Goal: Information Seeking & Learning: Learn about a topic

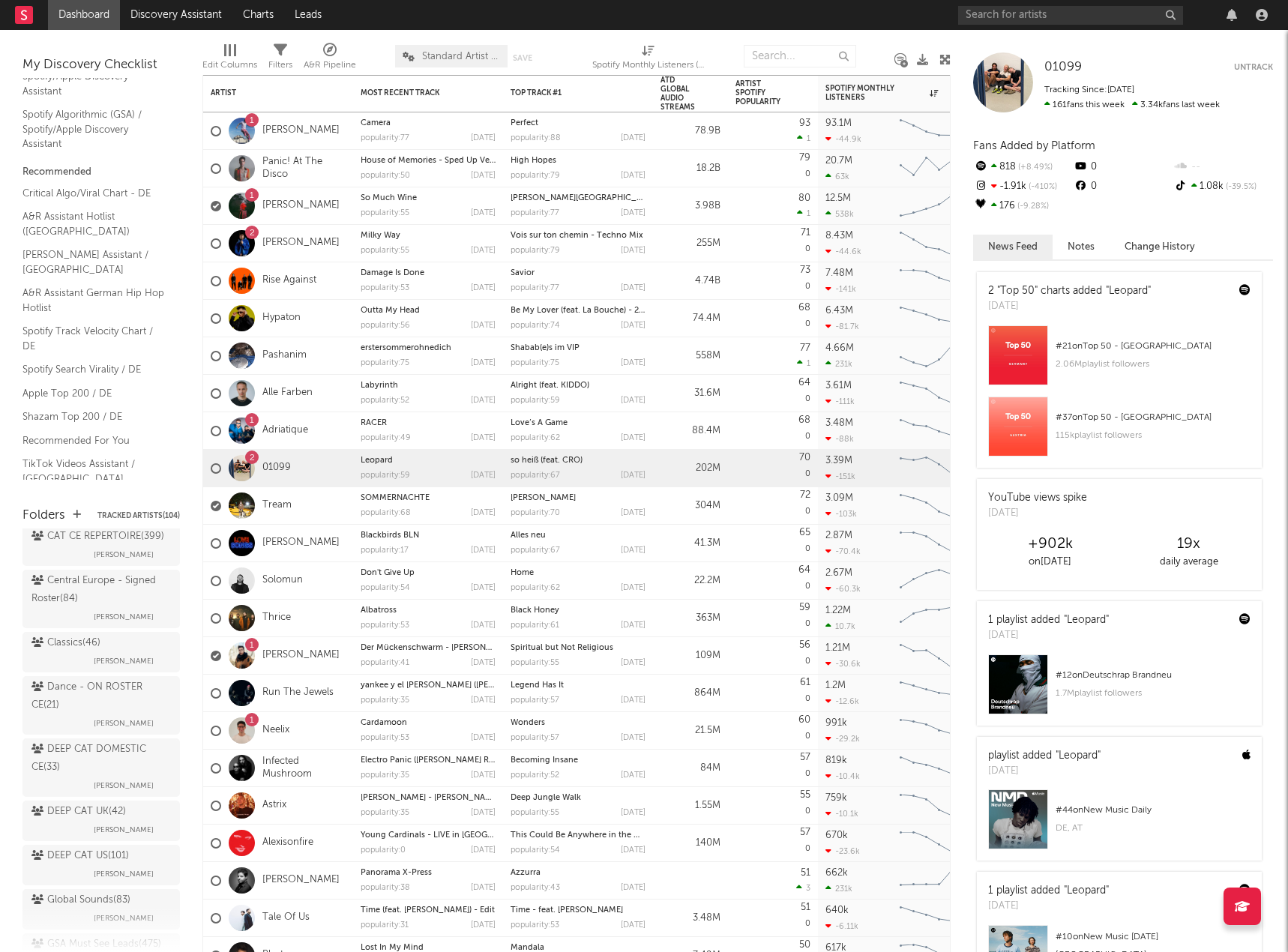
scroll to position [450, 0]
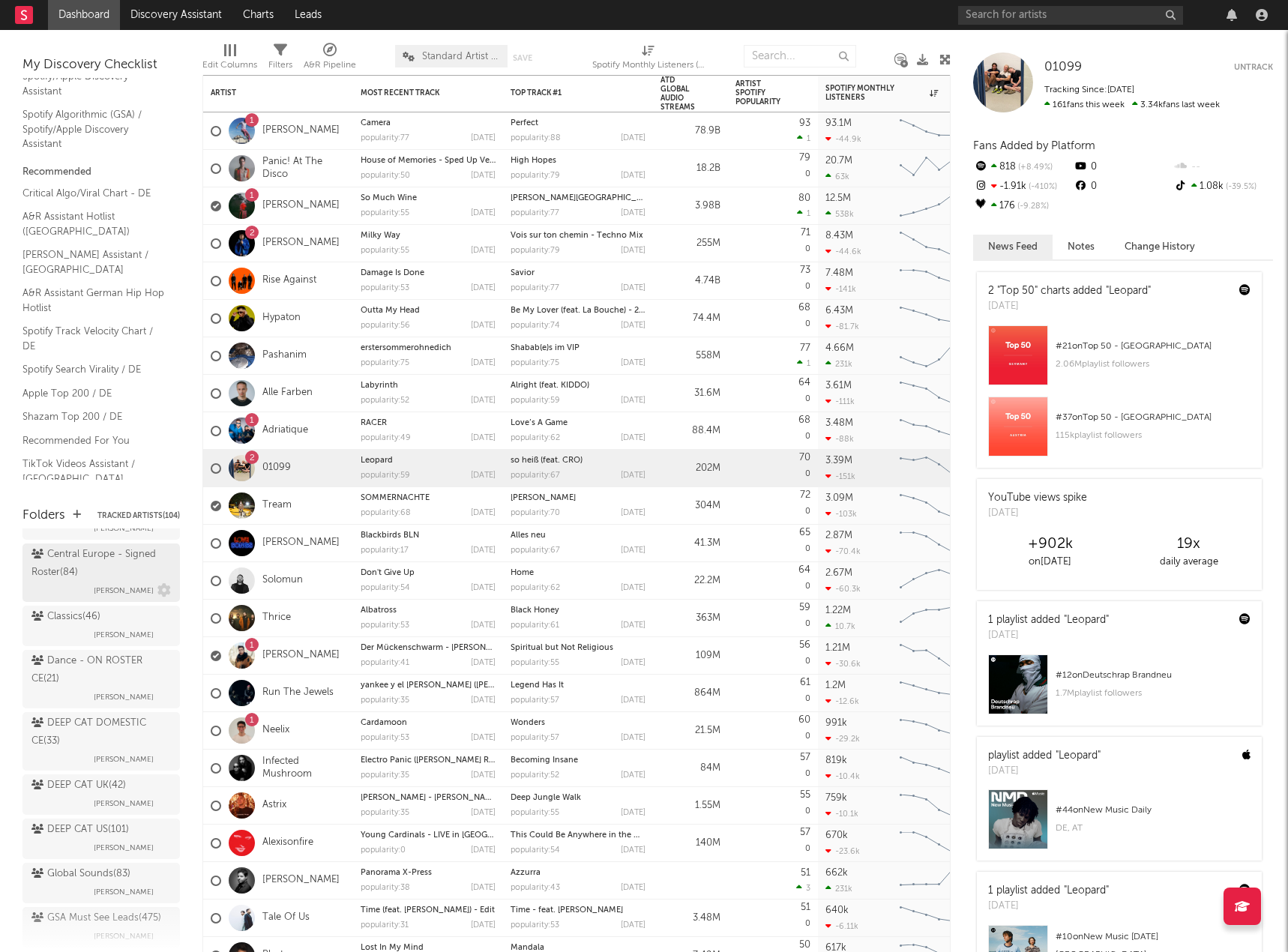
click at [66, 582] on div "Central Europe - Signed Roster ( 84 )" at bounding box center [99, 564] width 136 height 36
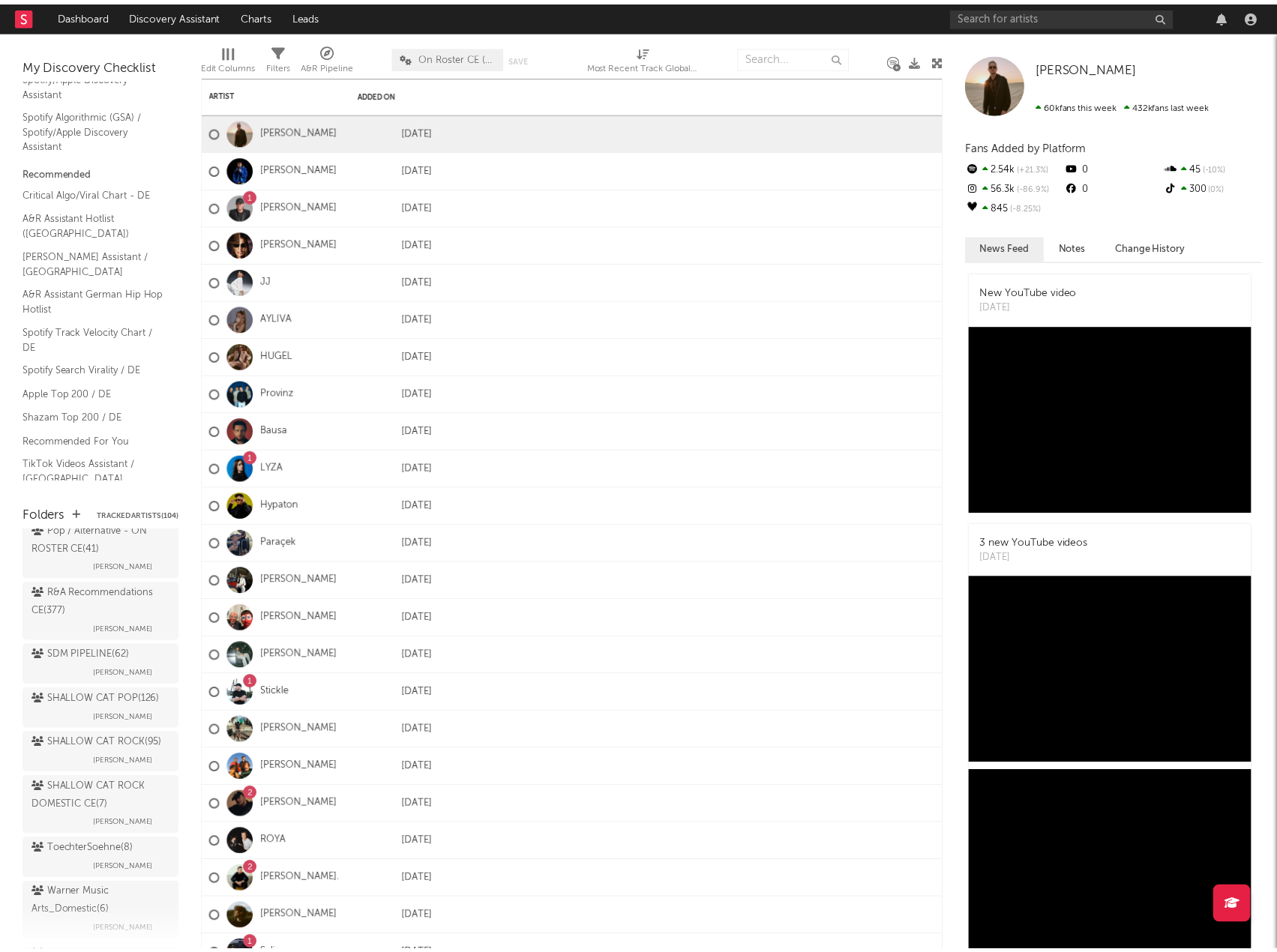
scroll to position [1125, 0]
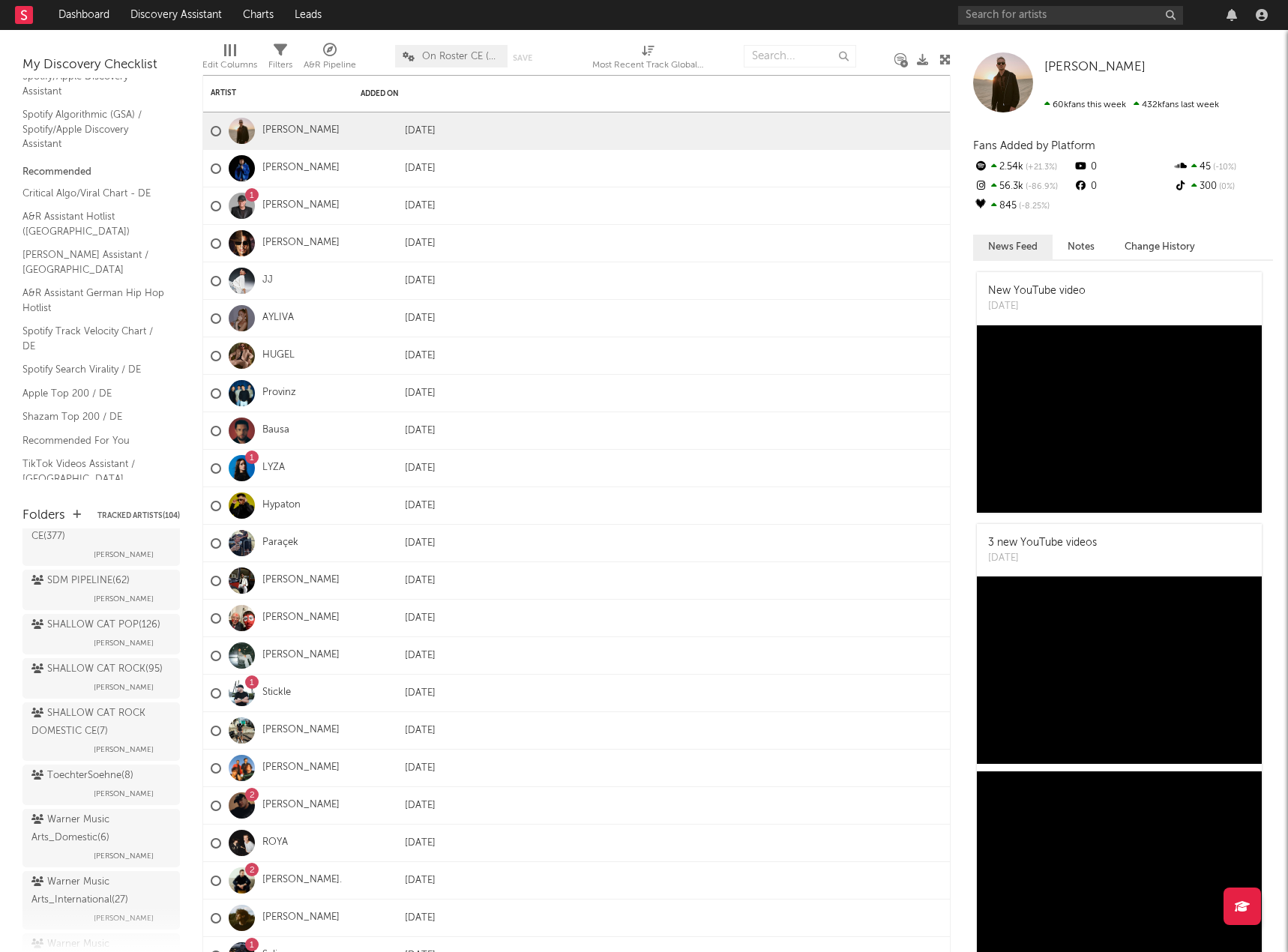
click at [89, 483] on div "Pop / Alternative - ON ROSTER CE ( 41 )" at bounding box center [99, 465] width 136 height 36
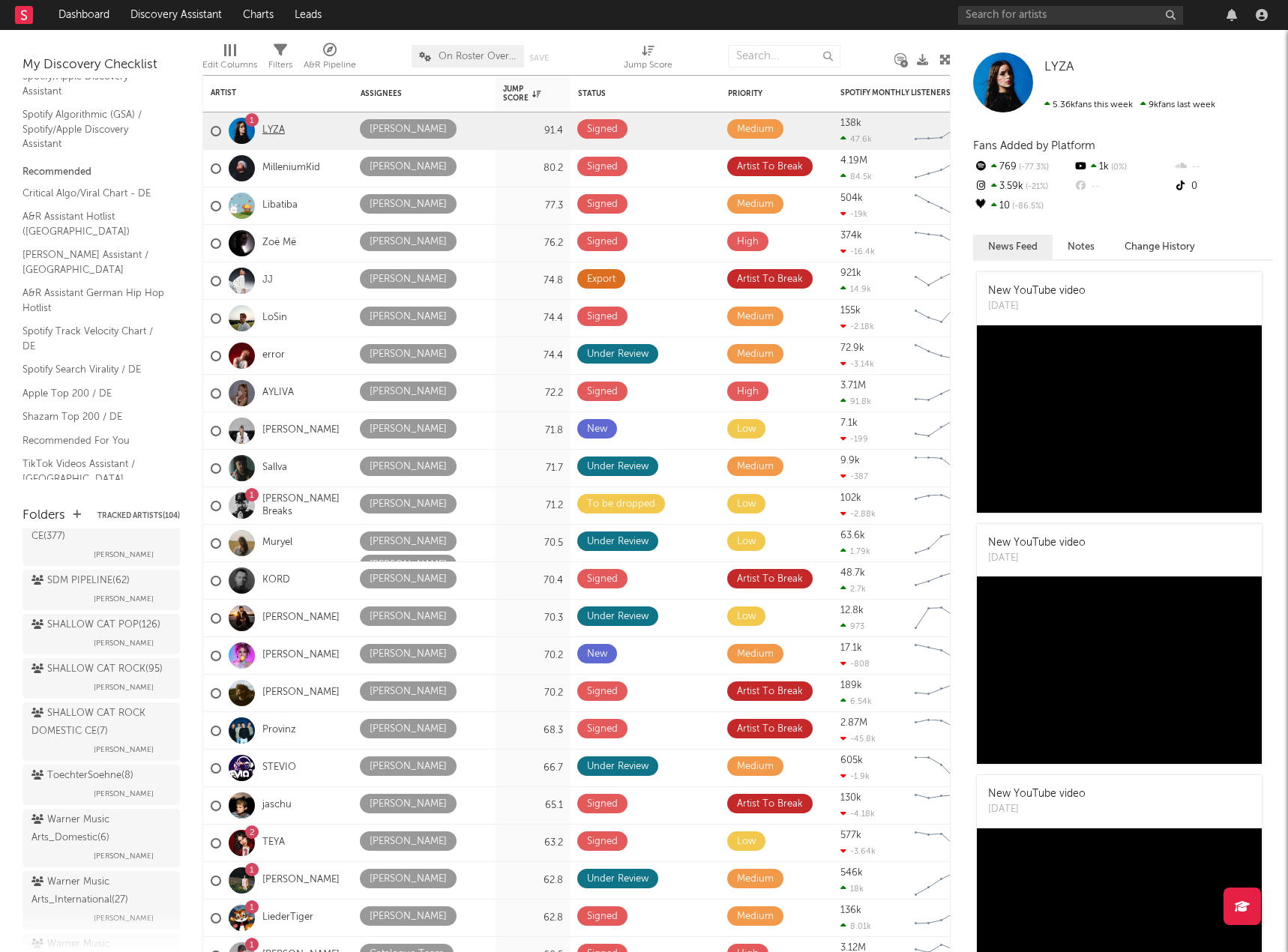
click at [268, 132] on link "LYZA" at bounding box center [274, 131] width 23 height 12
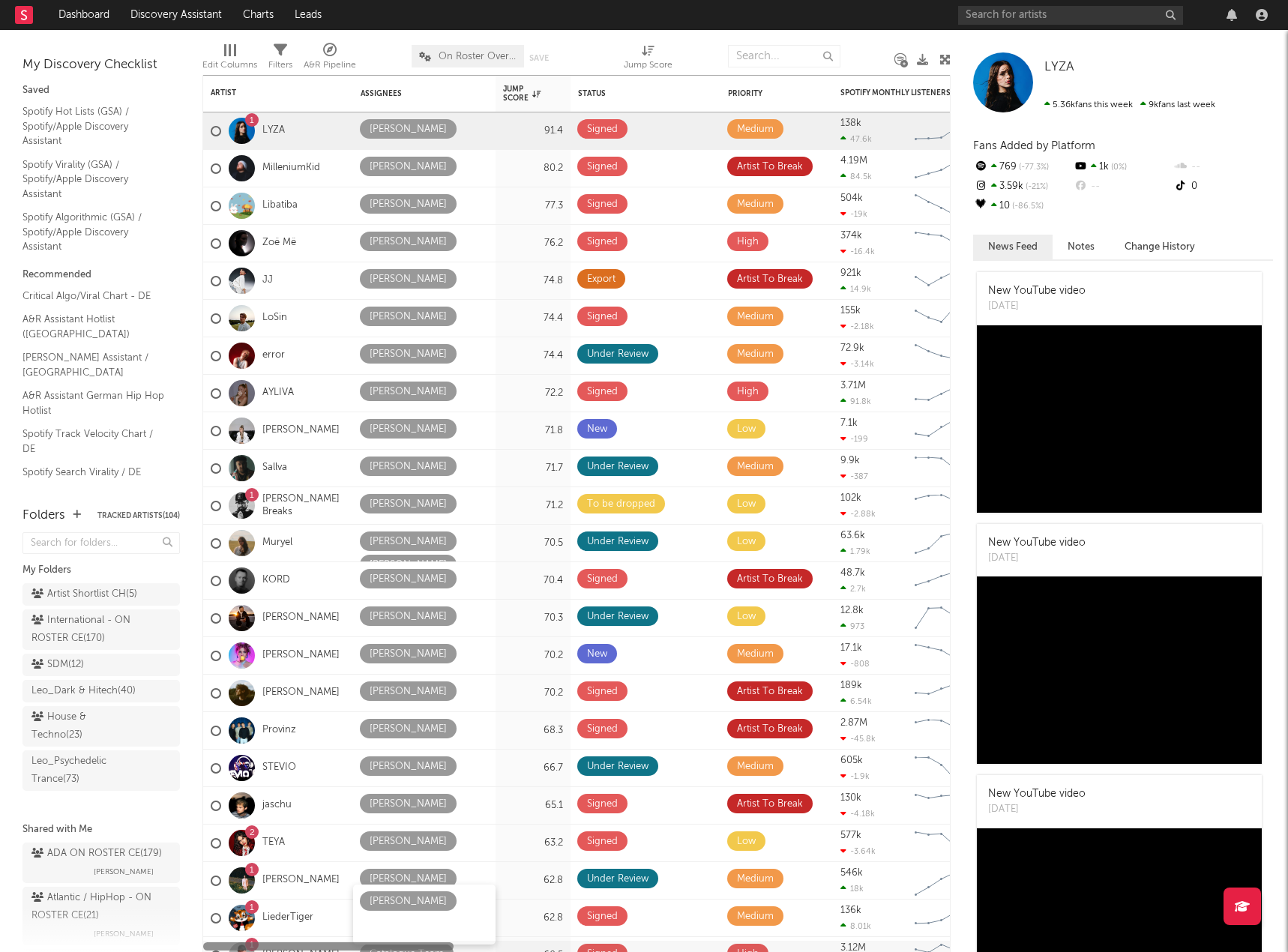
drag, startPoint x: 441, startPoint y: 945, endPoint x: 345, endPoint y: 914, distance: 100.9
click at [346, 917] on div "Artist Notifications Assignees Jump Score Status Edit settings for Status Prior…" at bounding box center [577, 513] width 748 height 877
click at [243, 135] on div at bounding box center [242, 131] width 27 height 27
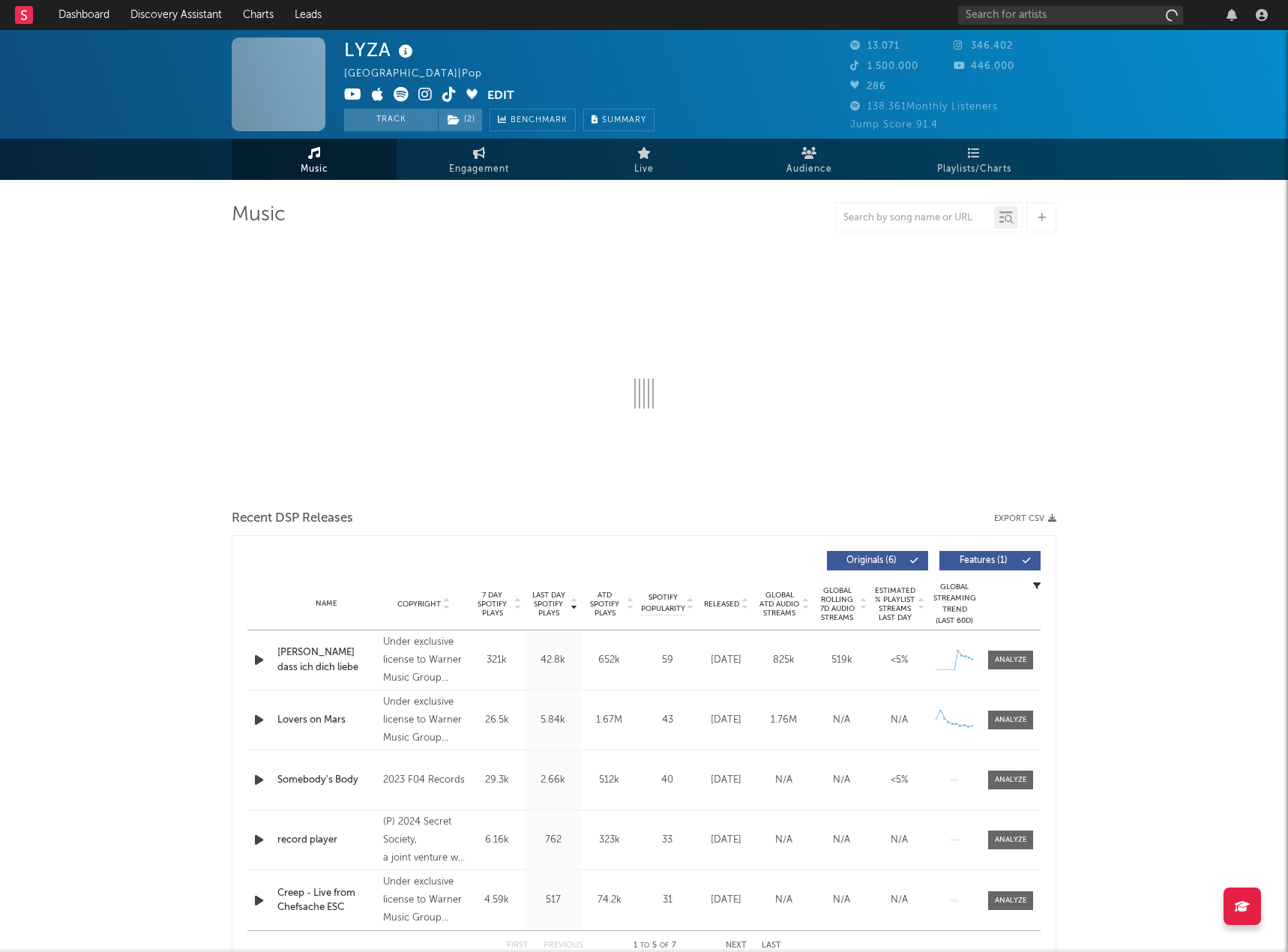
select select "6m"
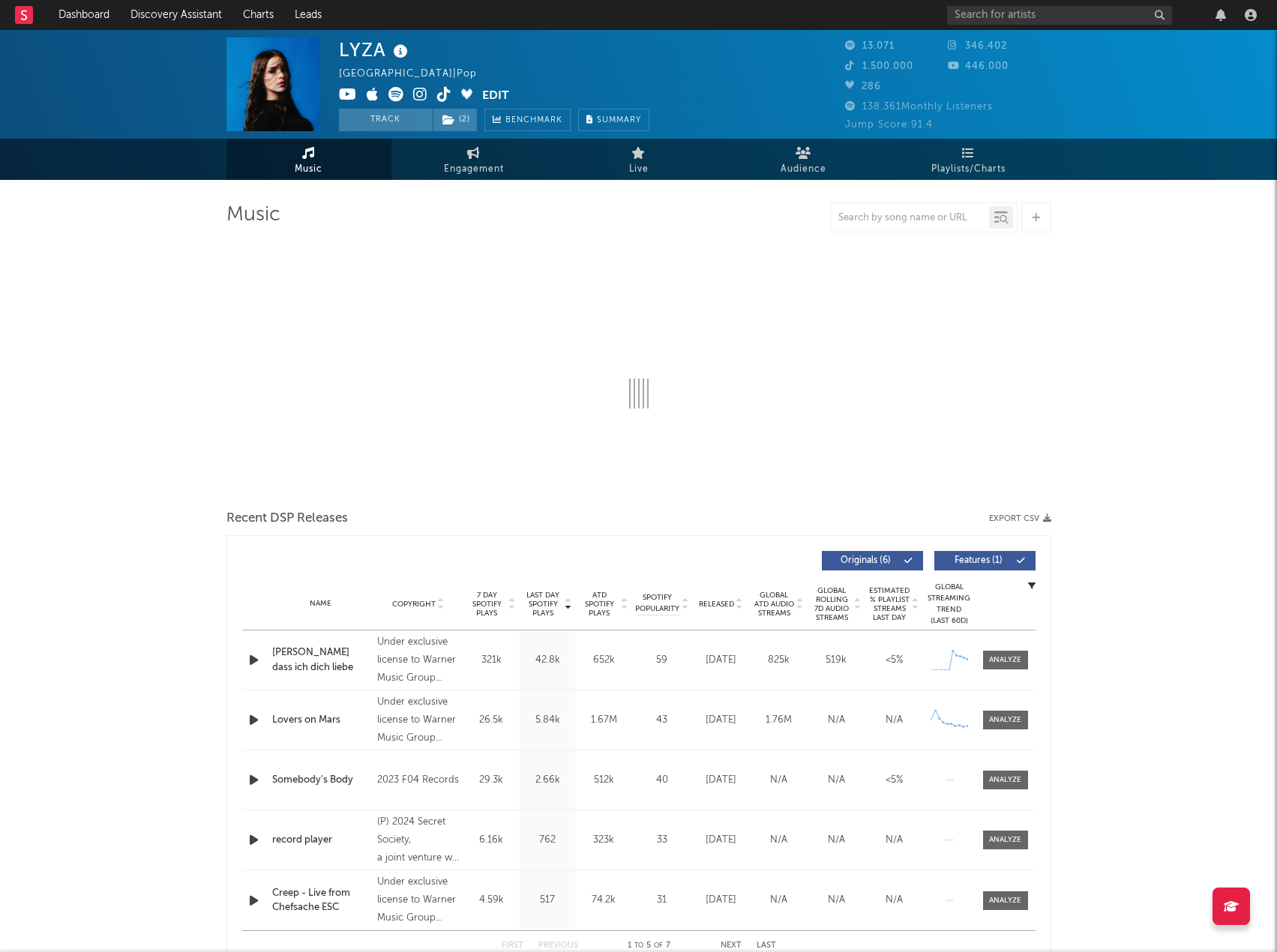
select select "6m"
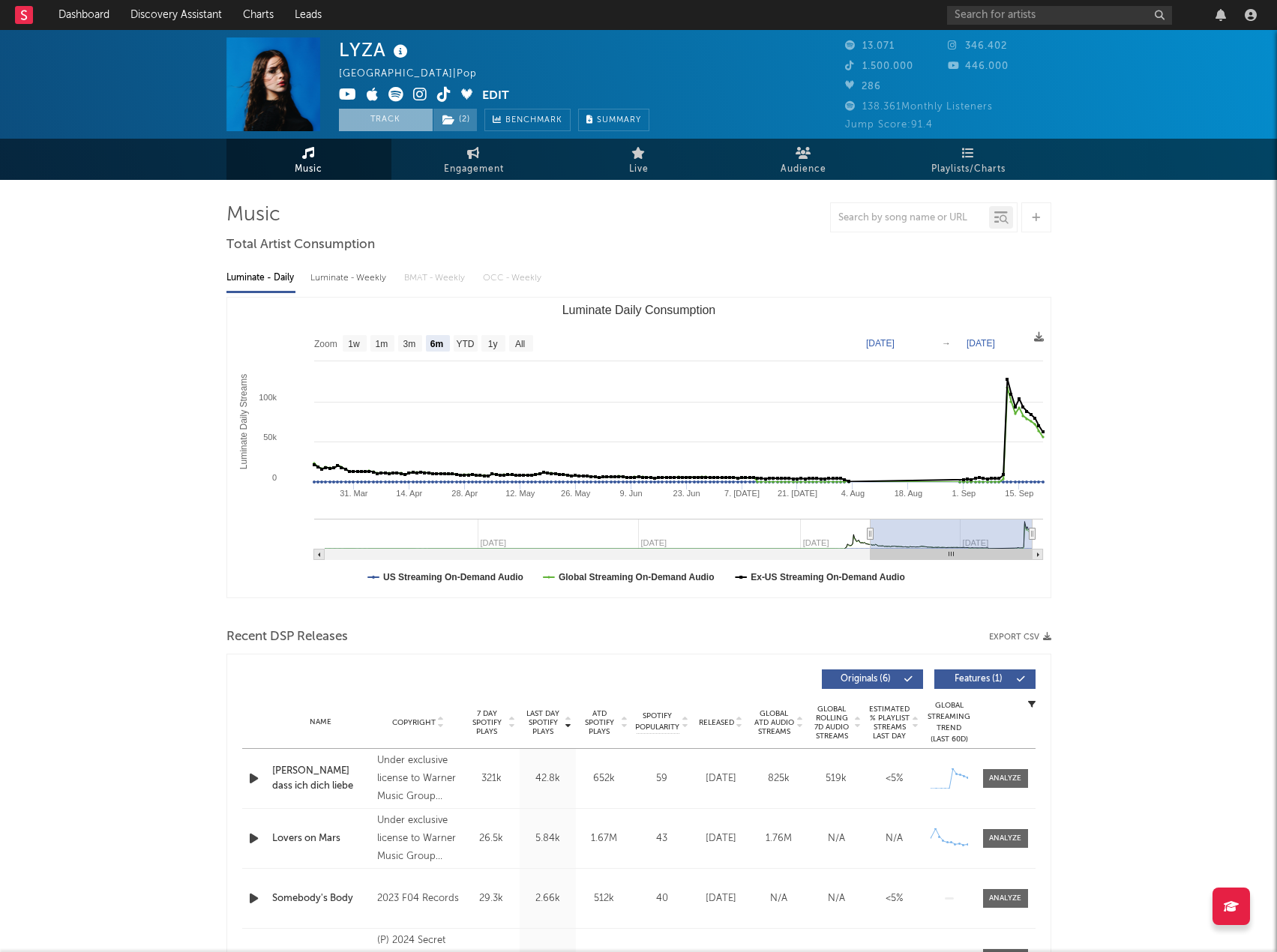
click at [398, 121] on button "Track" at bounding box center [386, 119] width 94 height 23
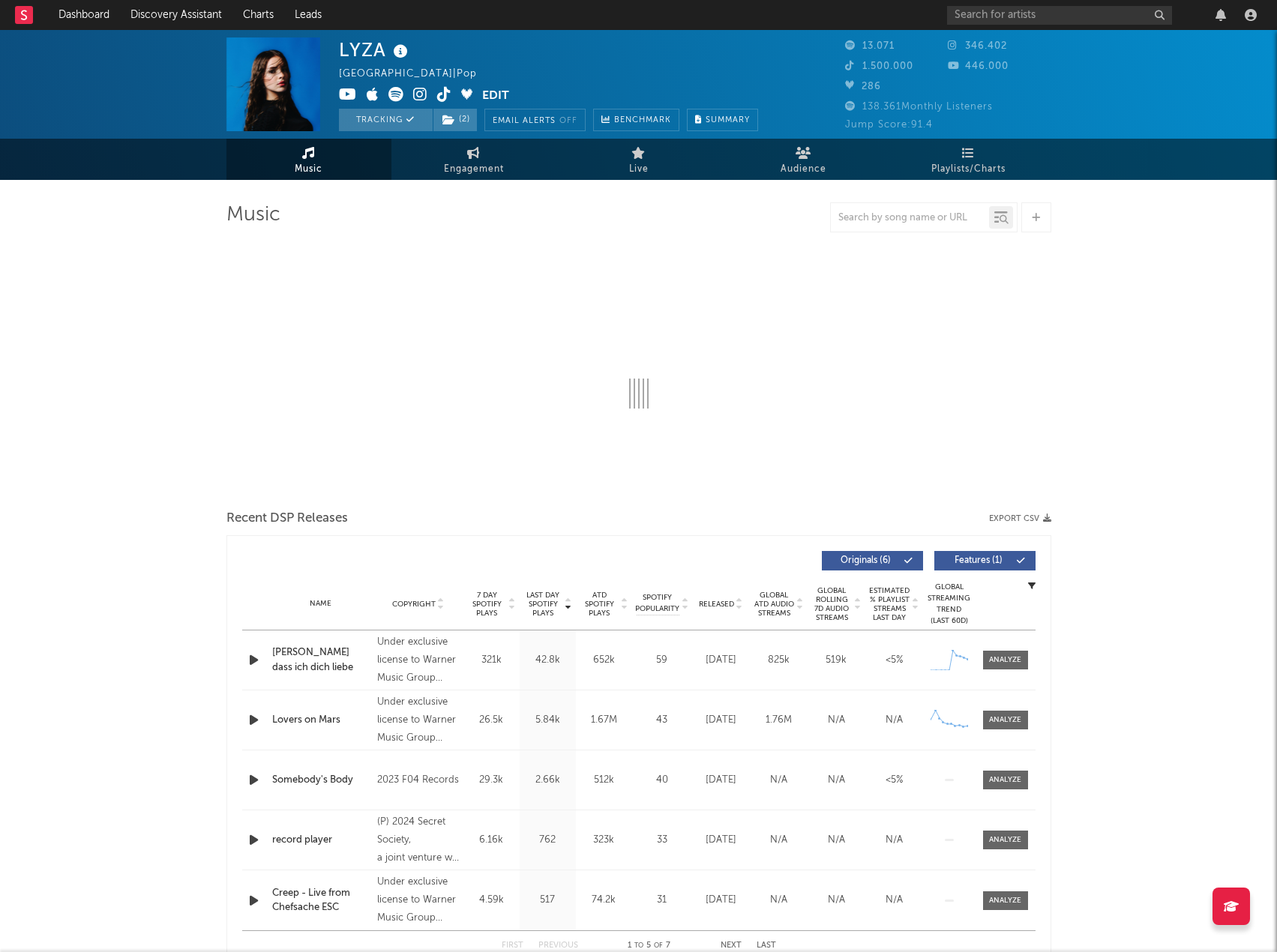
select select "6m"
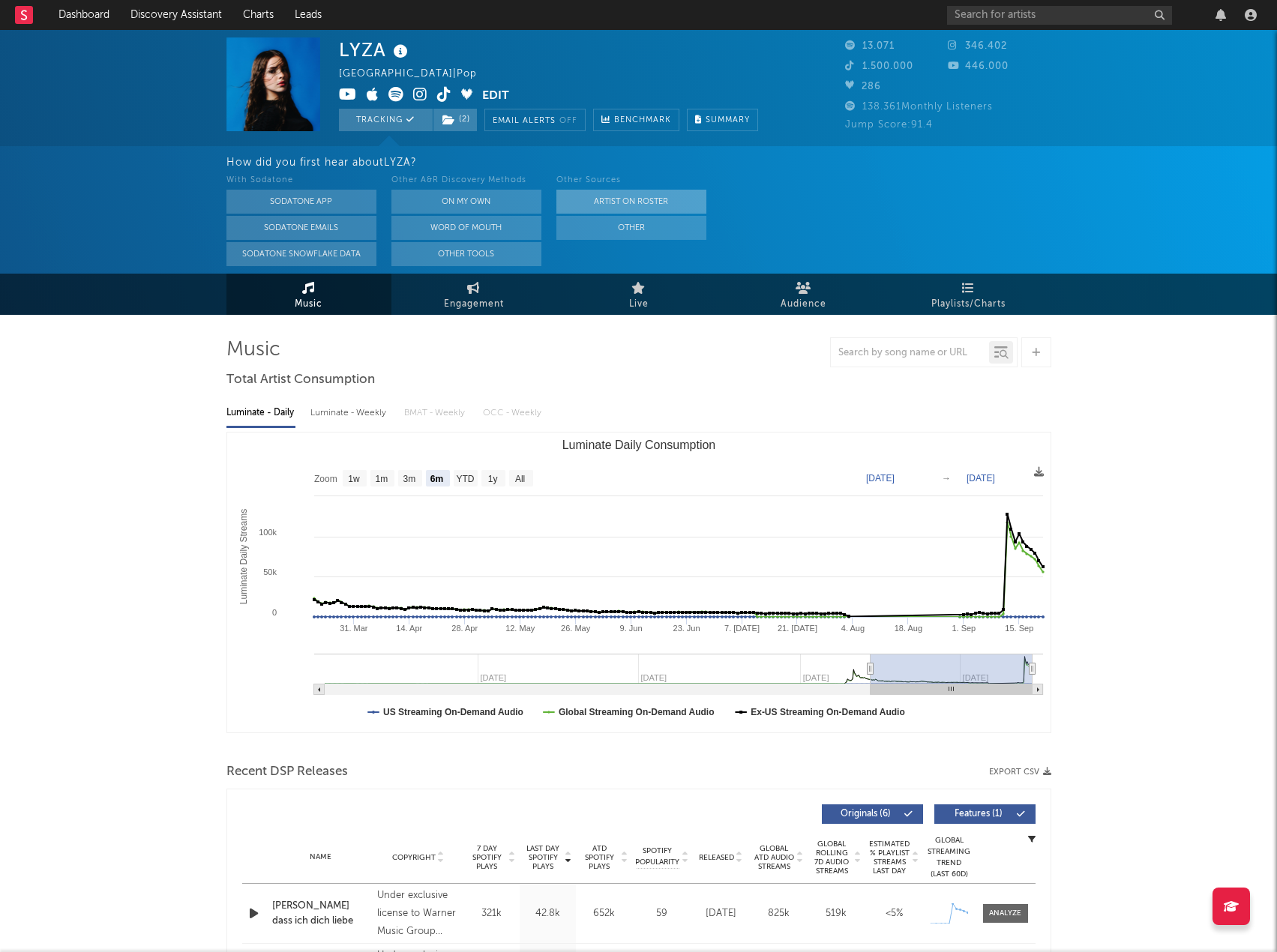
click at [649, 193] on button "Artist on Roster" at bounding box center [631, 201] width 150 height 24
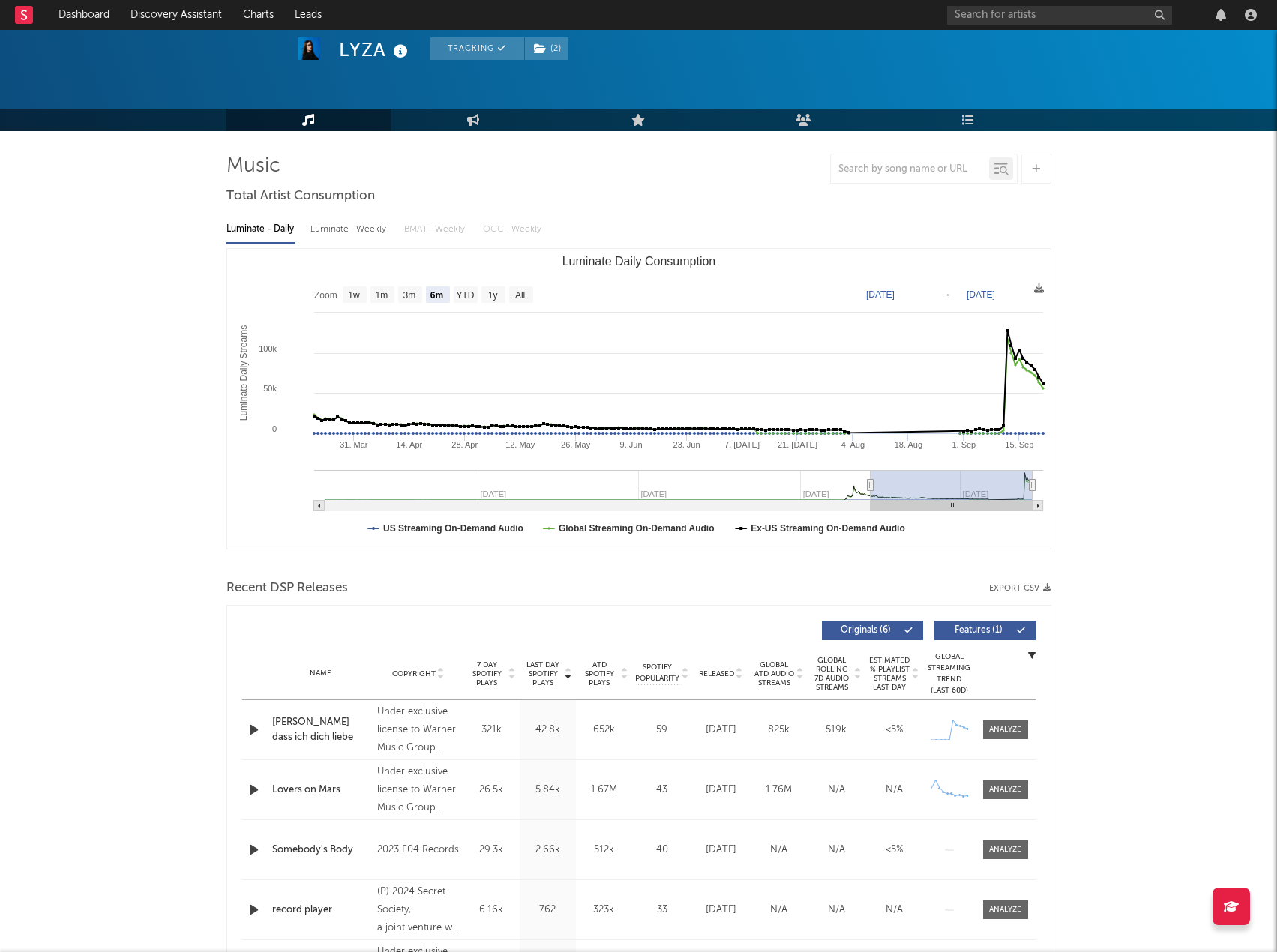
scroll to position [75, 0]
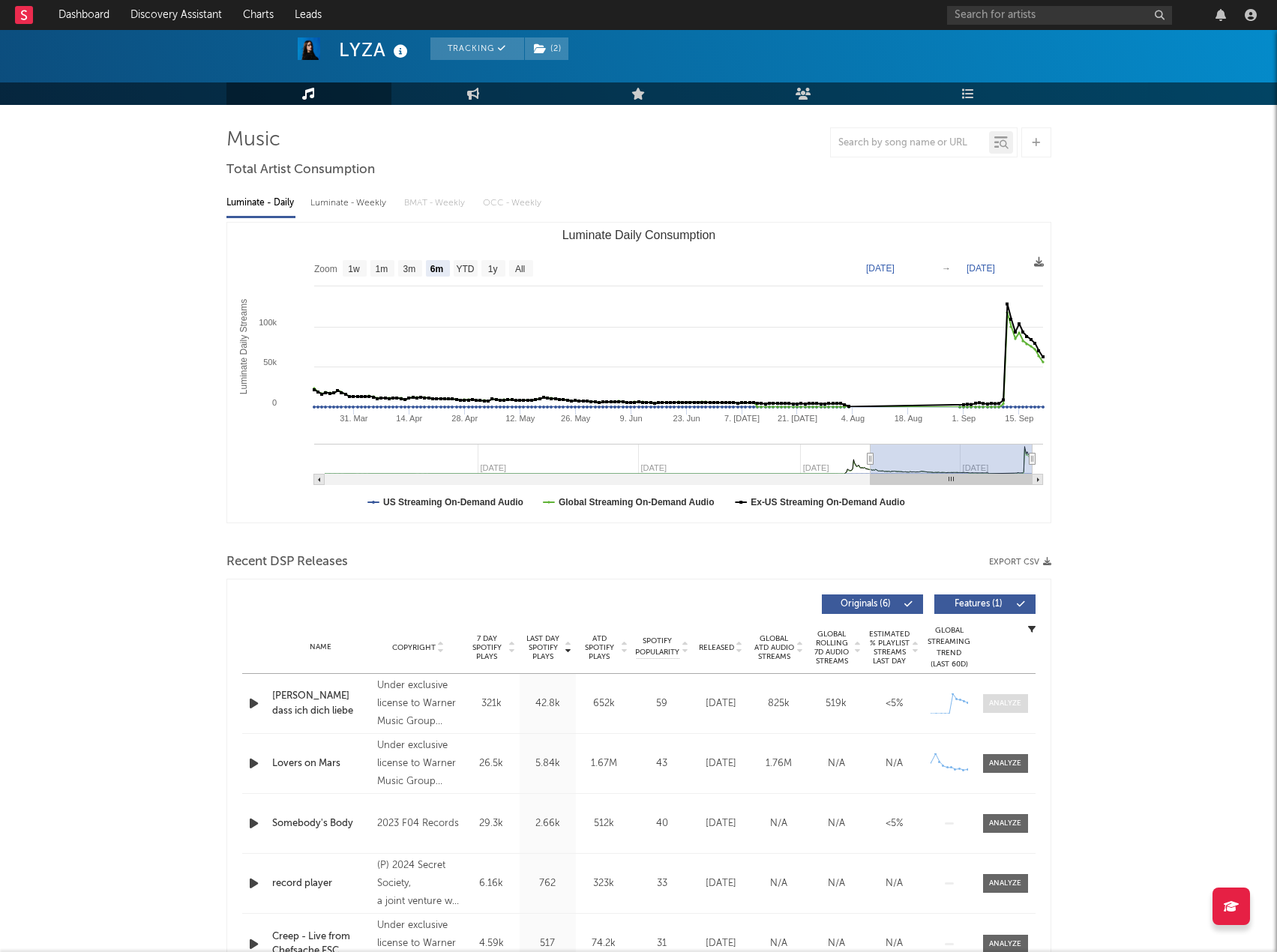
click at [1011, 710] on span at bounding box center [1006, 704] width 45 height 19
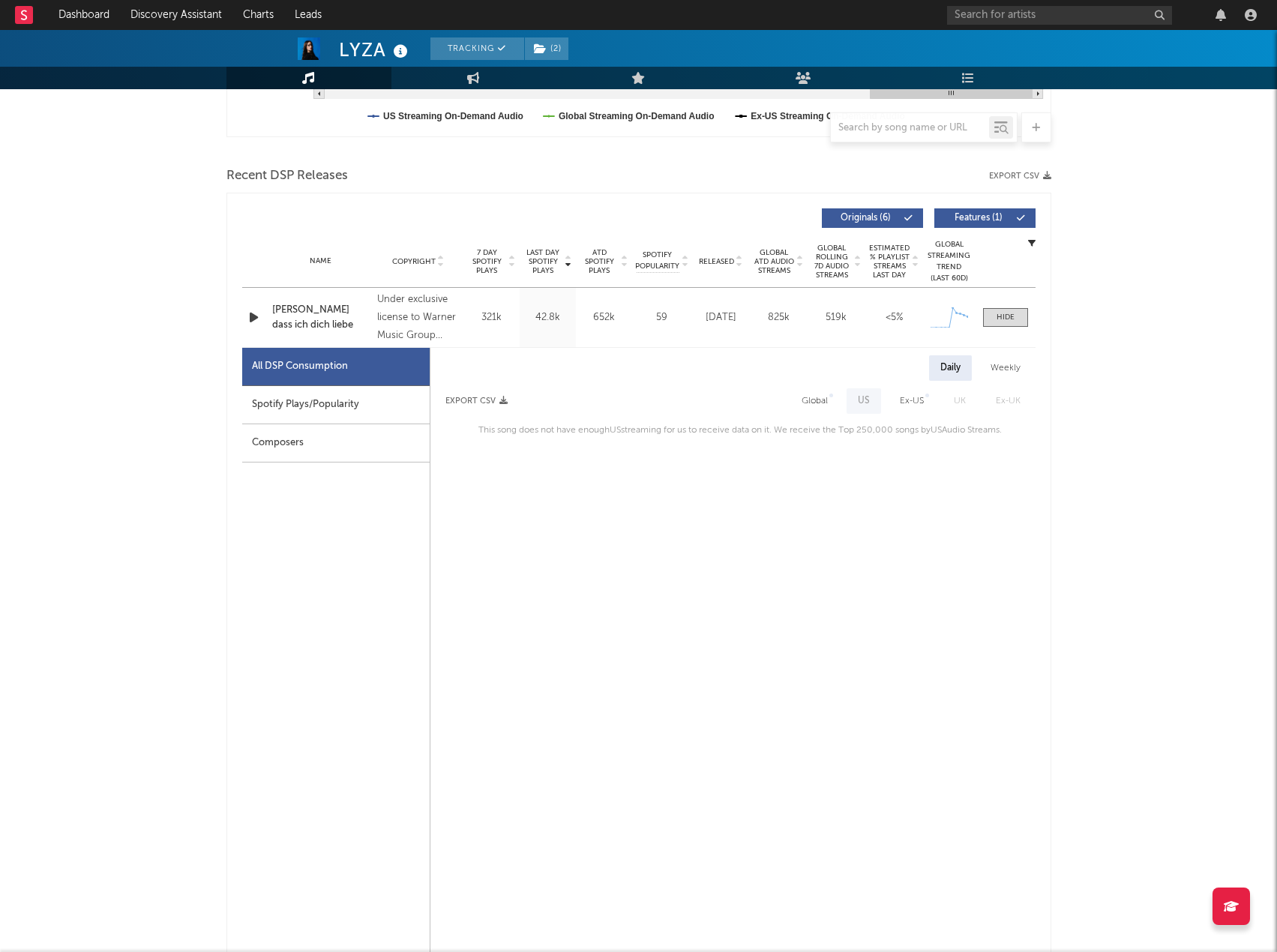
drag, startPoint x: 1128, startPoint y: 261, endPoint x: 1130, endPoint y: 291, distance: 30.1
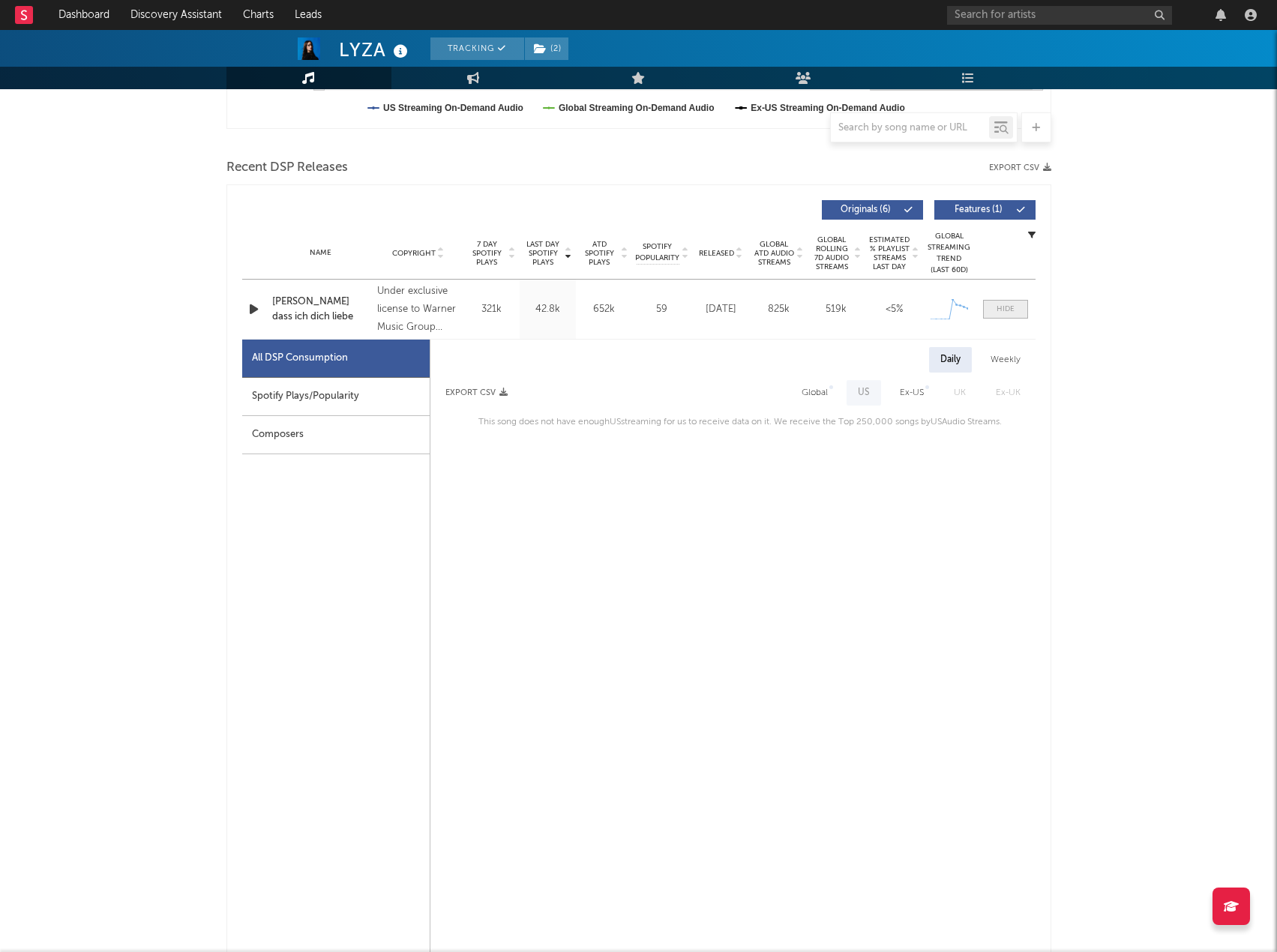
click at [994, 310] on span at bounding box center [1006, 310] width 45 height 19
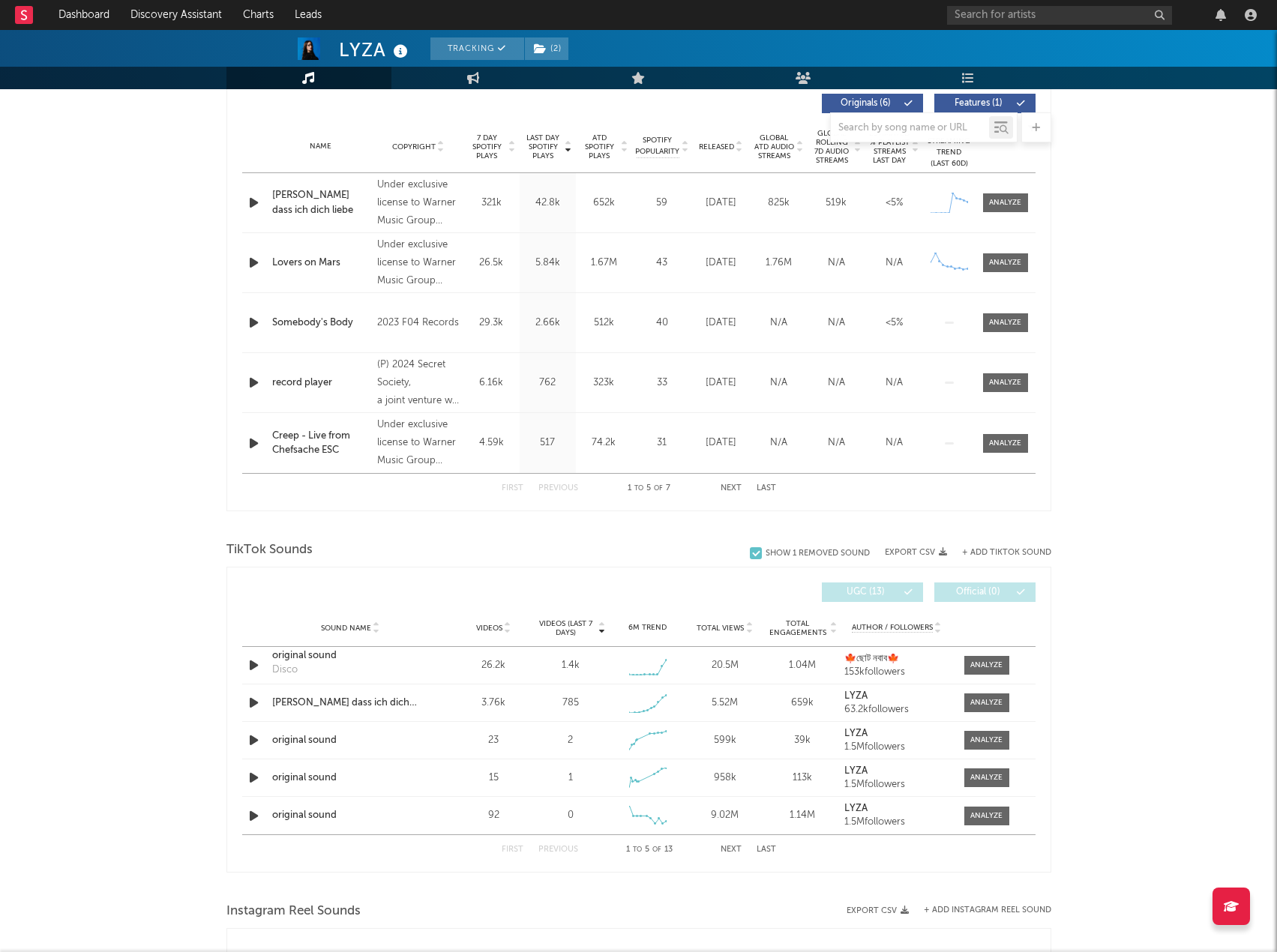
drag, startPoint x: 1080, startPoint y: 308, endPoint x: 1080, endPoint y: 324, distance: 16.0
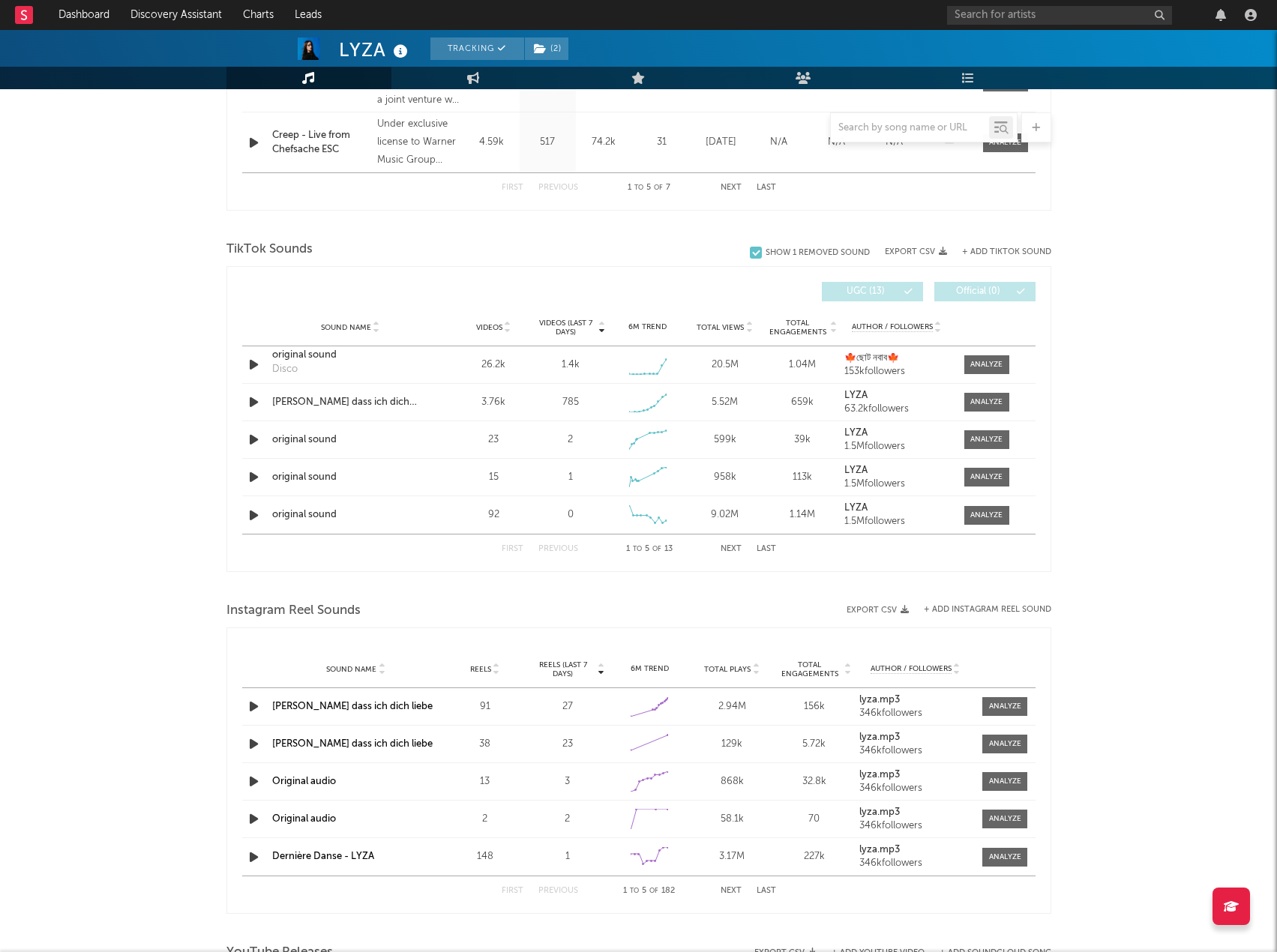
scroll to position [880, 0]
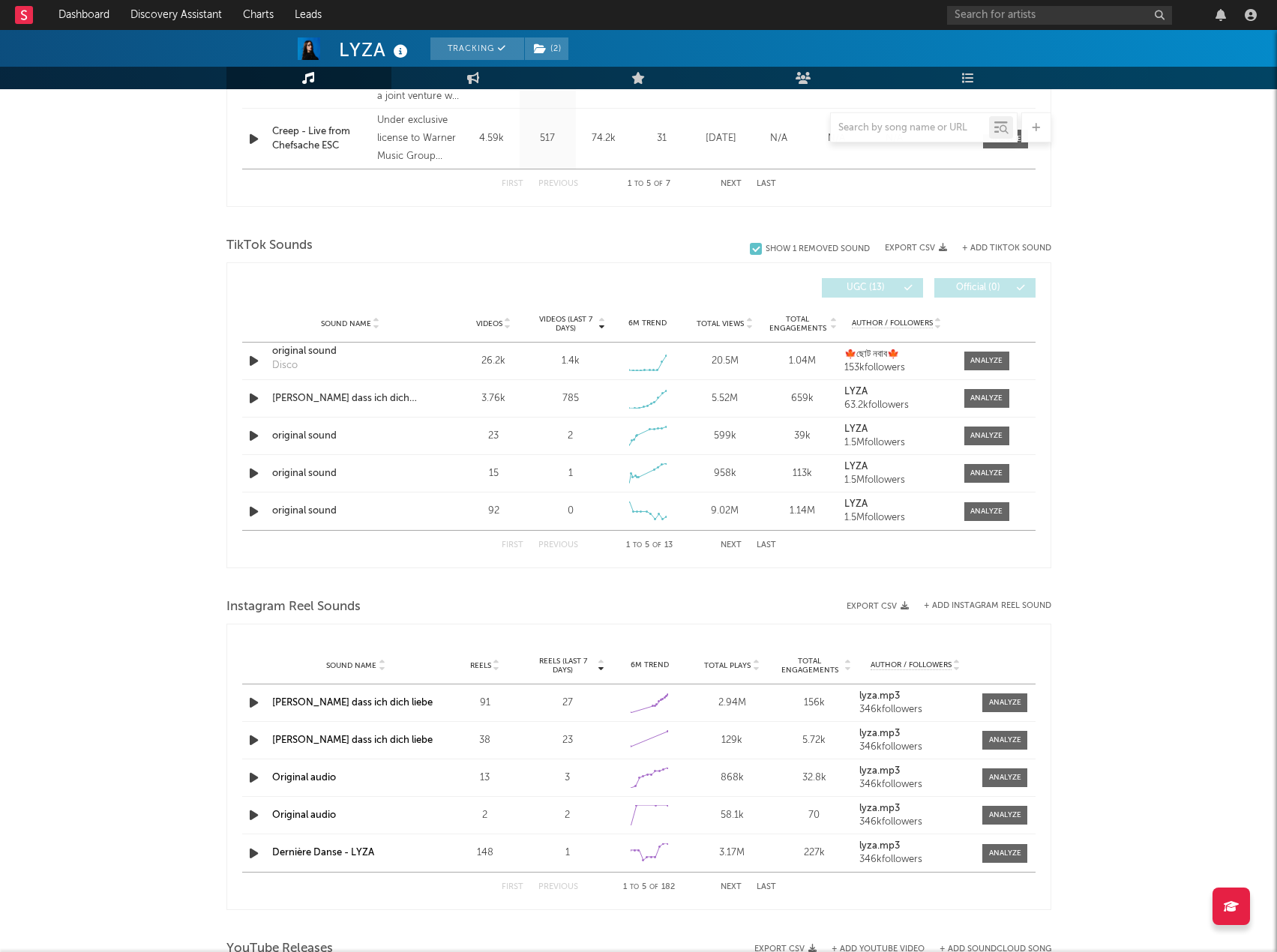
click at [725, 547] on button "Next" at bounding box center [730, 545] width 21 height 9
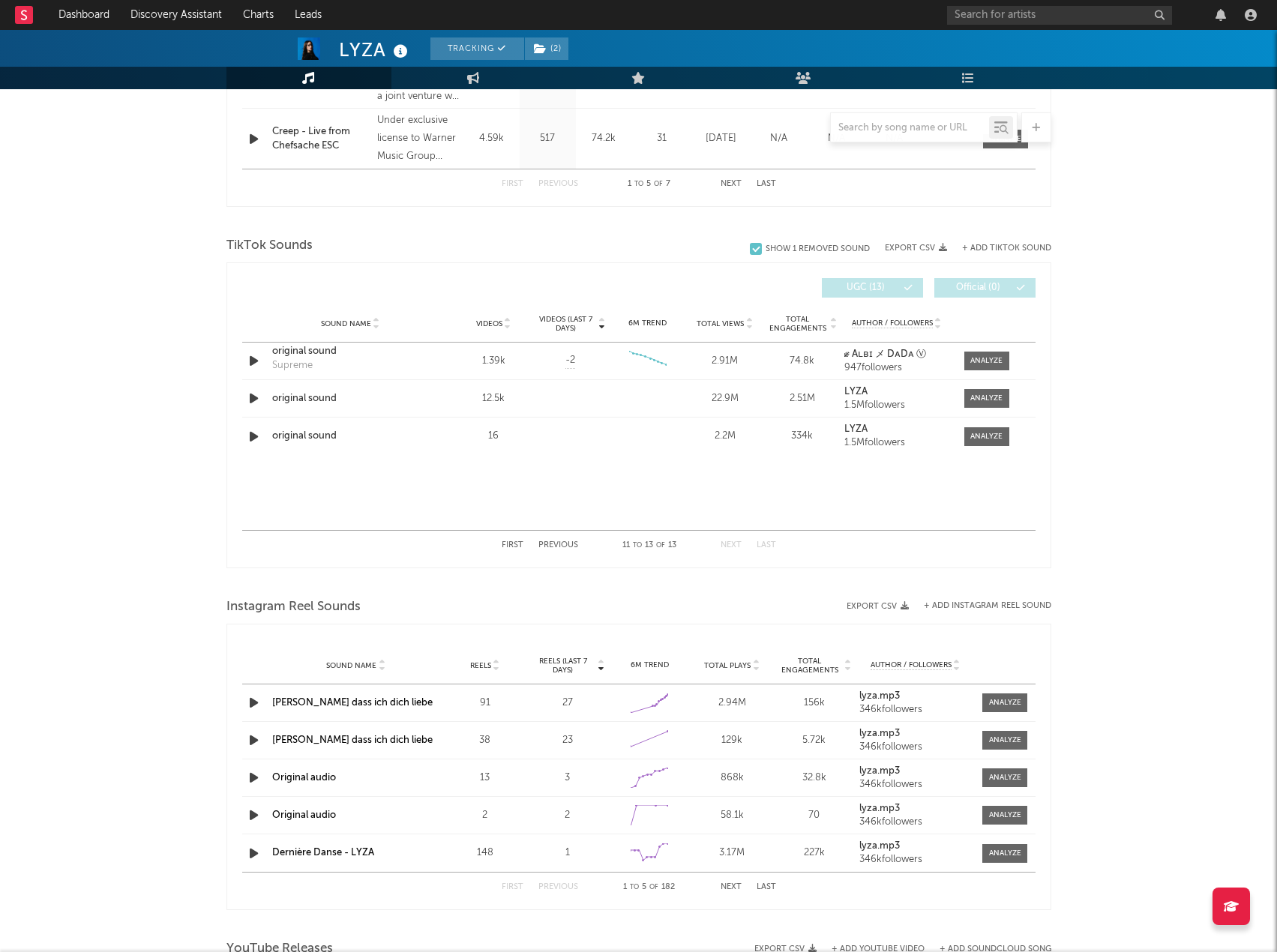
click at [565, 542] on button "Previous" at bounding box center [558, 545] width 40 height 9
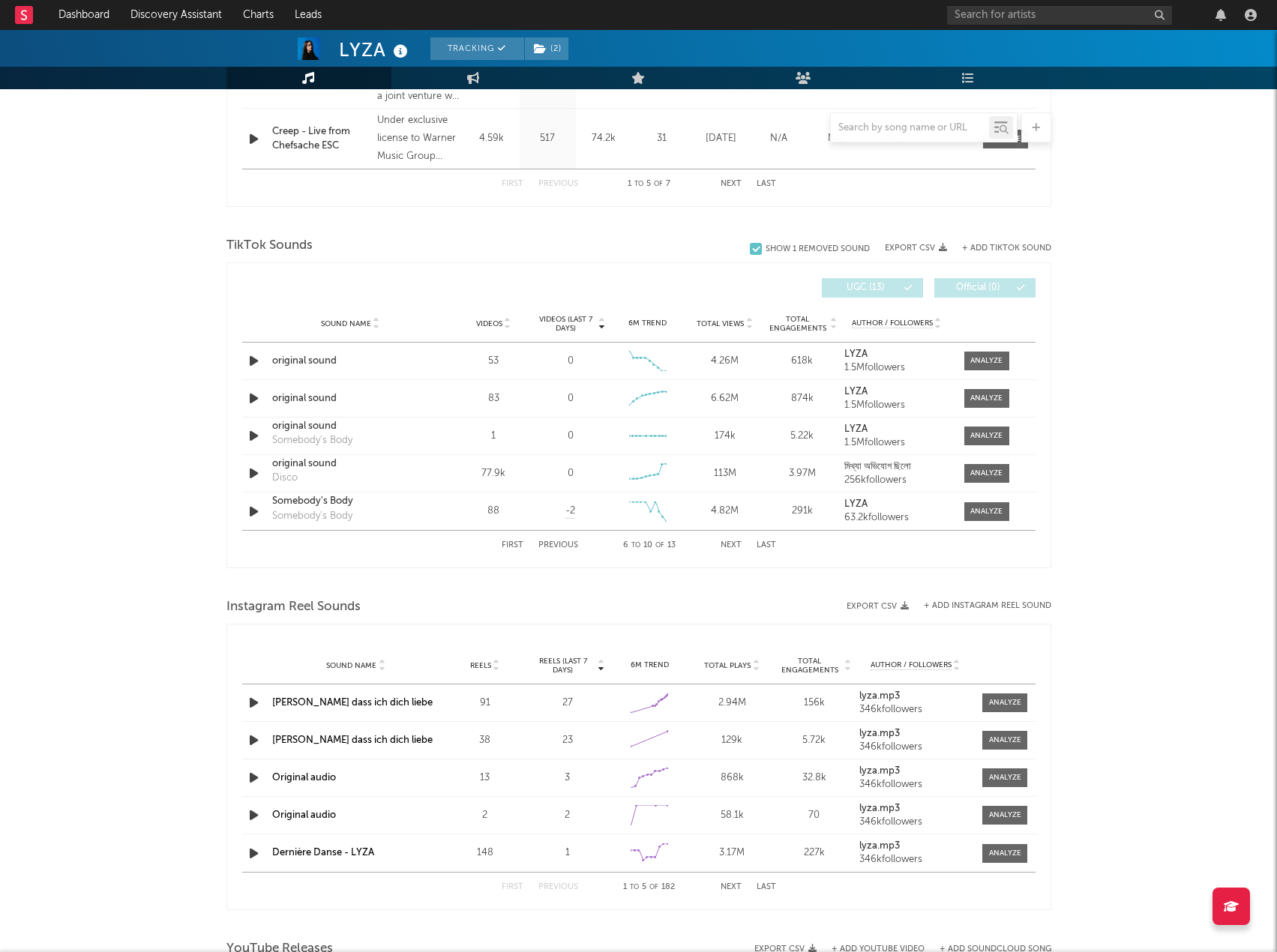
click at [735, 545] on button "Next" at bounding box center [730, 545] width 21 height 9
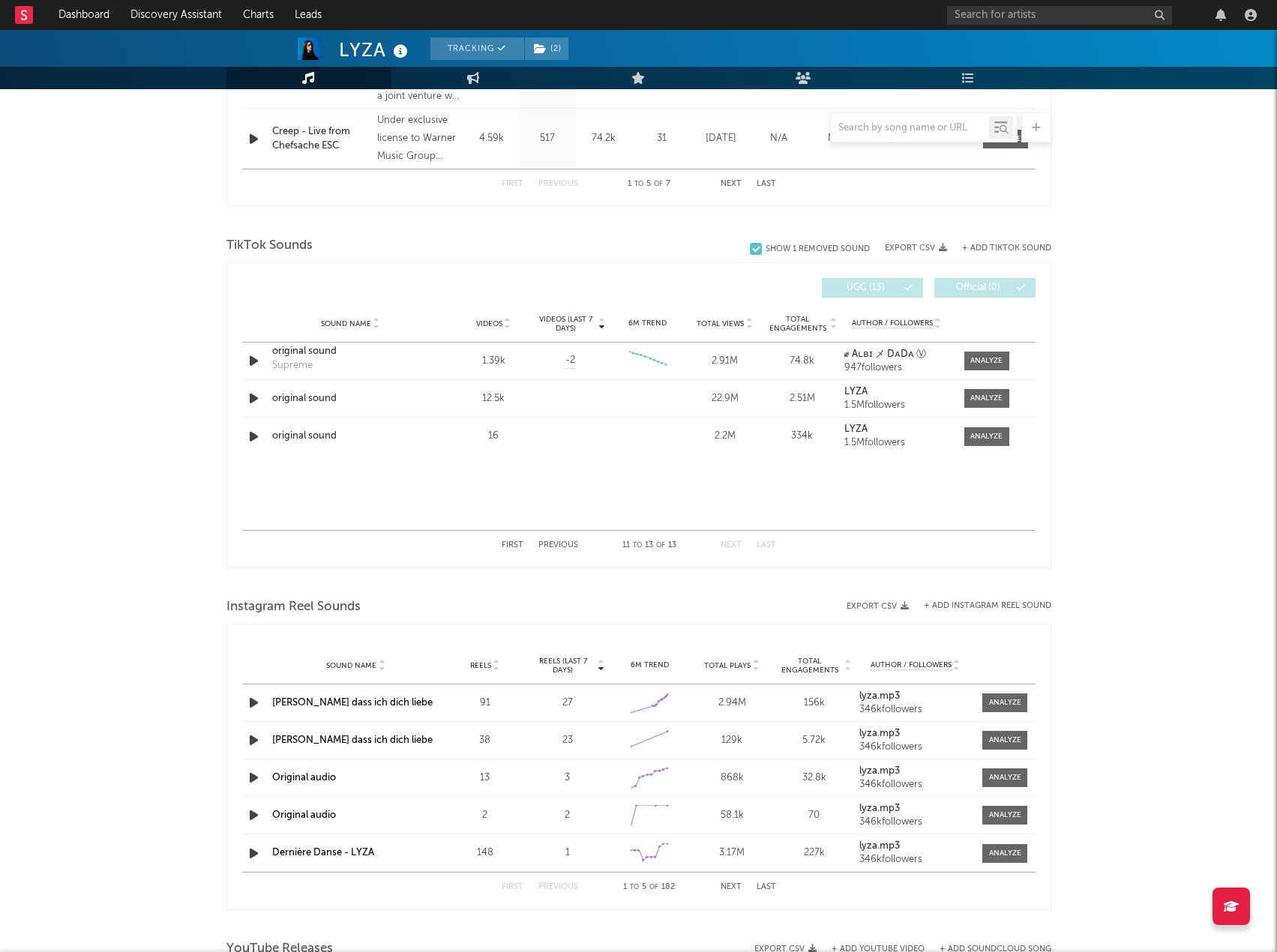
click at [511, 547] on button "First" at bounding box center [512, 545] width 22 height 9
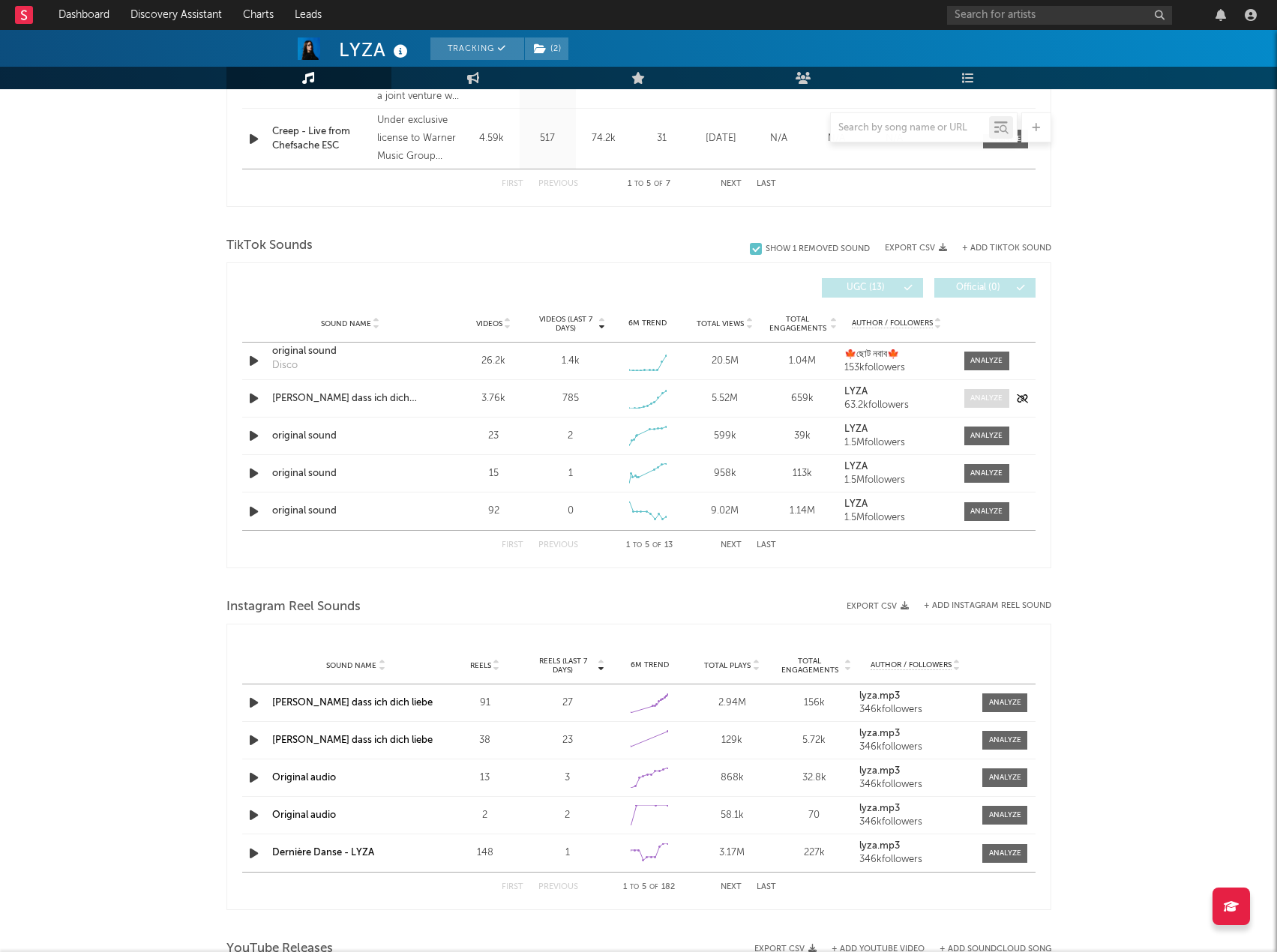
click at [984, 398] on div at bounding box center [985, 398] width 32 height 11
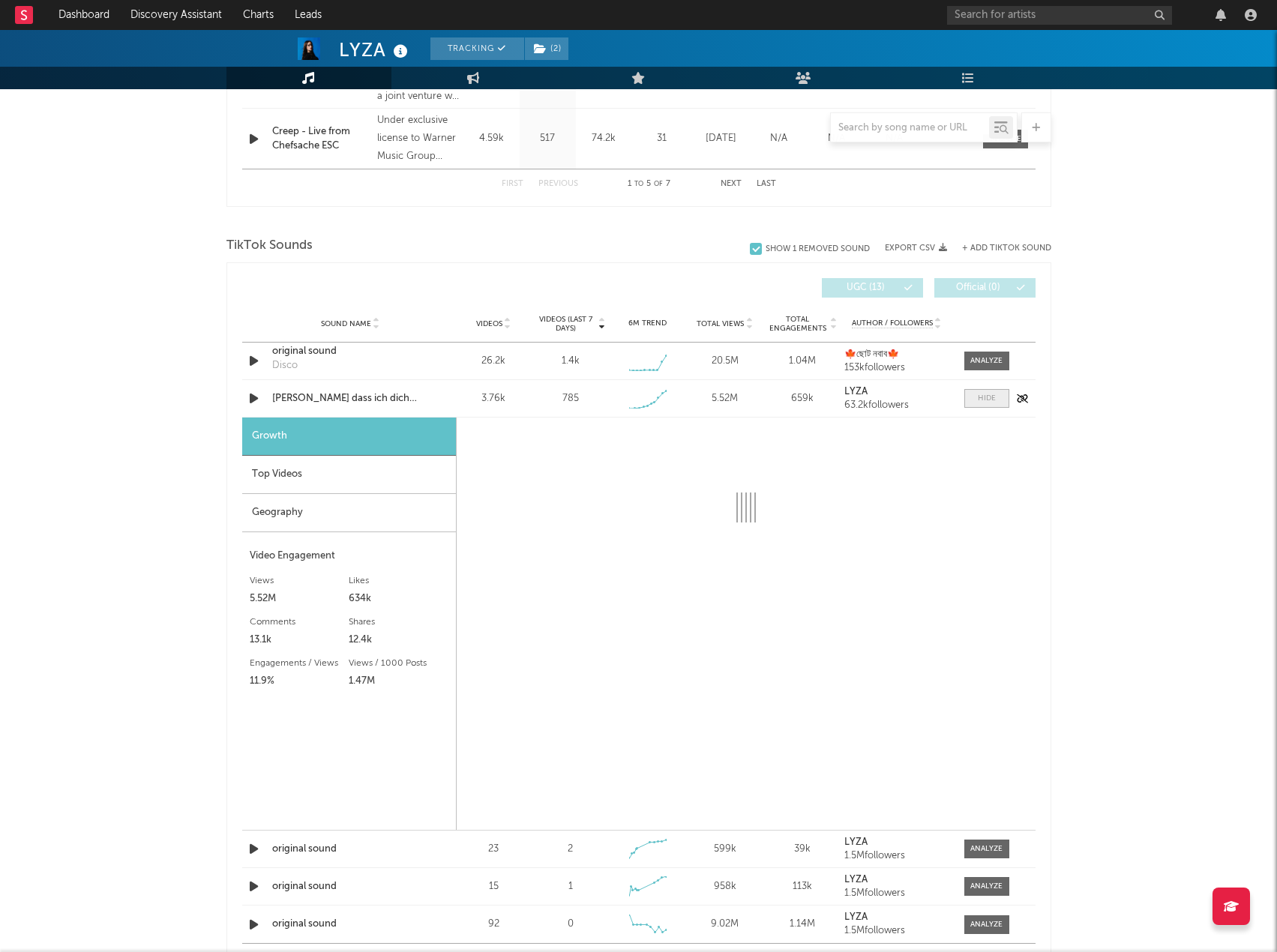
select select "1w"
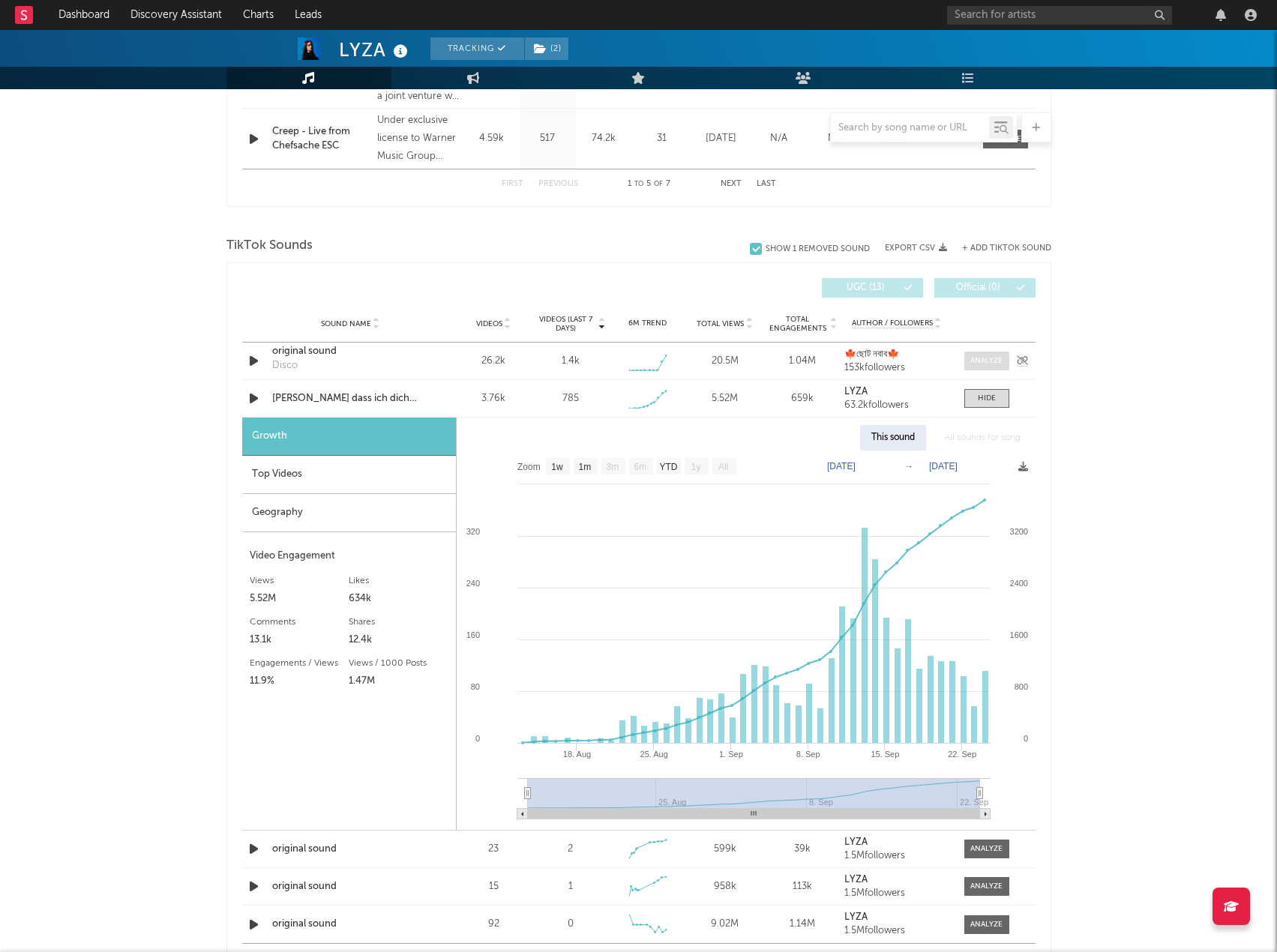
click at [964, 363] on span at bounding box center [987, 361] width 45 height 19
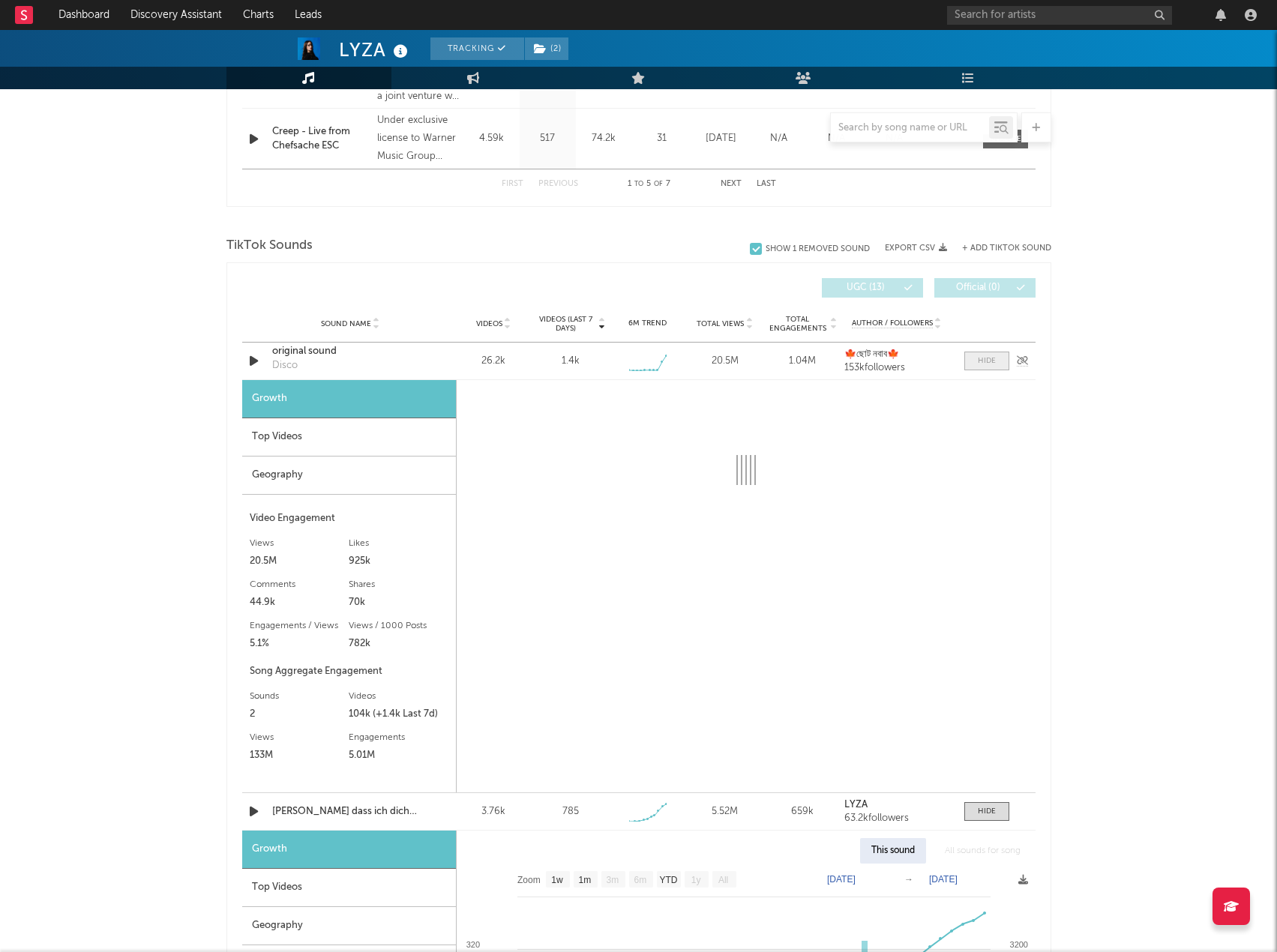
select select "6m"
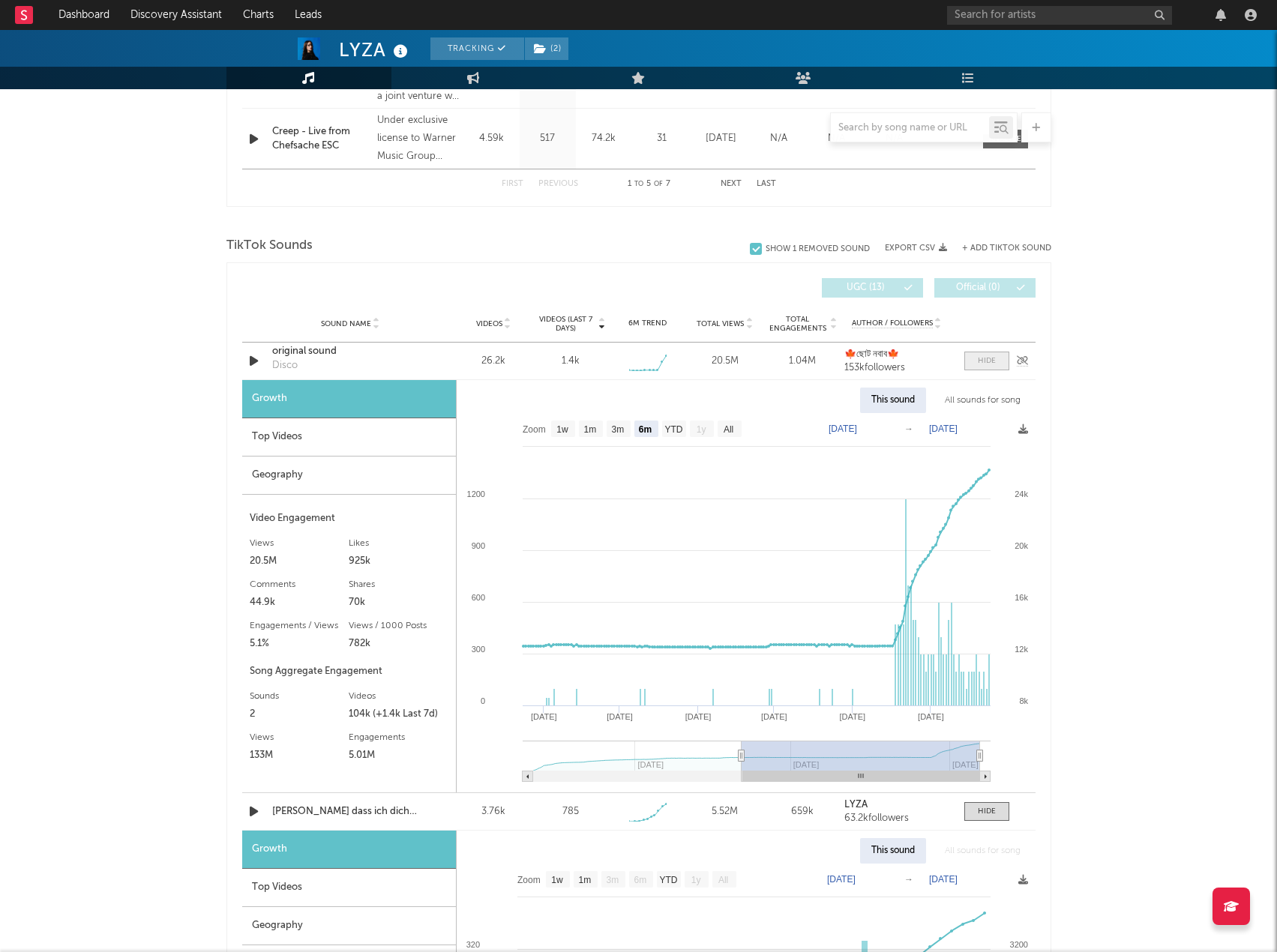
click at [999, 360] on span at bounding box center [987, 361] width 45 height 19
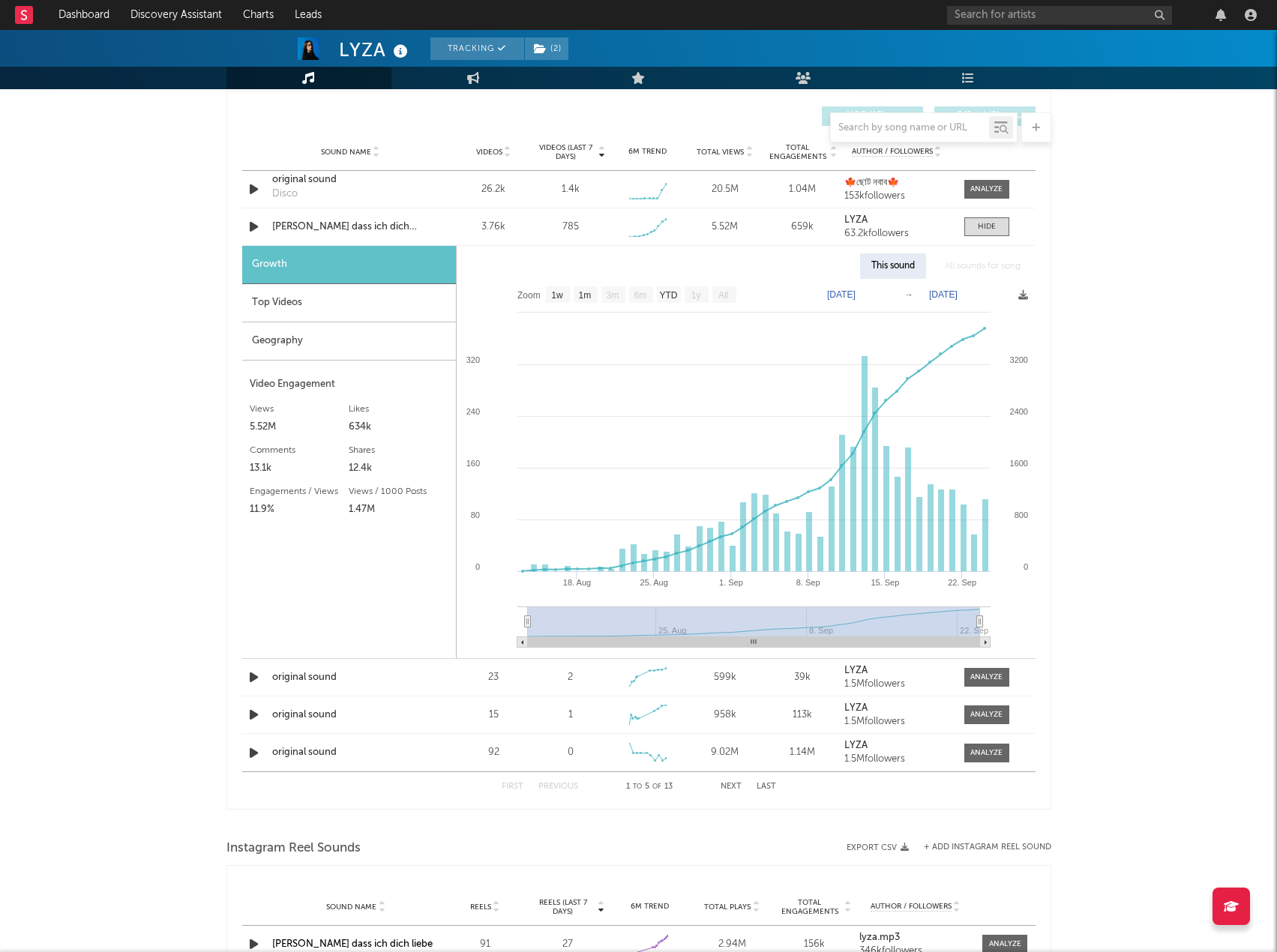
drag, startPoint x: 1105, startPoint y: 482, endPoint x: 1105, endPoint y: 515, distance: 33.0
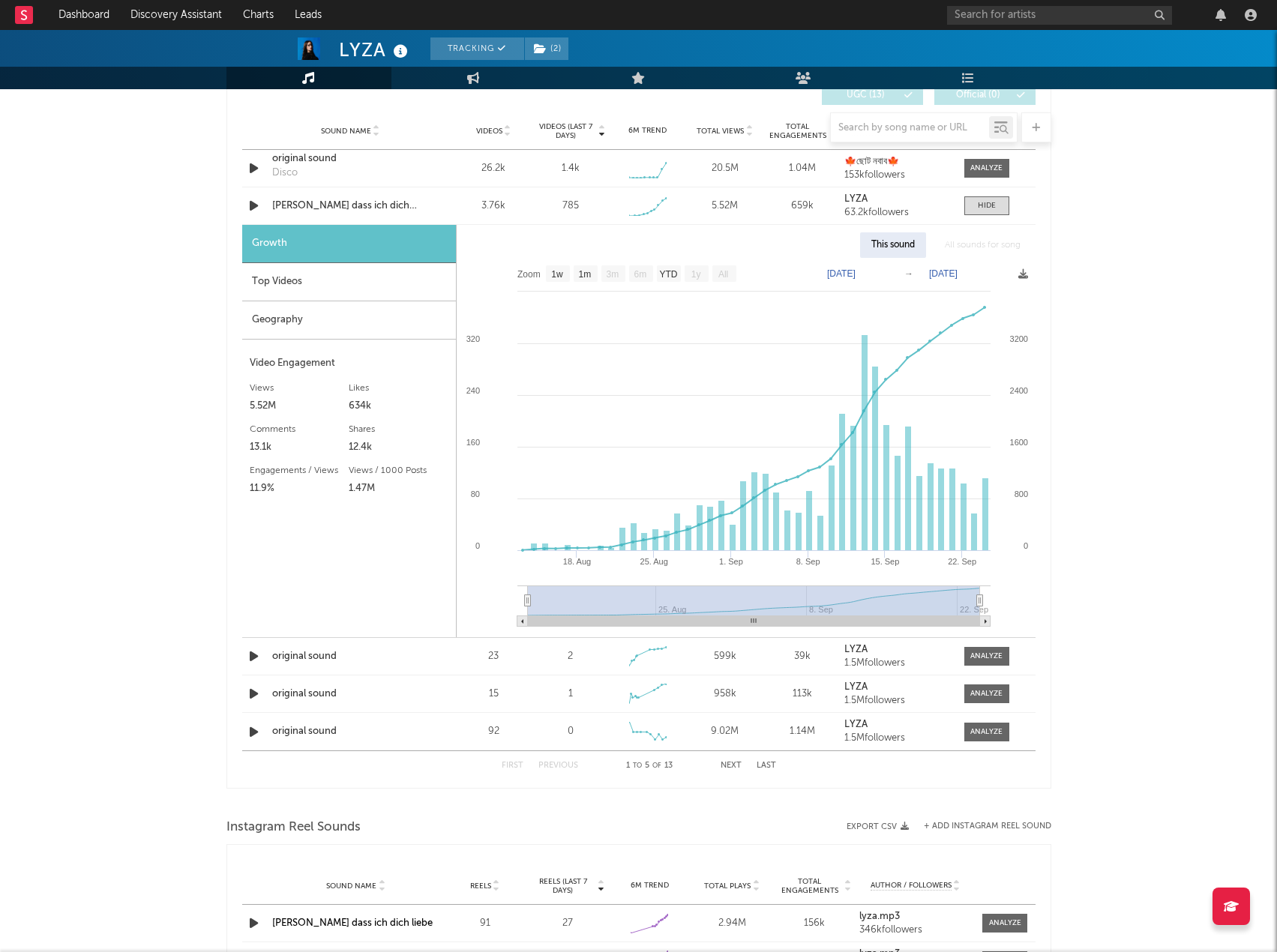
drag, startPoint x: 1105, startPoint y: 515, endPoint x: 1105, endPoint y: 528, distance: 13.0
click at [988, 210] on div at bounding box center [986, 205] width 18 height 11
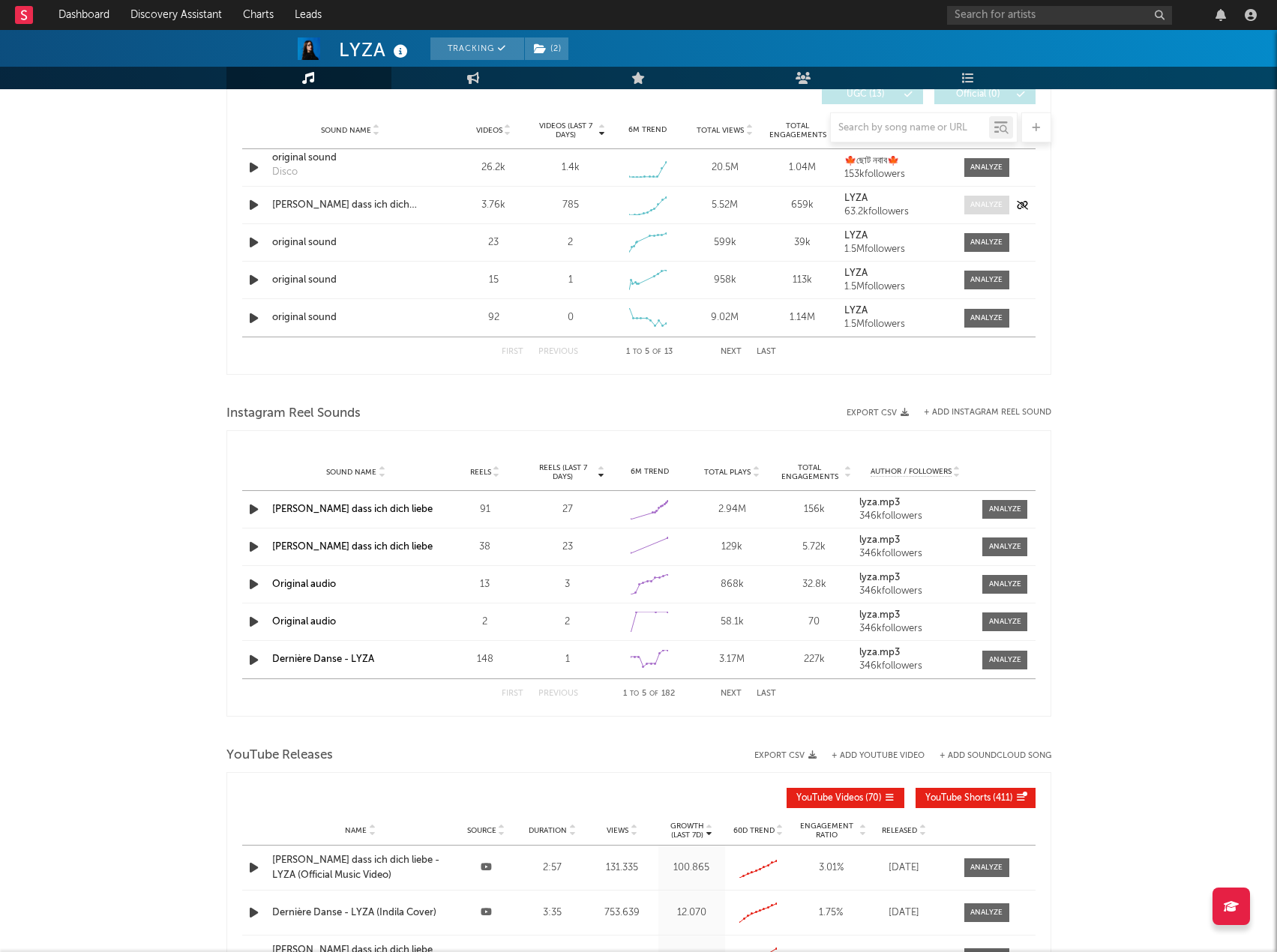
click at [988, 210] on div at bounding box center [985, 205] width 32 height 11
select select "1w"
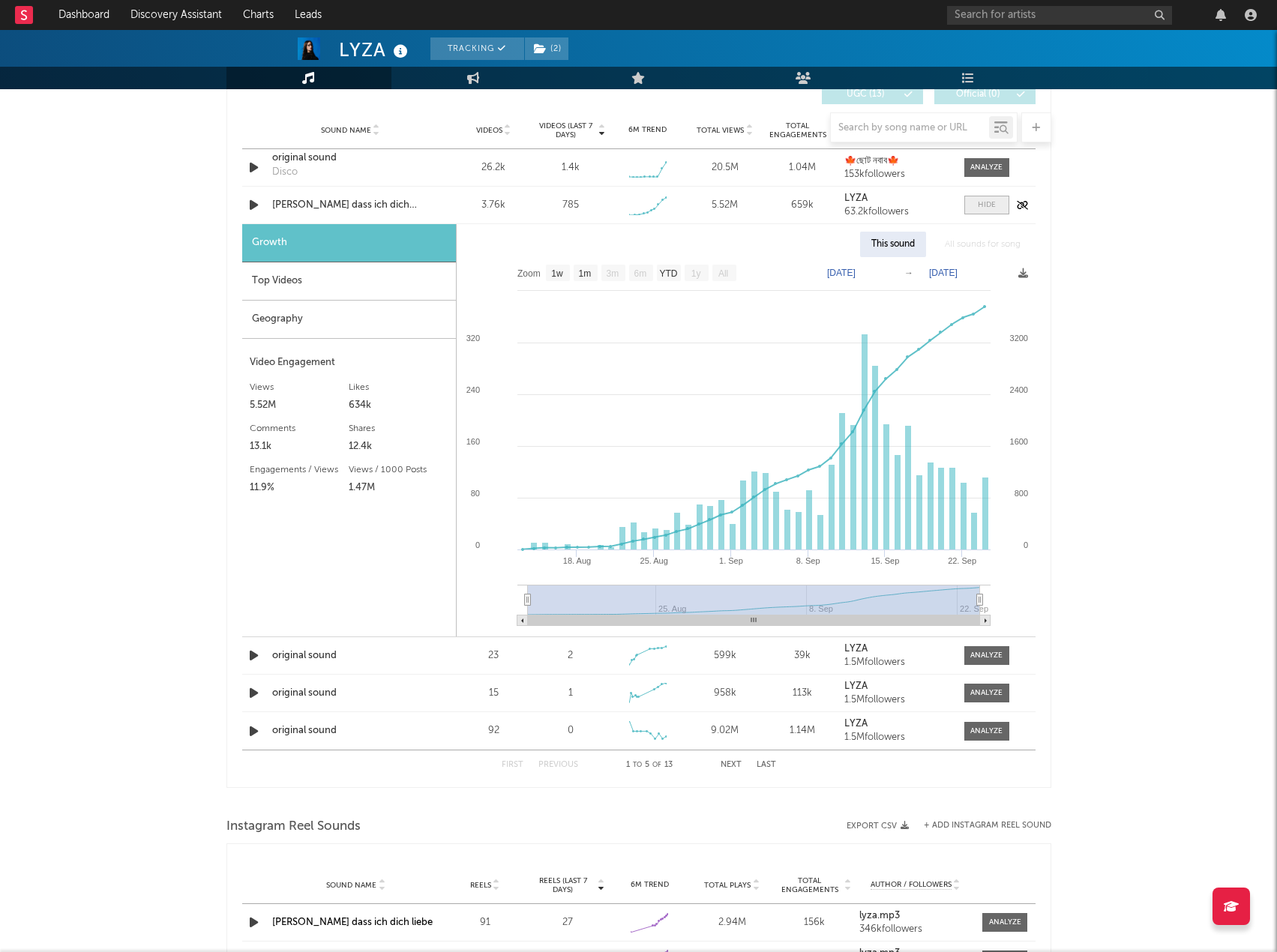
click at [988, 210] on div at bounding box center [986, 205] width 18 height 11
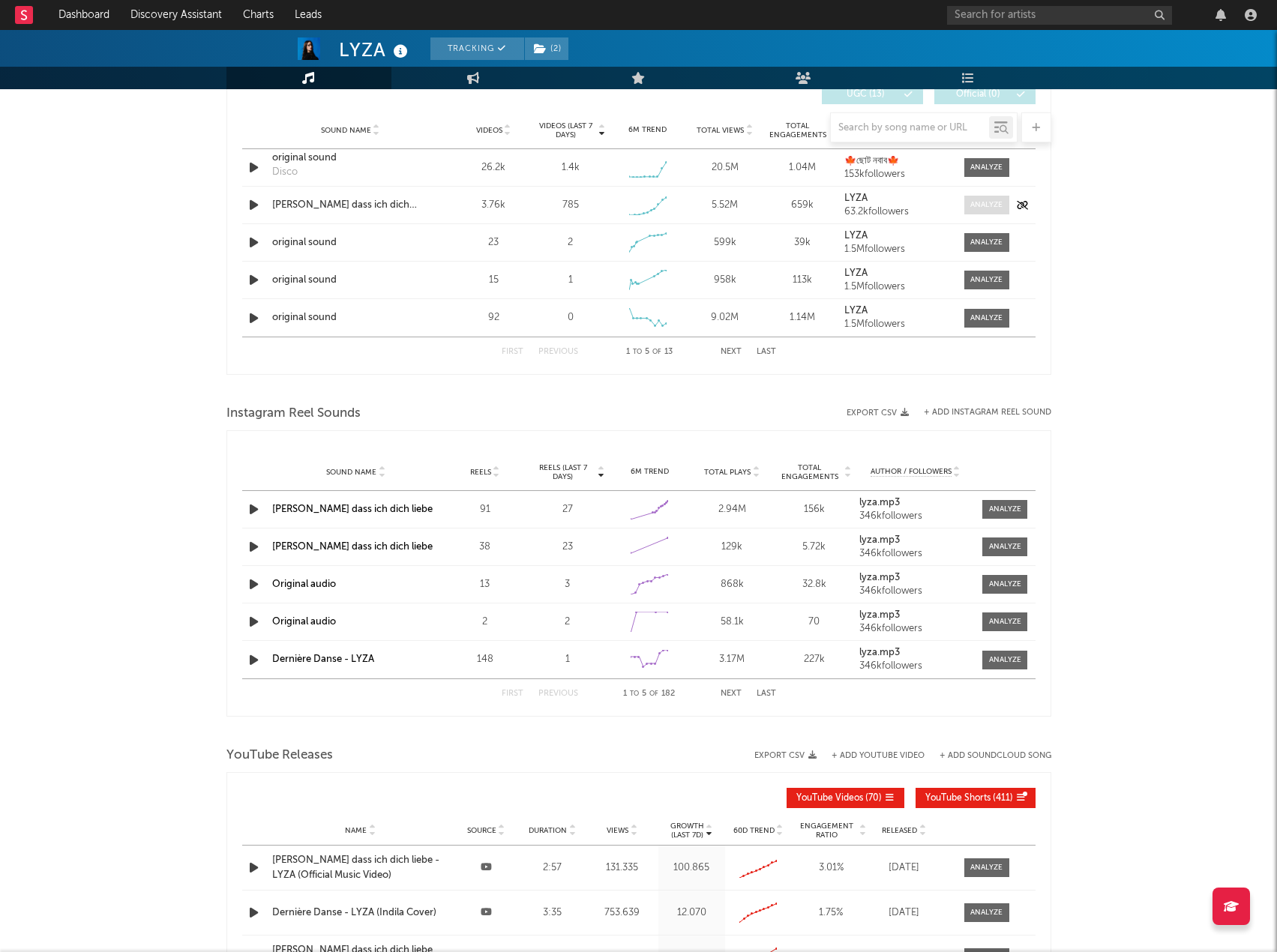
click at [988, 210] on div at bounding box center [985, 205] width 32 height 11
select select "1w"
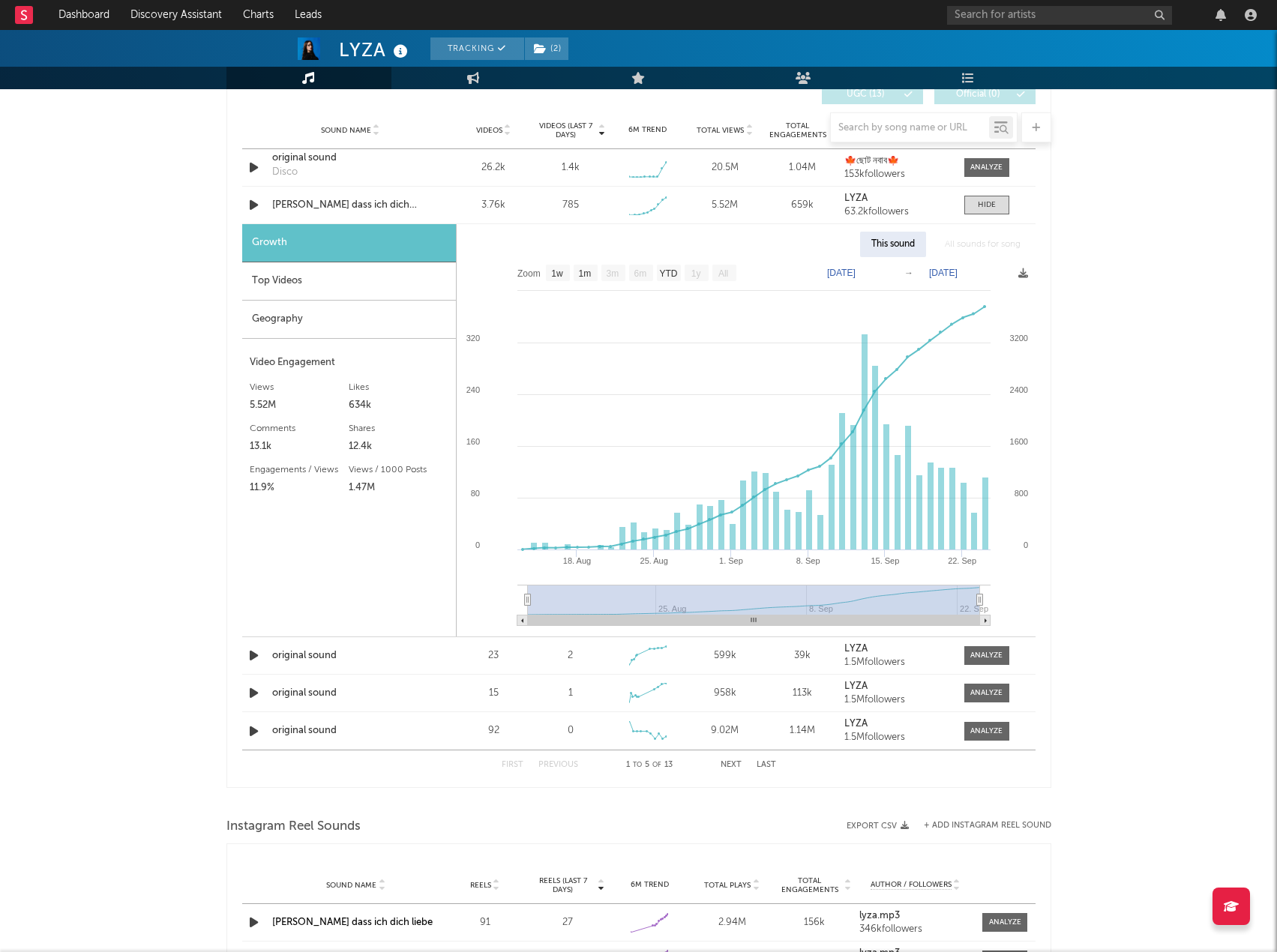
drag, startPoint x: 980, startPoint y: 600, endPoint x: 1010, endPoint y: 596, distance: 30.3
click at [1010, 596] on icon "Created with Highcharts 10.3.3 18. Aug 25. Aug 1. Sep 8. Sep 15. Sep 22. Sep 25…" at bounding box center [746, 447] width 578 height 380
click at [1049, 561] on div "Videos (last 7 days) Sound Name Videos Videos (last 7 days) Total Views Total E…" at bounding box center [638, 428] width 825 height 719
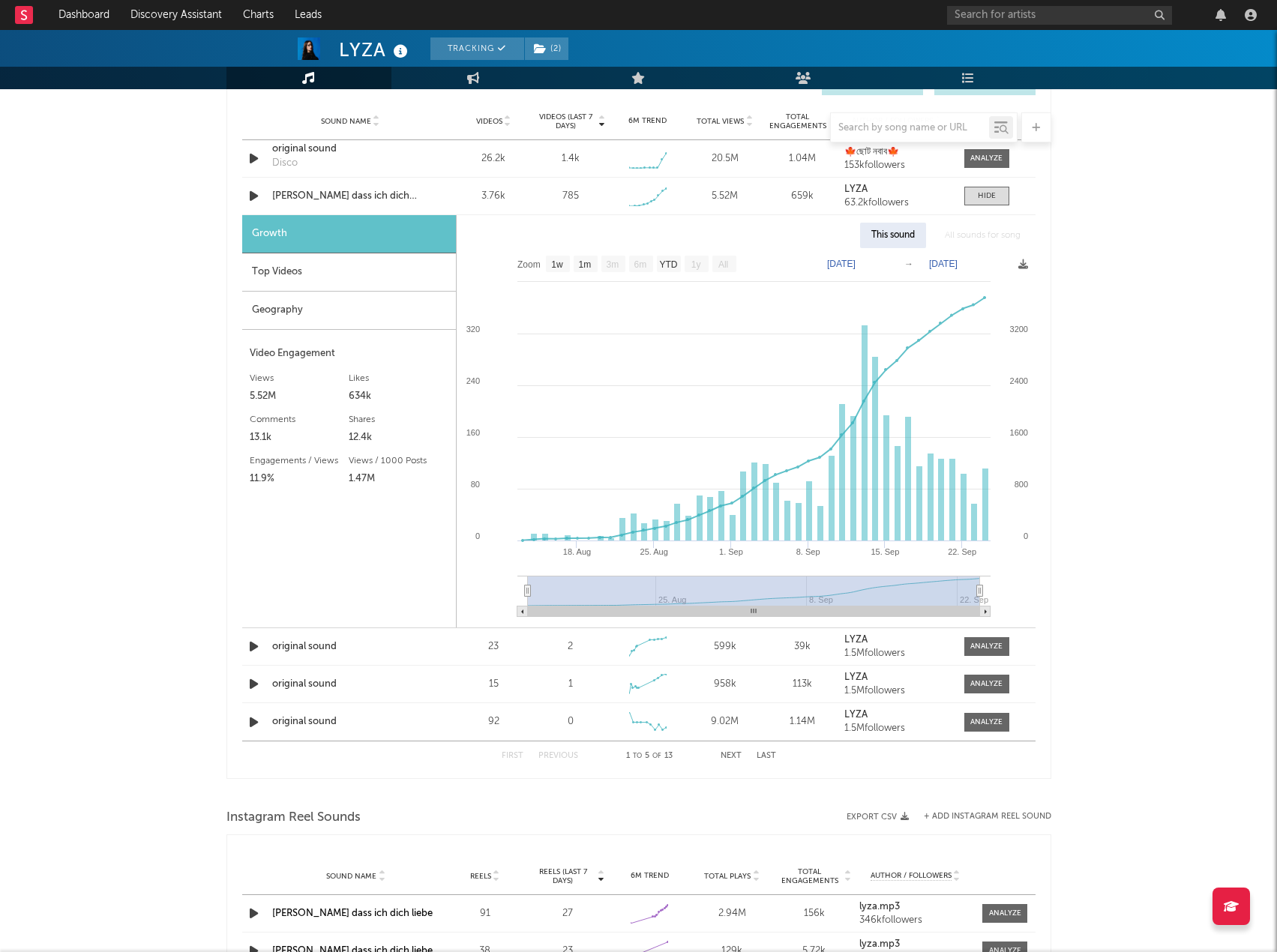
drag, startPoint x: 1055, startPoint y: 544, endPoint x: 1055, endPoint y: 566, distance: 22.0
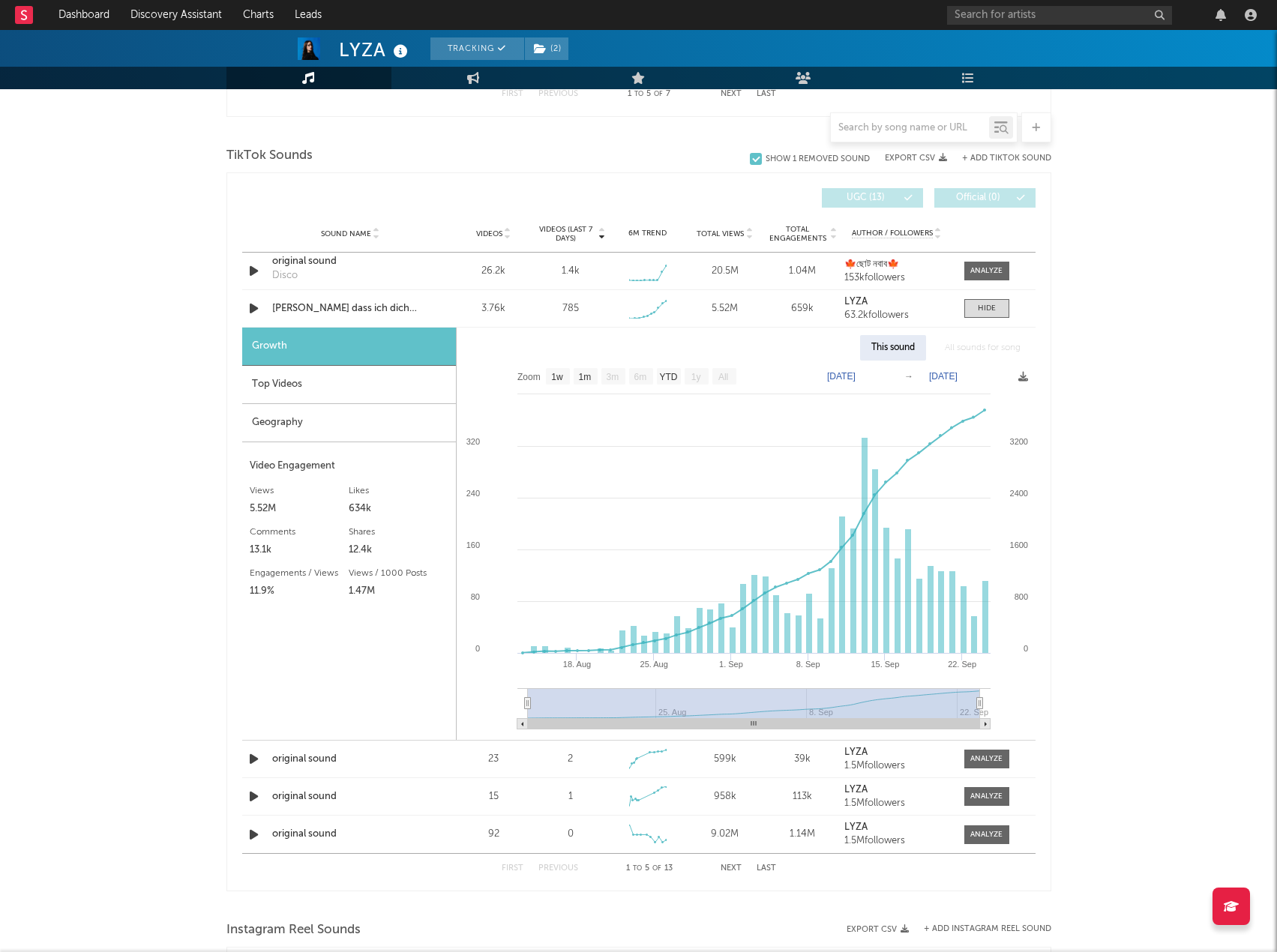
scroll to position [937, 0]
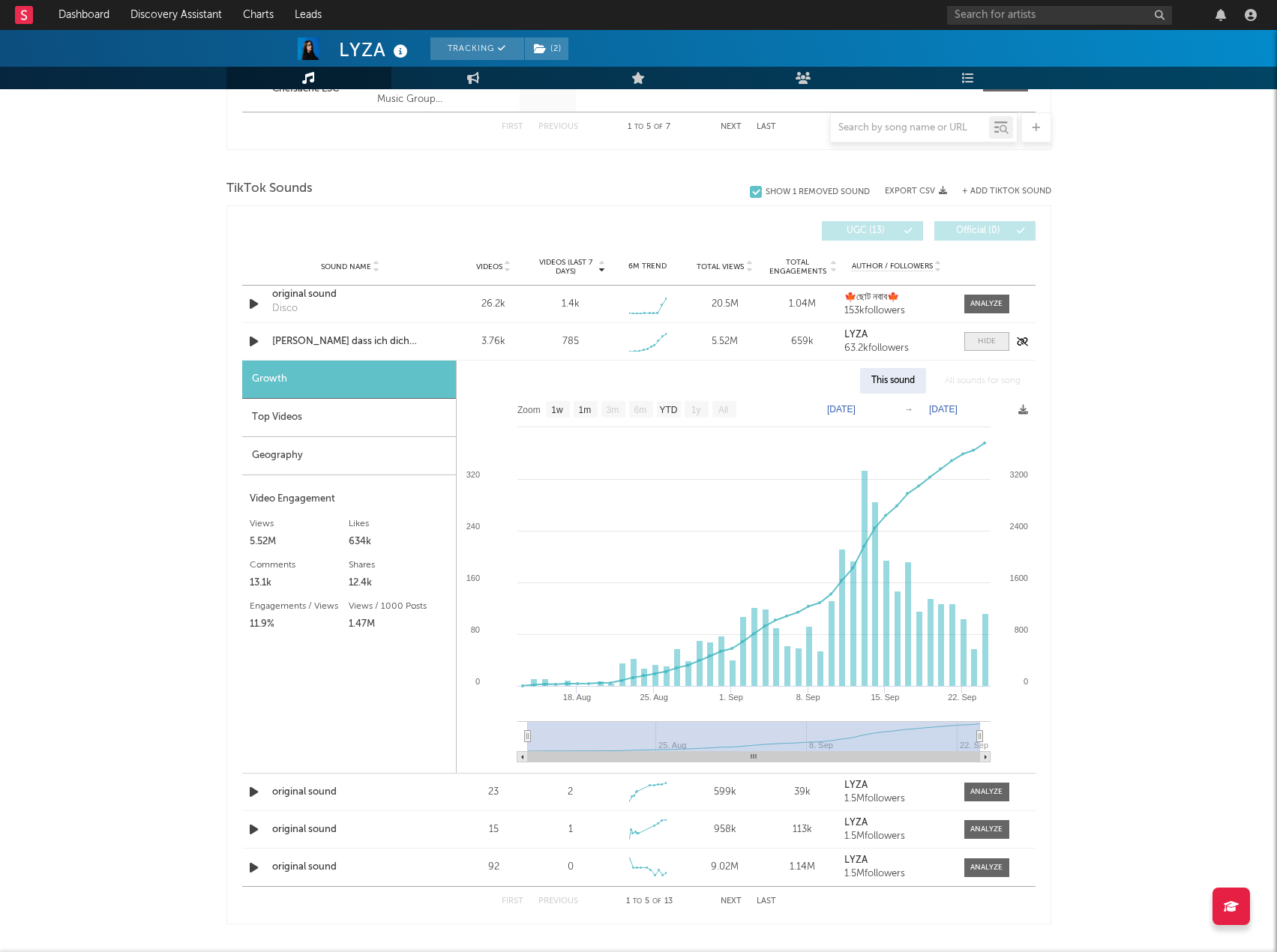
click at [976, 346] on span at bounding box center [987, 342] width 45 height 19
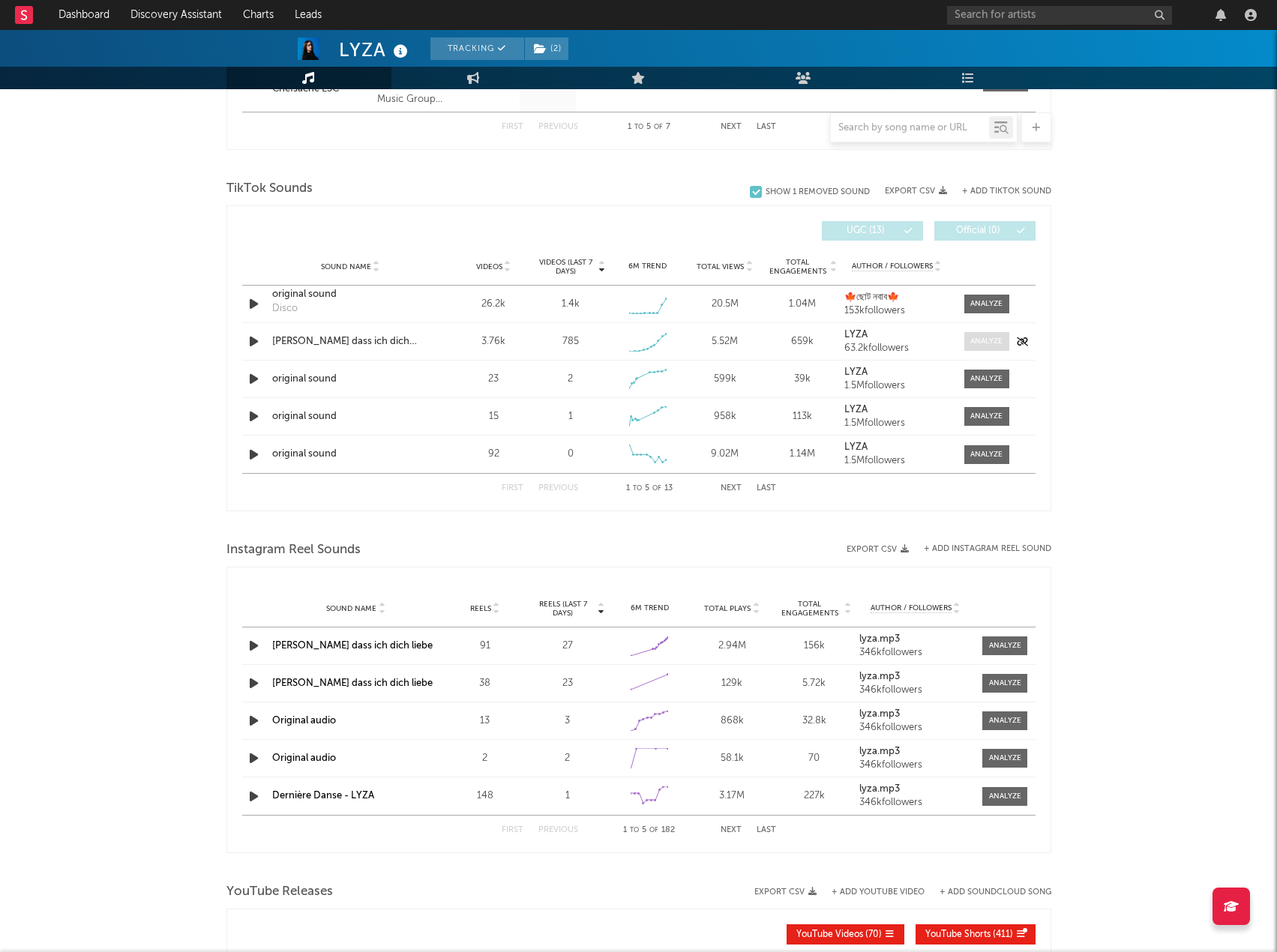
click at [976, 346] on div at bounding box center [985, 342] width 32 height 11
select select "1w"
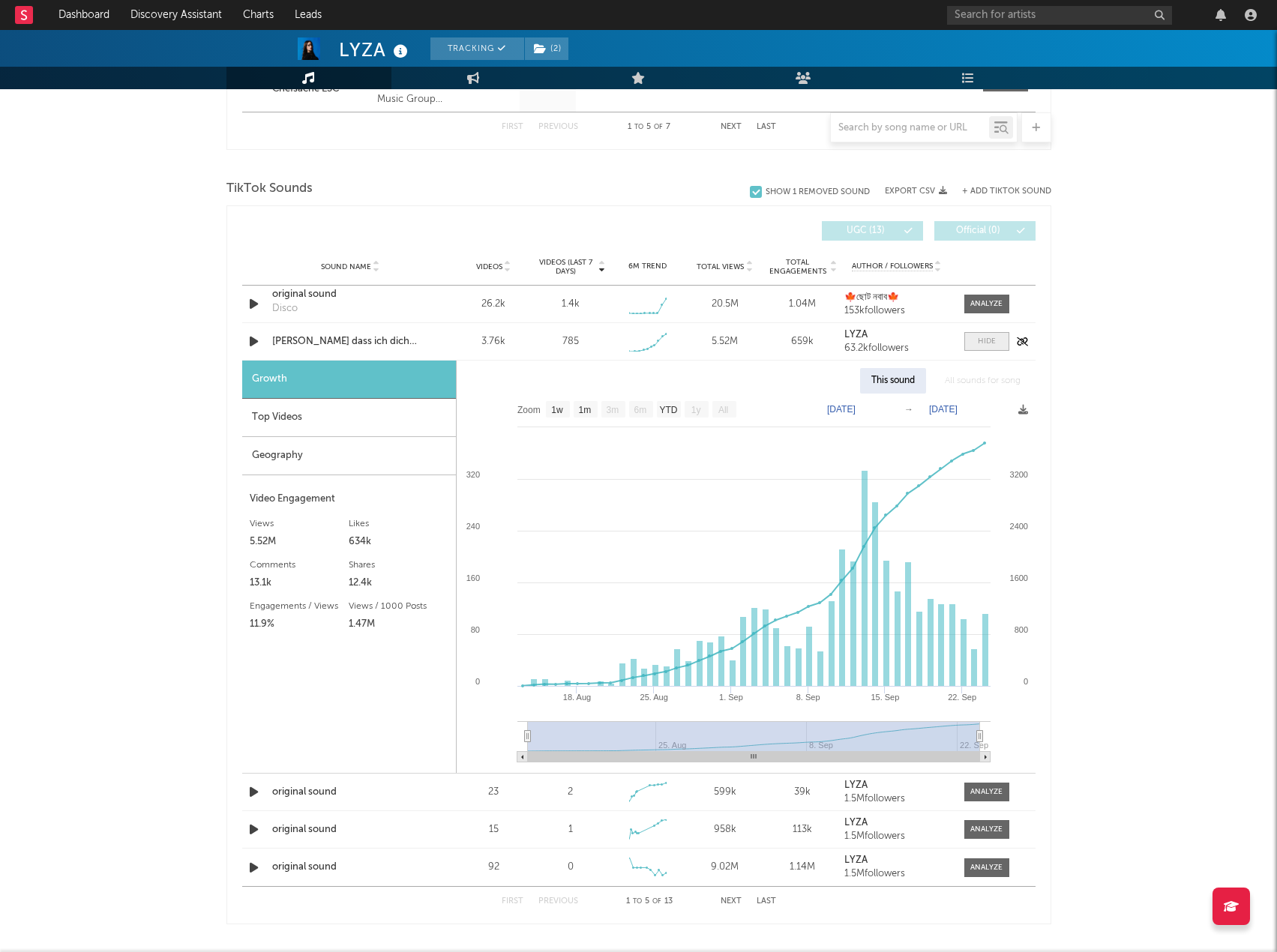
click at [976, 346] on span at bounding box center [987, 342] width 45 height 19
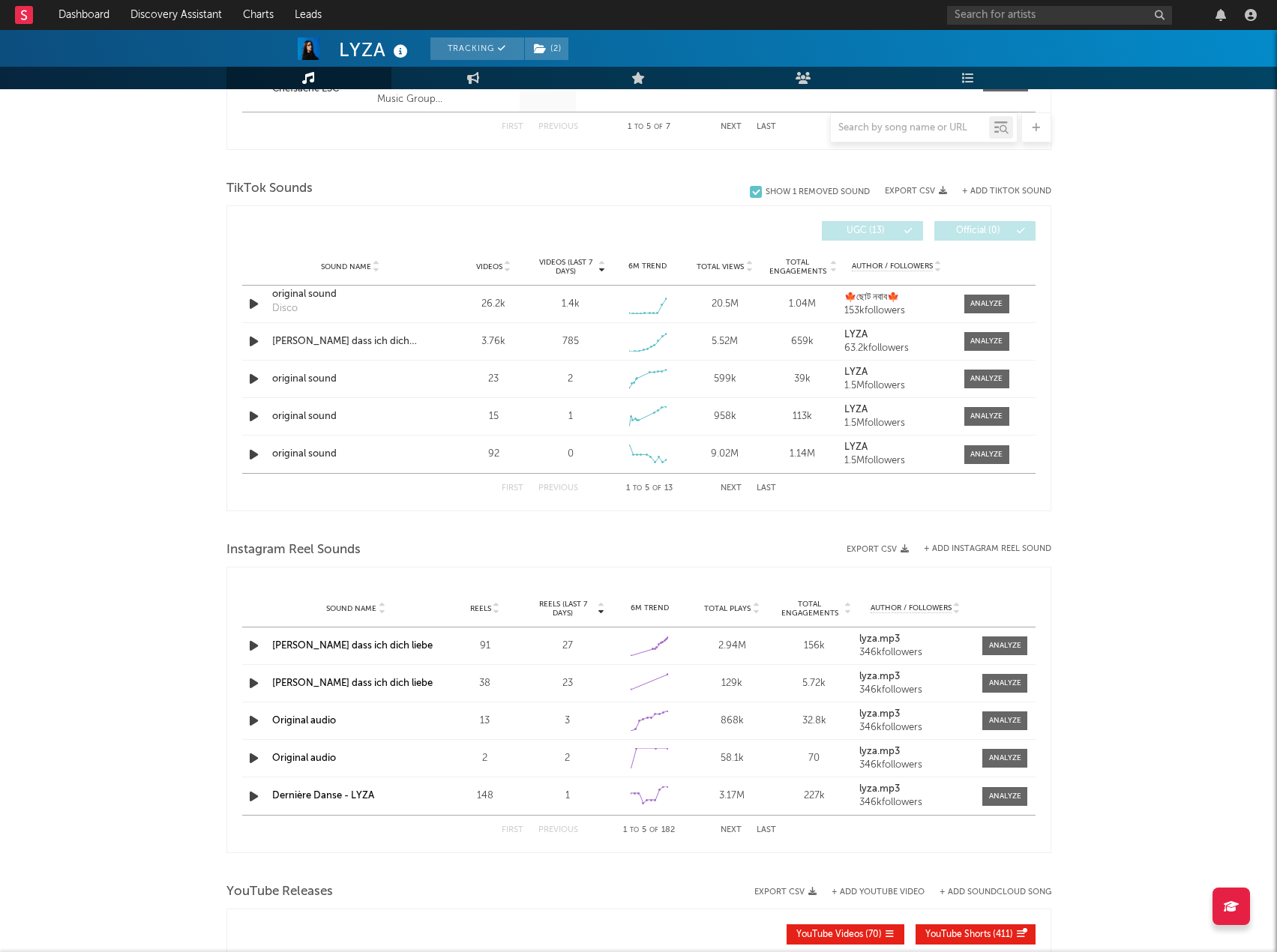
click at [700, 279] on div "Sound Name Videos Videos (last 7 days) Weekly Growth % 6M Trend Total Views Tot…" at bounding box center [639, 267] width 794 height 37
click at [709, 264] on span "Total Views" at bounding box center [720, 267] width 48 height 9
click at [249, 304] on icon "button" at bounding box center [253, 304] width 16 height 19
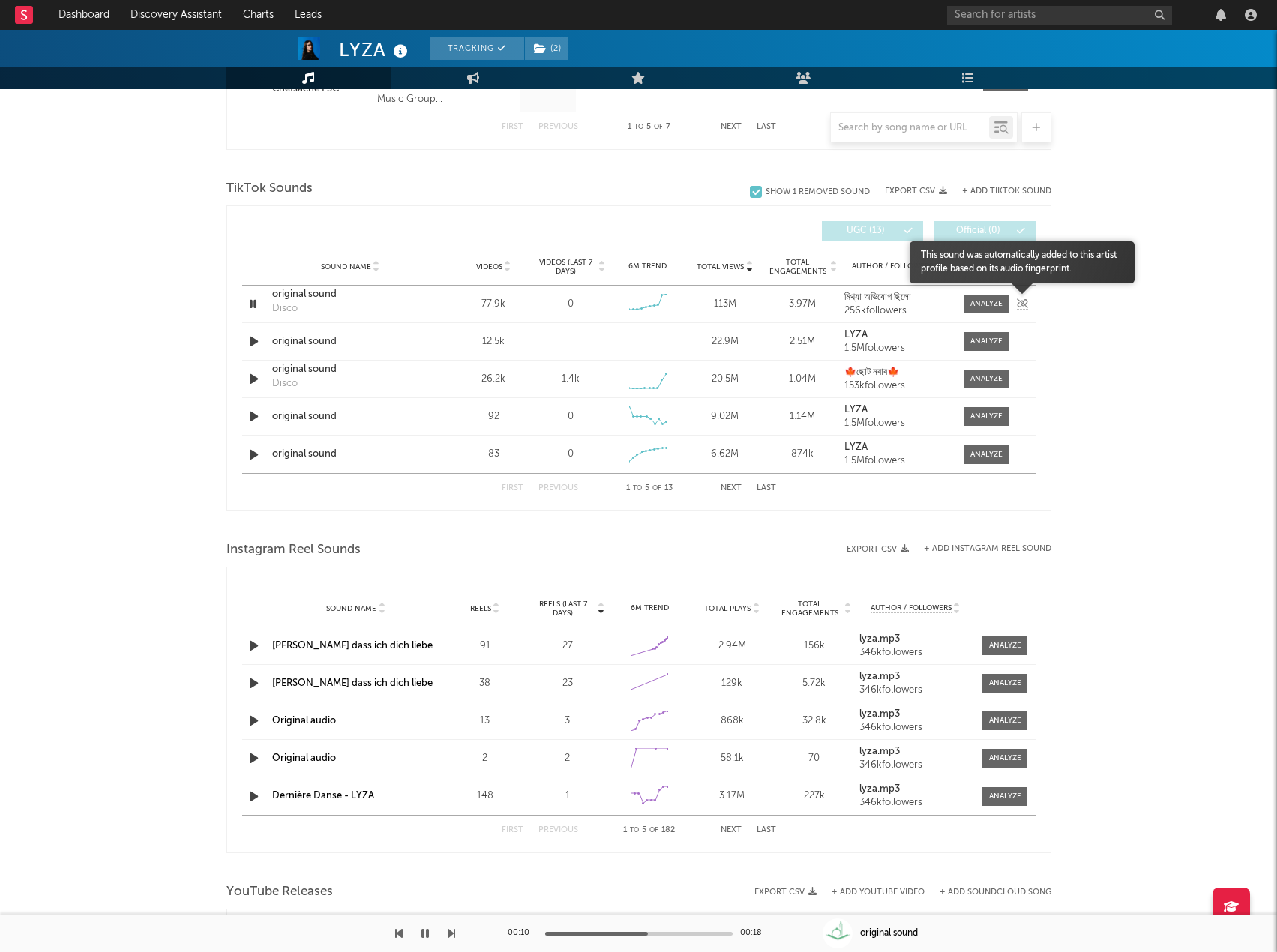
click at [1026, 303] on icon at bounding box center [1022, 304] width 11 height 9
drag, startPoint x: 635, startPoint y: 305, endPoint x: 1131, endPoint y: 260, distance: 498.0
click at [1131, 260] on div "LYZA Tracking ( 2 ) Germany | Pop Edit Tracking ( 2 ) Email Alerts Off Benchmar…" at bounding box center [638, 225] width 1277 height 2265
click at [829, 189] on div "Show 1 Removed Sound" at bounding box center [818, 192] width 104 height 10
click at [750, 189] on input "Show 1 Removed Sound" at bounding box center [750, 192] width 0 height 15
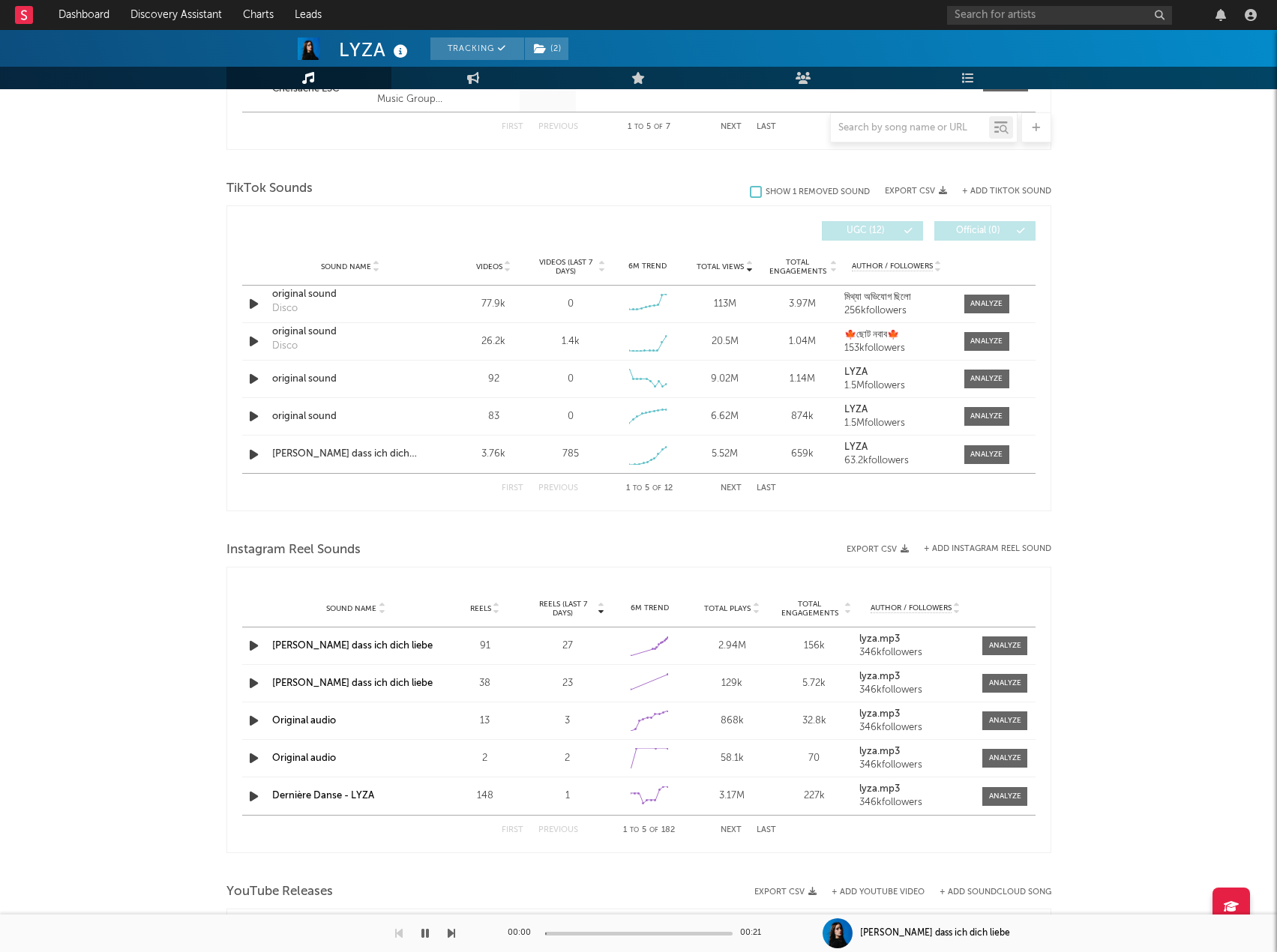
click at [829, 189] on div "Show 1 Removed Sound" at bounding box center [818, 192] width 104 height 10
click at [750, 189] on input "Show 1 Removed Sound" at bounding box center [750, 192] width 0 height 15
click at [251, 343] on icon "button" at bounding box center [253, 342] width 16 height 19
click at [649, 935] on div at bounding box center [638, 933] width 187 height 4
drag, startPoint x: 688, startPoint y: 935, endPoint x: 698, endPoint y: 936, distance: 10.0
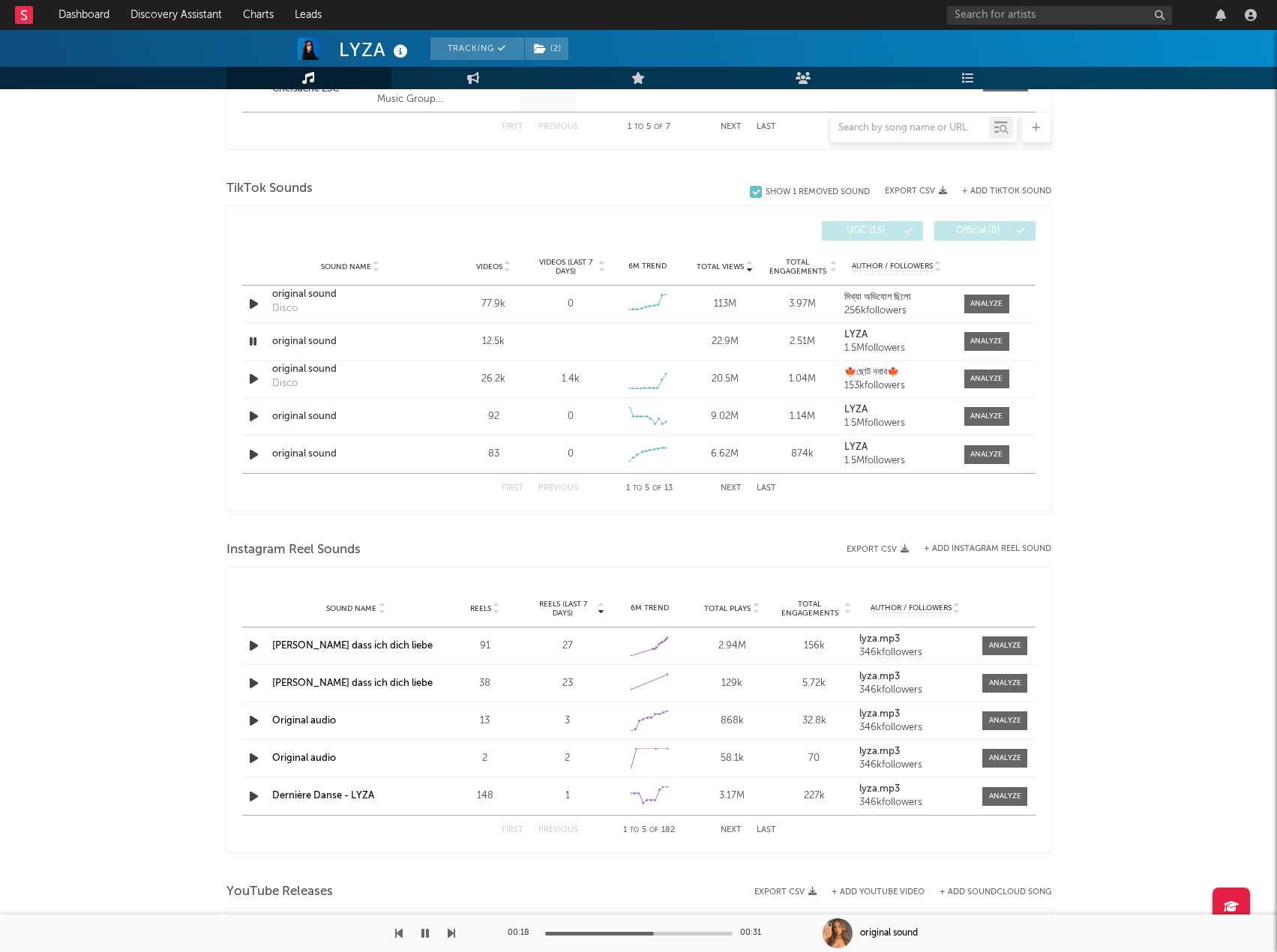
click at [690, 935] on div at bounding box center [638, 933] width 187 height 4
click at [423, 931] on icon "button" at bounding box center [425, 933] width 8 height 12
click at [252, 384] on icon "button" at bounding box center [253, 379] width 16 height 19
click at [253, 298] on icon "button" at bounding box center [253, 304] width 16 height 19
click at [252, 415] on icon "button" at bounding box center [253, 416] width 16 height 19
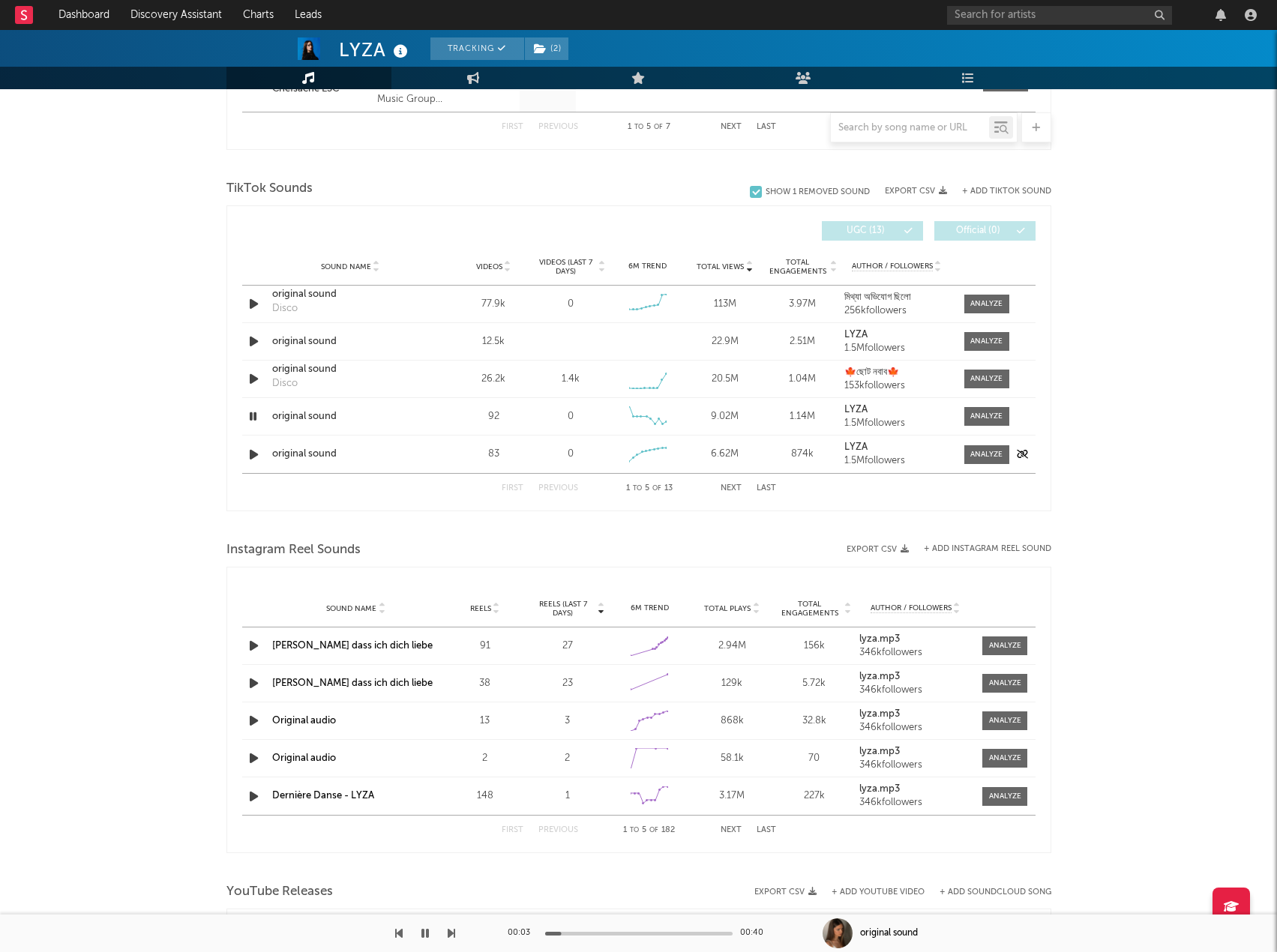
click at [253, 457] on icon "button" at bounding box center [253, 455] width 16 height 19
click at [253, 457] on icon "button" at bounding box center [253, 455] width 14 height 19
click at [727, 488] on button "Next" at bounding box center [730, 488] width 21 height 9
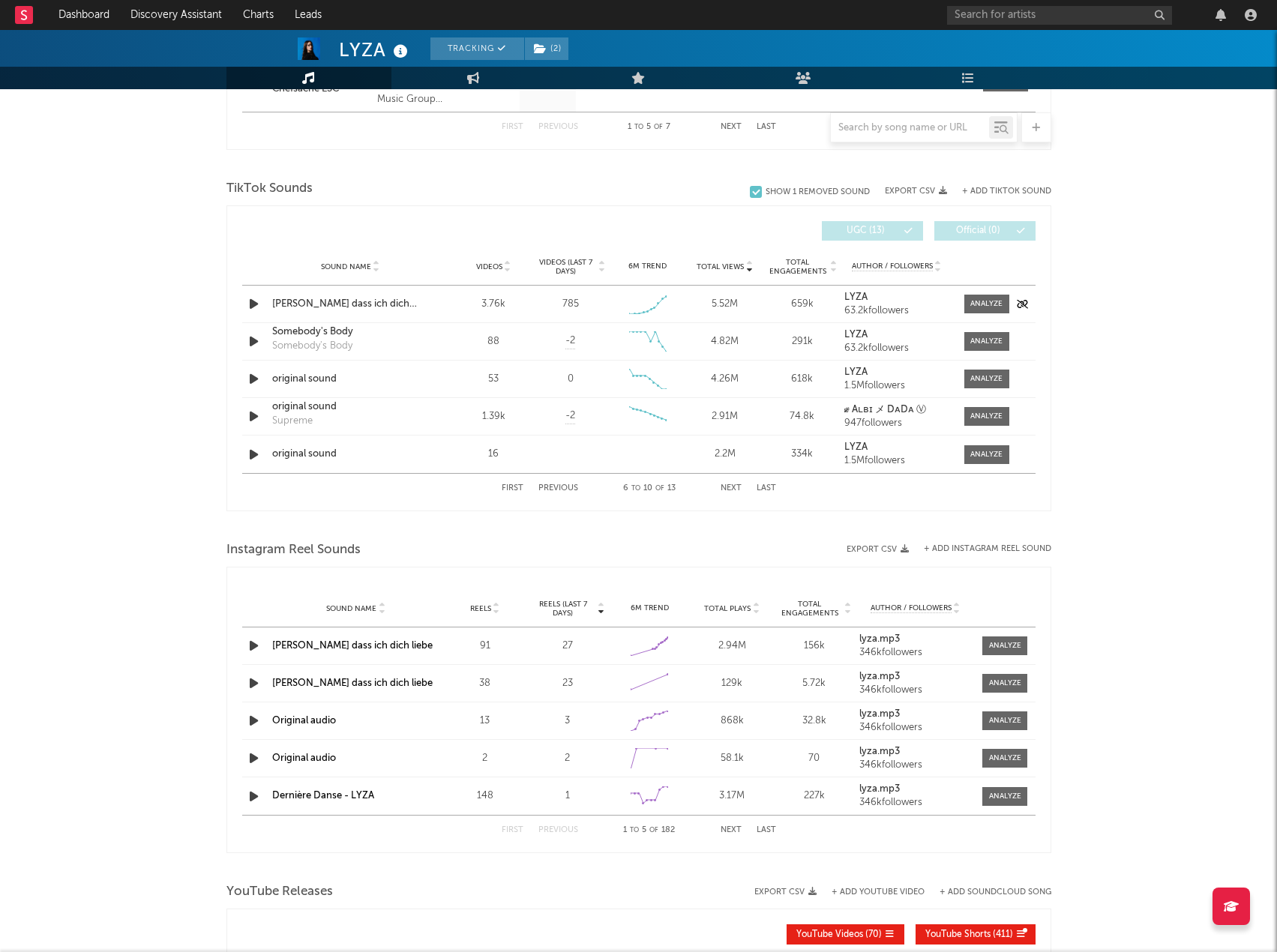
click at [253, 306] on icon "button" at bounding box center [253, 304] width 16 height 19
click at [256, 344] on icon "button" at bounding box center [253, 342] width 16 height 19
drag, startPoint x: 256, startPoint y: 344, endPoint x: 179, endPoint y: 356, distance: 77.9
click at [180, 356] on div "LYZA Tracking ( 2 ) Germany | Pop Edit Tracking ( 2 ) Email Alerts Off Benchmar…" at bounding box center [638, 225] width 1277 height 2265
click at [175, 337] on div "LYZA Tracking ( 2 ) Germany | Pop Edit Tracking ( 2 ) Email Alerts Off Benchmar…" at bounding box center [638, 225] width 1277 height 2265
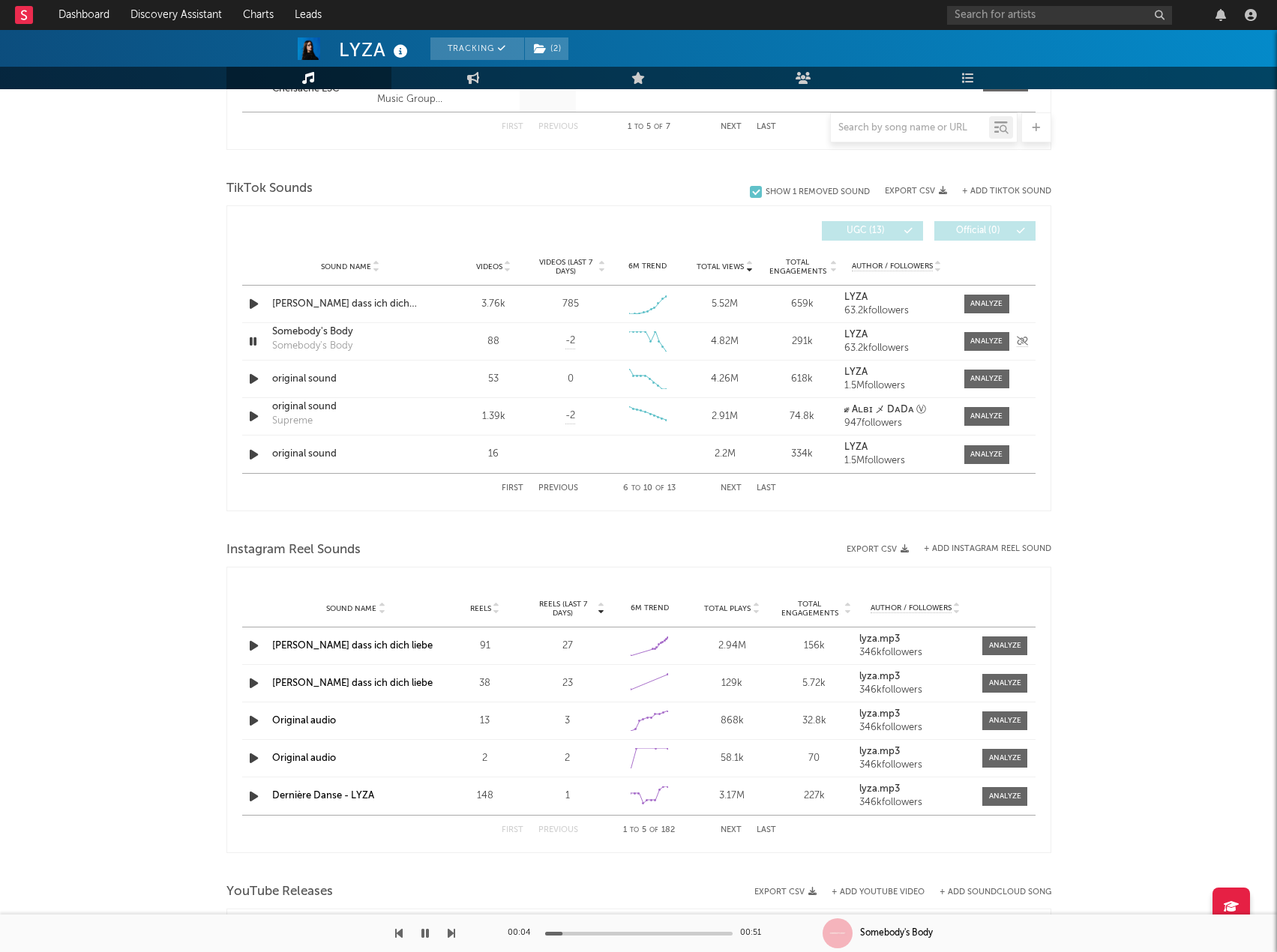
click at [250, 341] on icon "button" at bounding box center [253, 342] width 14 height 19
click at [258, 305] on icon "button" at bounding box center [253, 304] width 16 height 19
click at [258, 305] on icon "button" at bounding box center [253, 304] width 14 height 19
click at [856, 294] on strong "LYZA" at bounding box center [856, 297] width 23 height 10
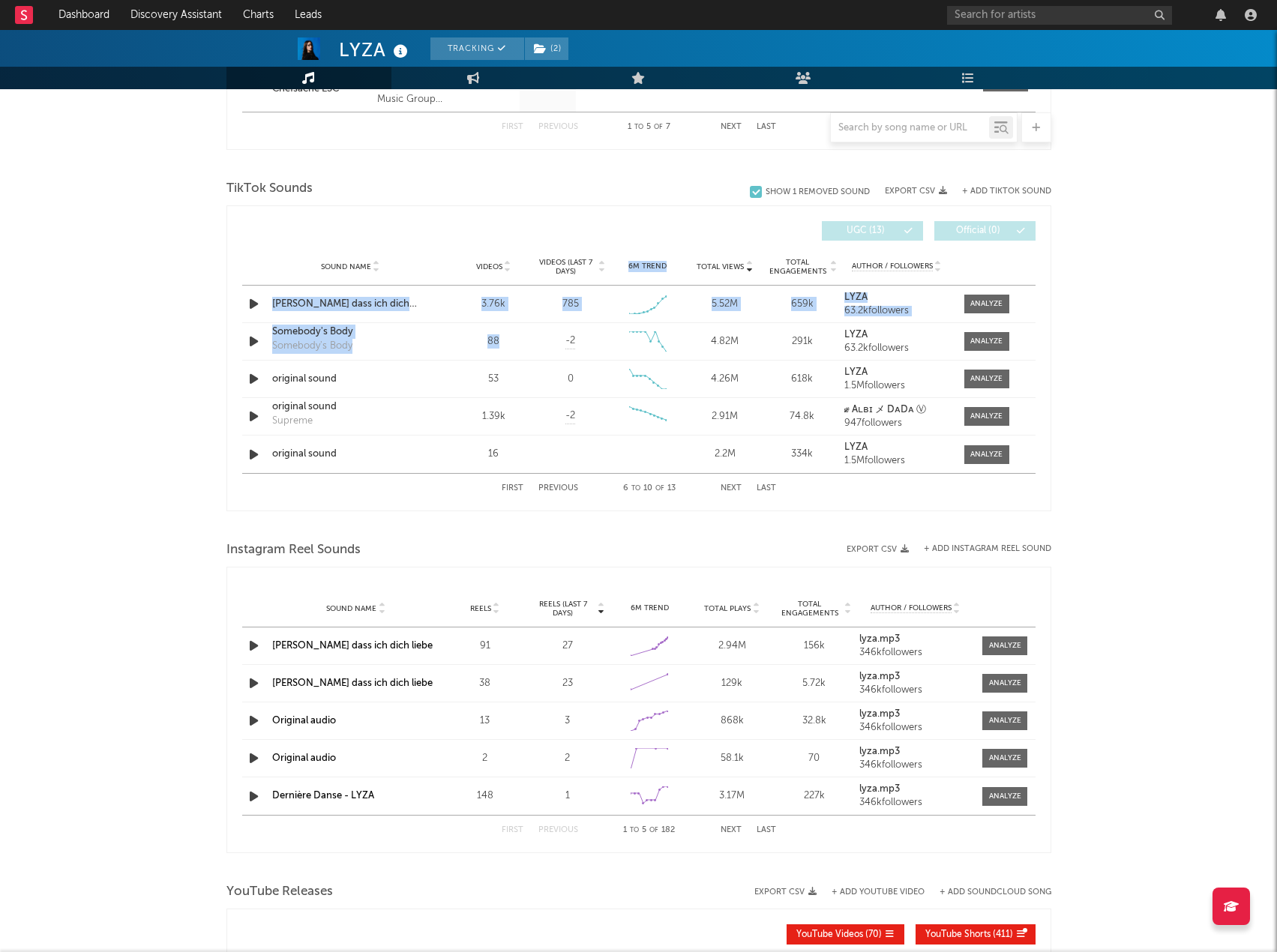
drag, startPoint x: 522, startPoint y: 349, endPoint x: 532, endPoint y: 241, distance: 108.5
click at [532, 241] on div "Total Views Sound Name Videos Videos (last 7 days) Total Views Total Engagement…" at bounding box center [639, 358] width 794 height 289
click at [532, 241] on div "Total Views Sound Name Videos Videos (last 7 days) Total Views Total Engagement…" at bounding box center [639, 231] width 794 height 34
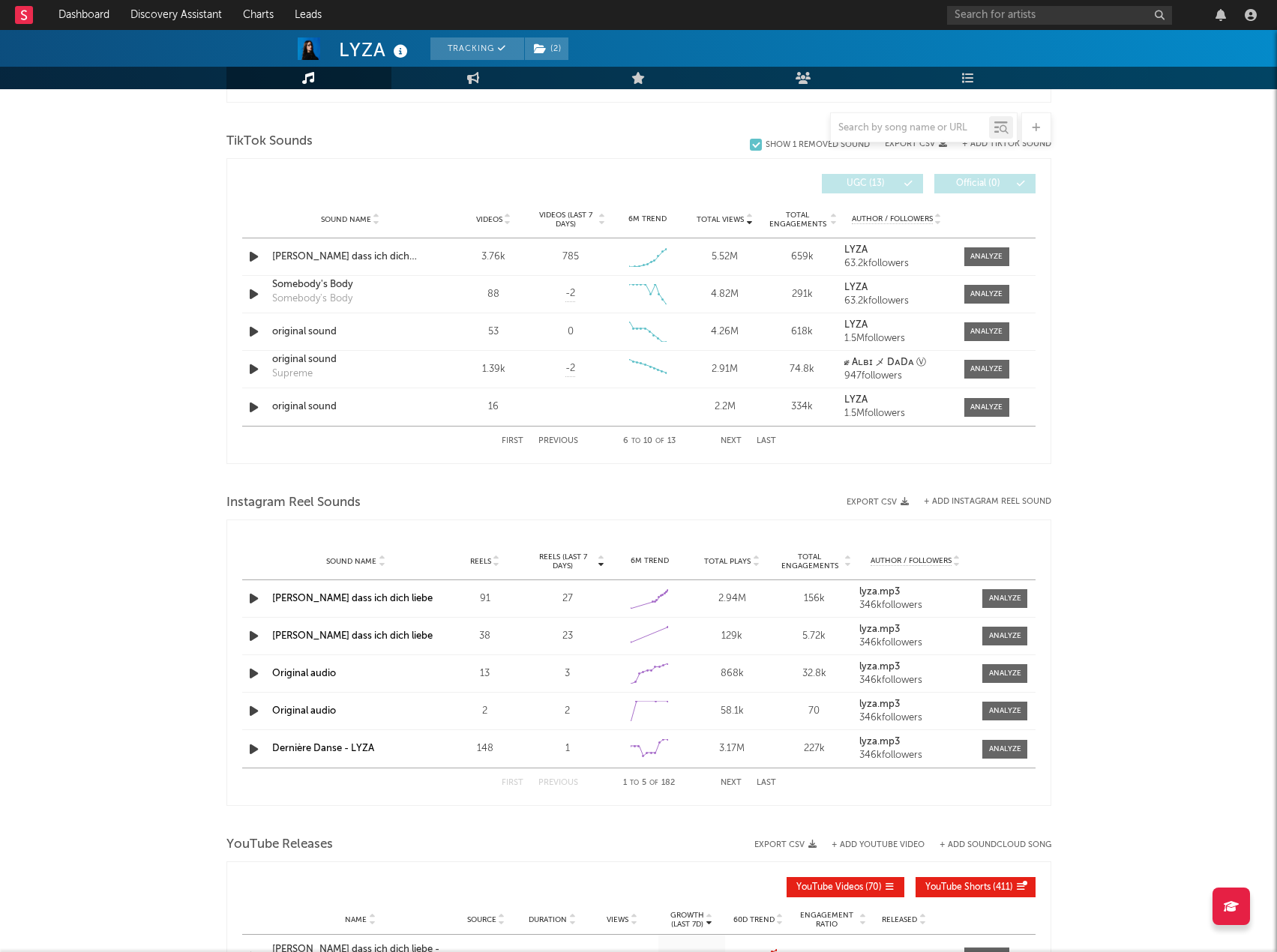
scroll to position [892, 0]
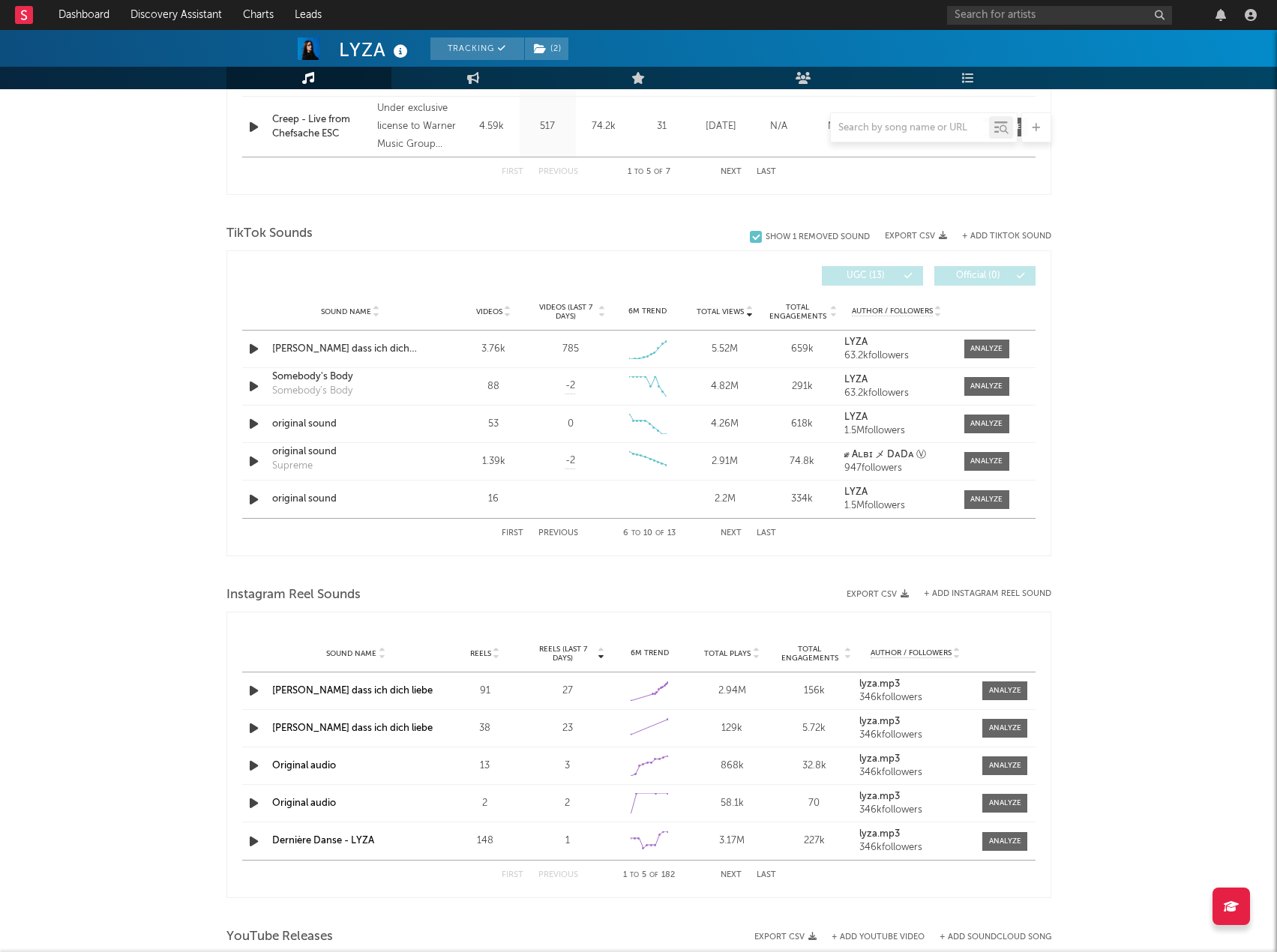
click at [98, 133] on div "LYZA Tracking ( 2 ) Germany | Pop Edit Tracking ( 2 ) Email Alerts Off Benchmar…" at bounding box center [638, 270] width 1277 height 2265
click at [497, 311] on span "Videos" at bounding box center [490, 312] width 27 height 9
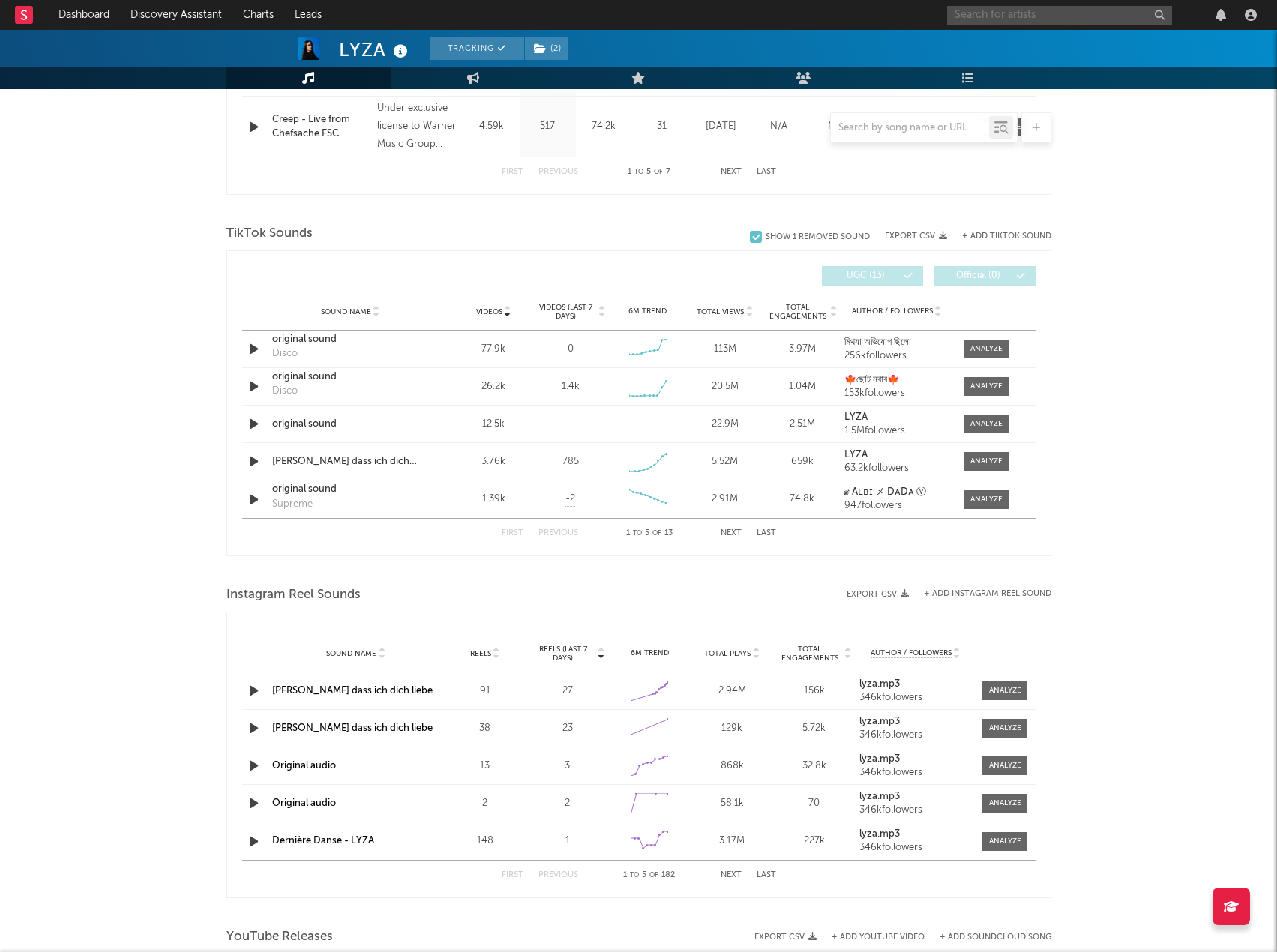
click at [1010, 22] on input "text" at bounding box center [1059, 16] width 225 height 19
type input "bausa"
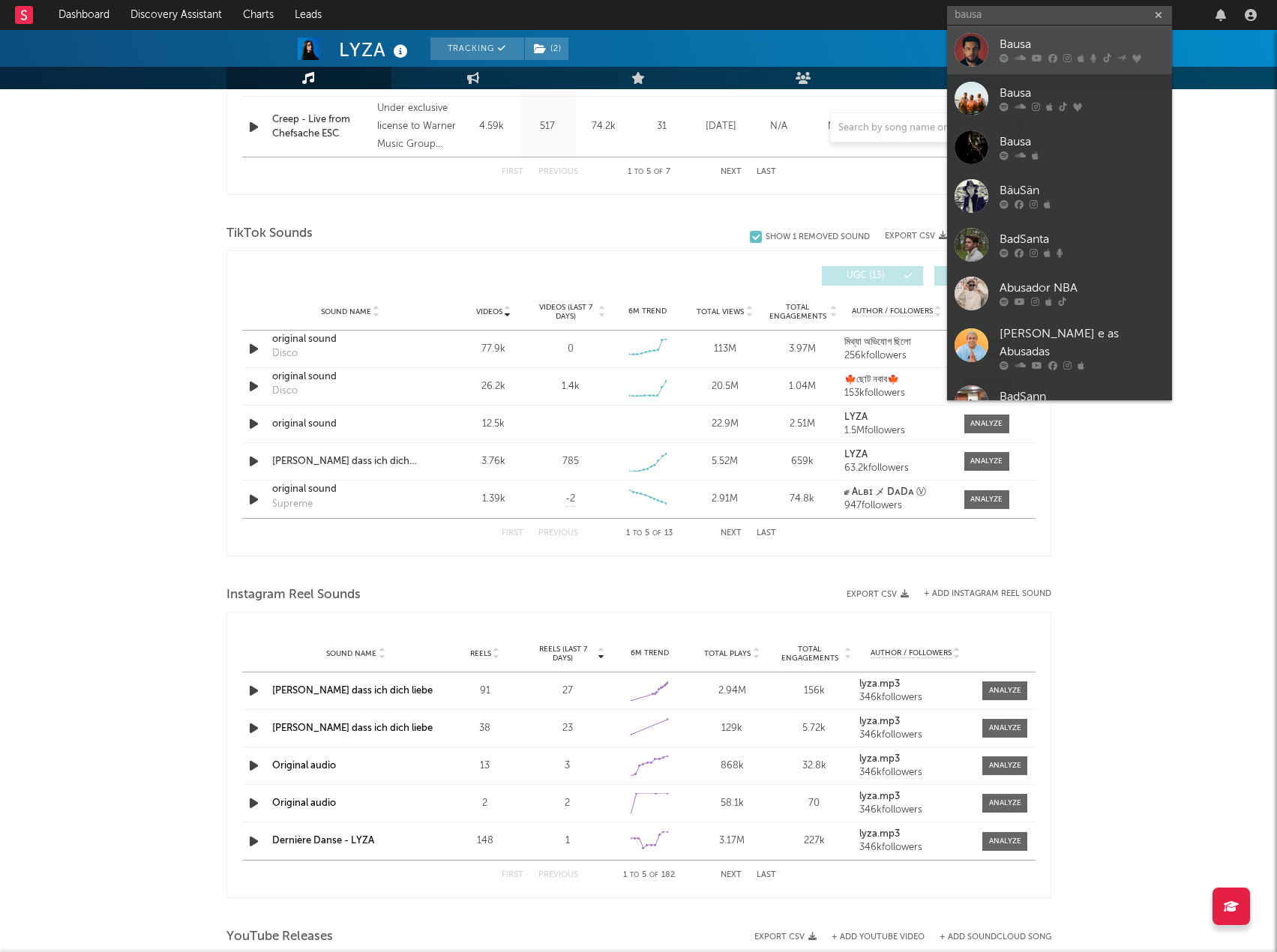
click at [1017, 55] on icon at bounding box center [1020, 58] width 11 height 9
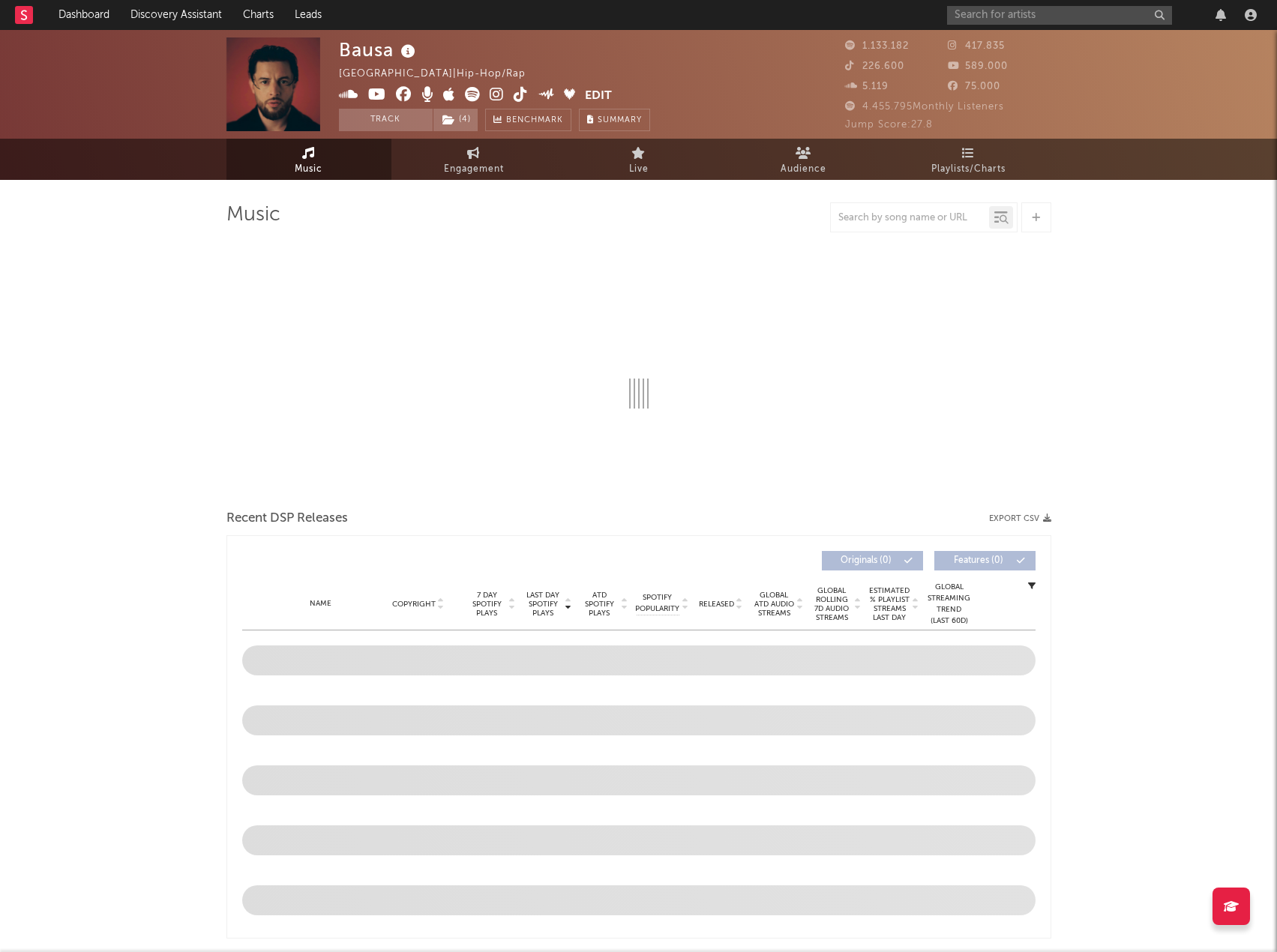
select select "6m"
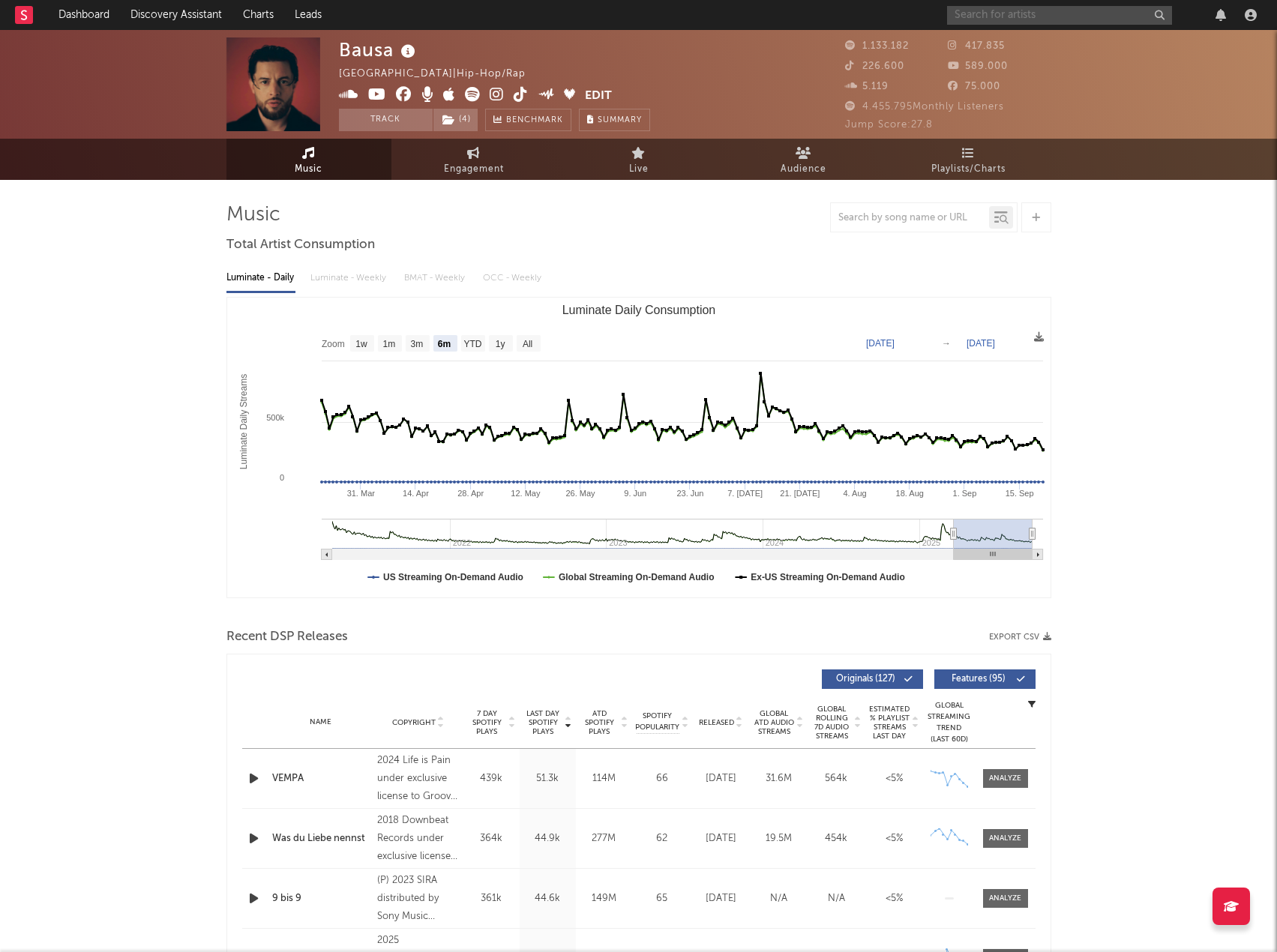
click at [1036, 23] on input "text" at bounding box center [1059, 16] width 225 height 19
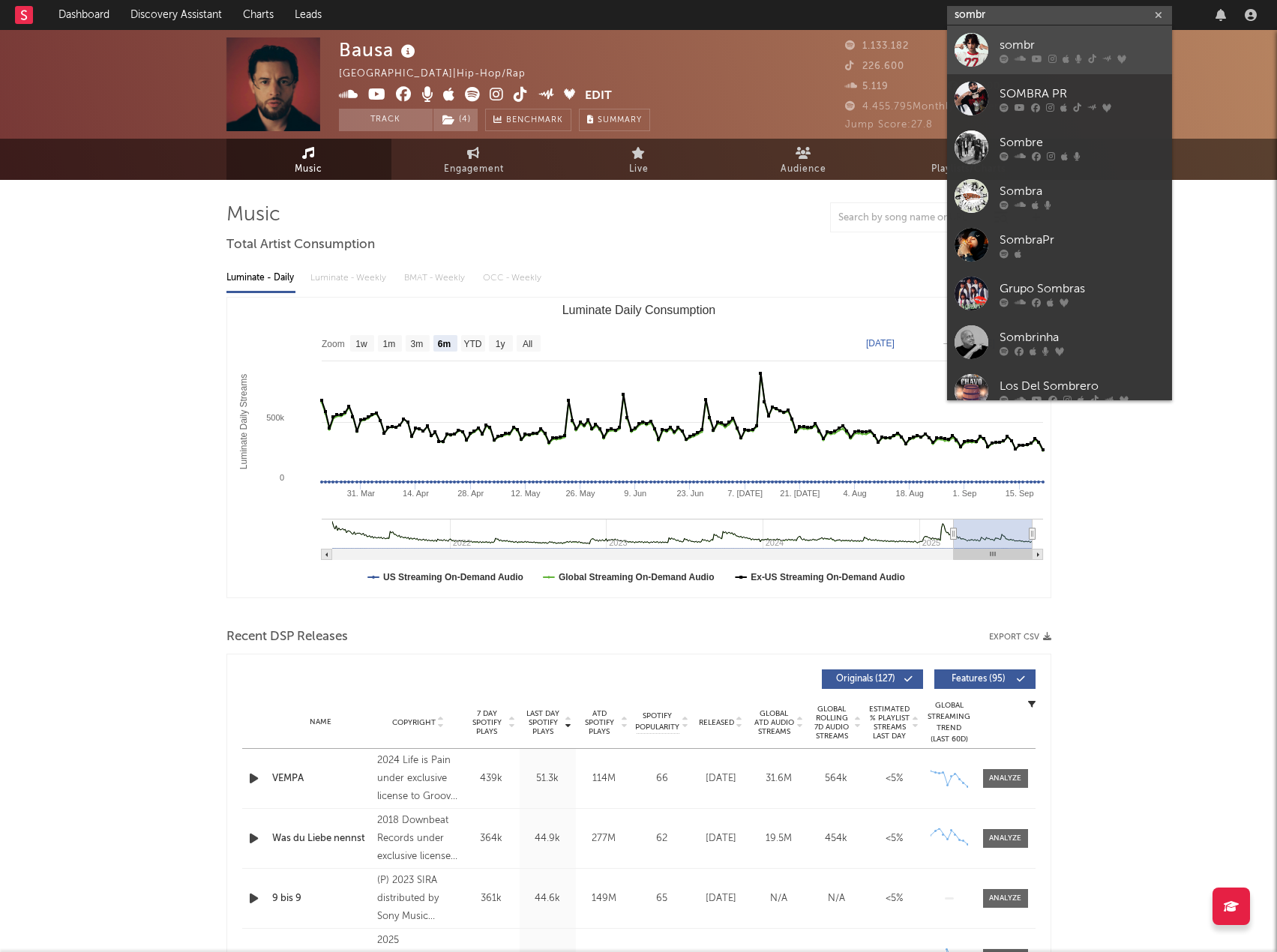
type input "sombr"
click at [1046, 48] on div "sombr" at bounding box center [1082, 44] width 165 height 18
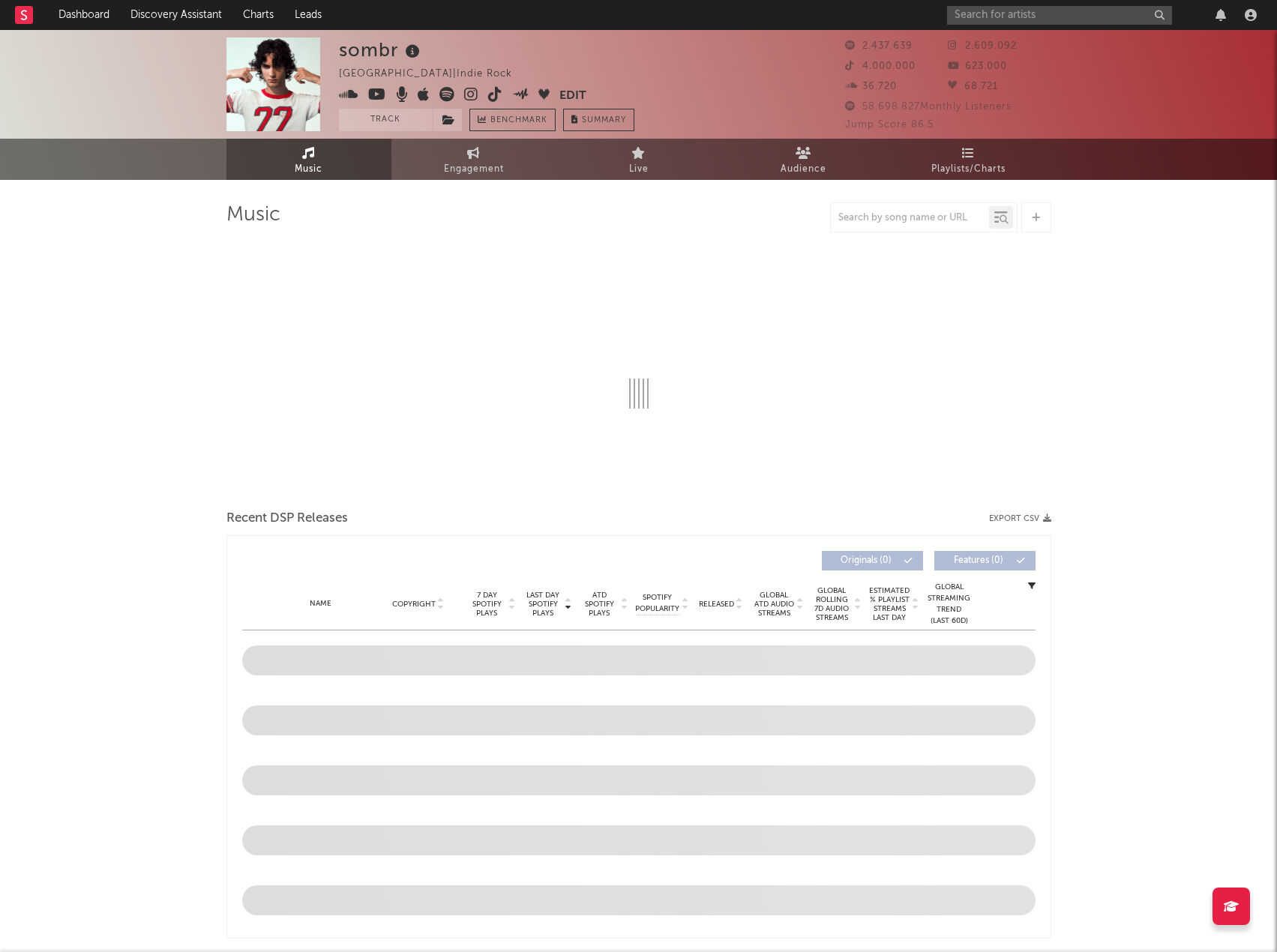
select select "6m"
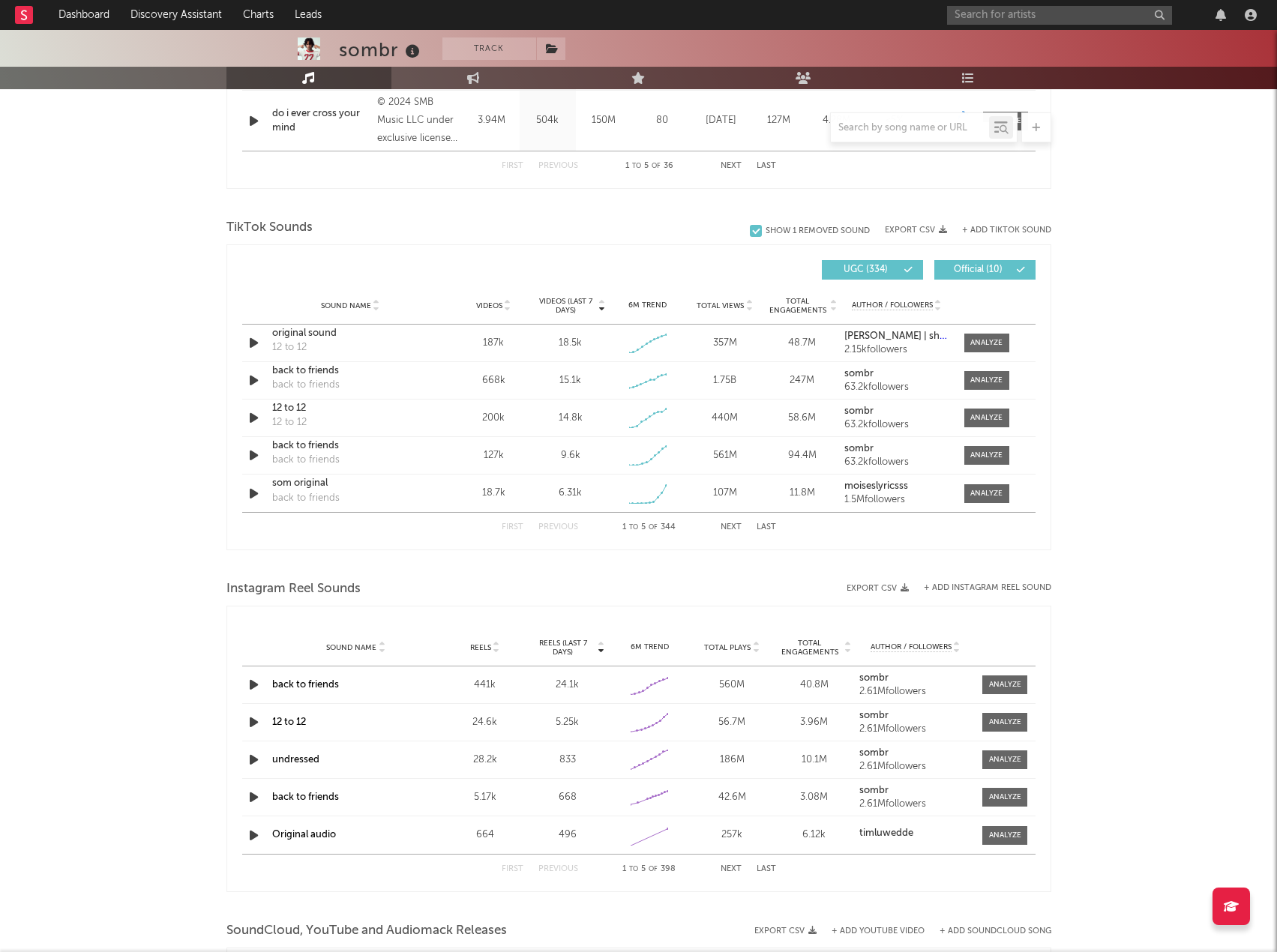
scroll to position [900, 0]
click at [486, 302] on span "Videos" at bounding box center [490, 305] width 27 height 9
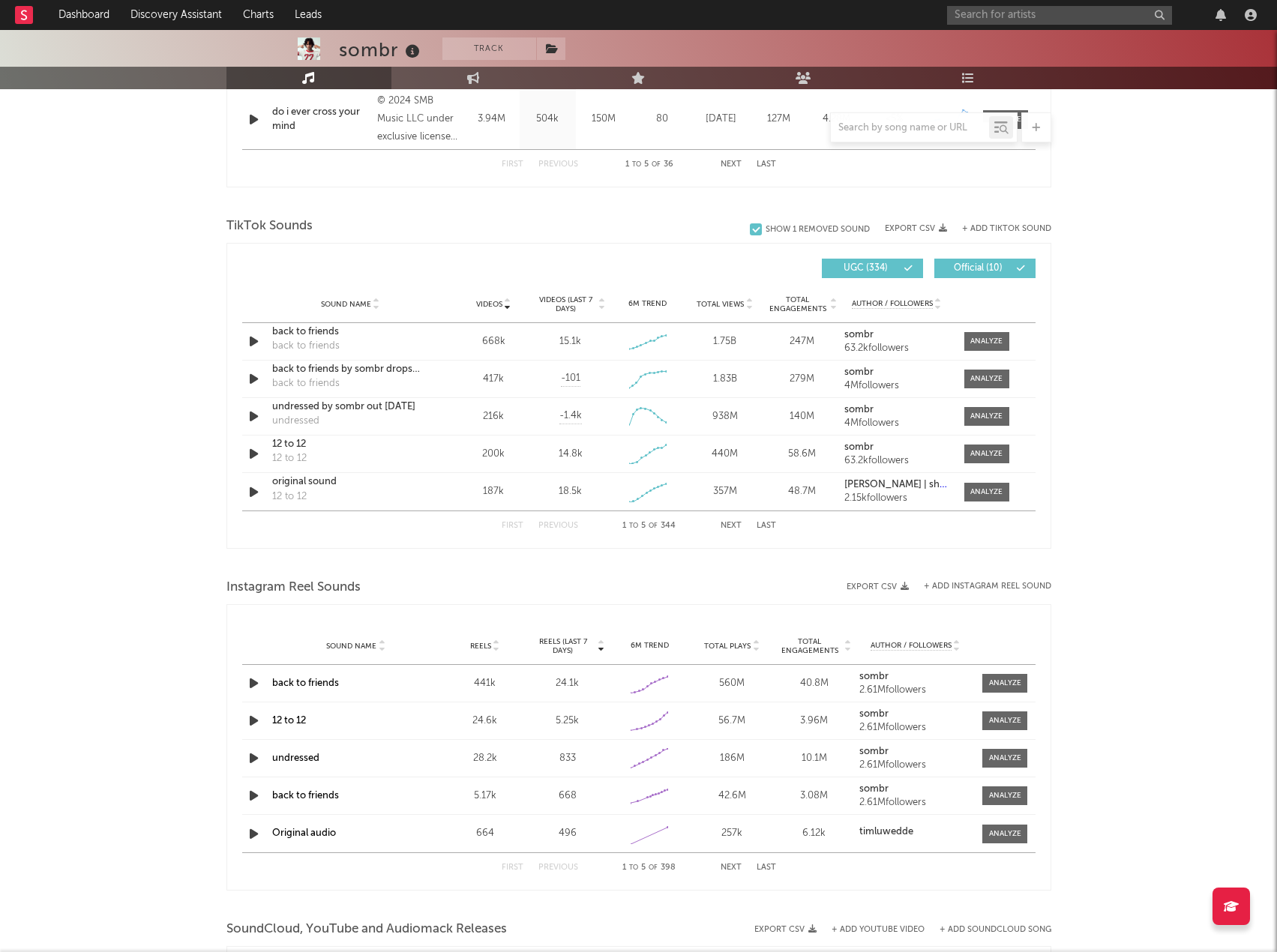
click at [486, 302] on span "Videos" at bounding box center [490, 305] width 27 height 9
click at [884, 129] on input "text" at bounding box center [910, 128] width 158 height 12
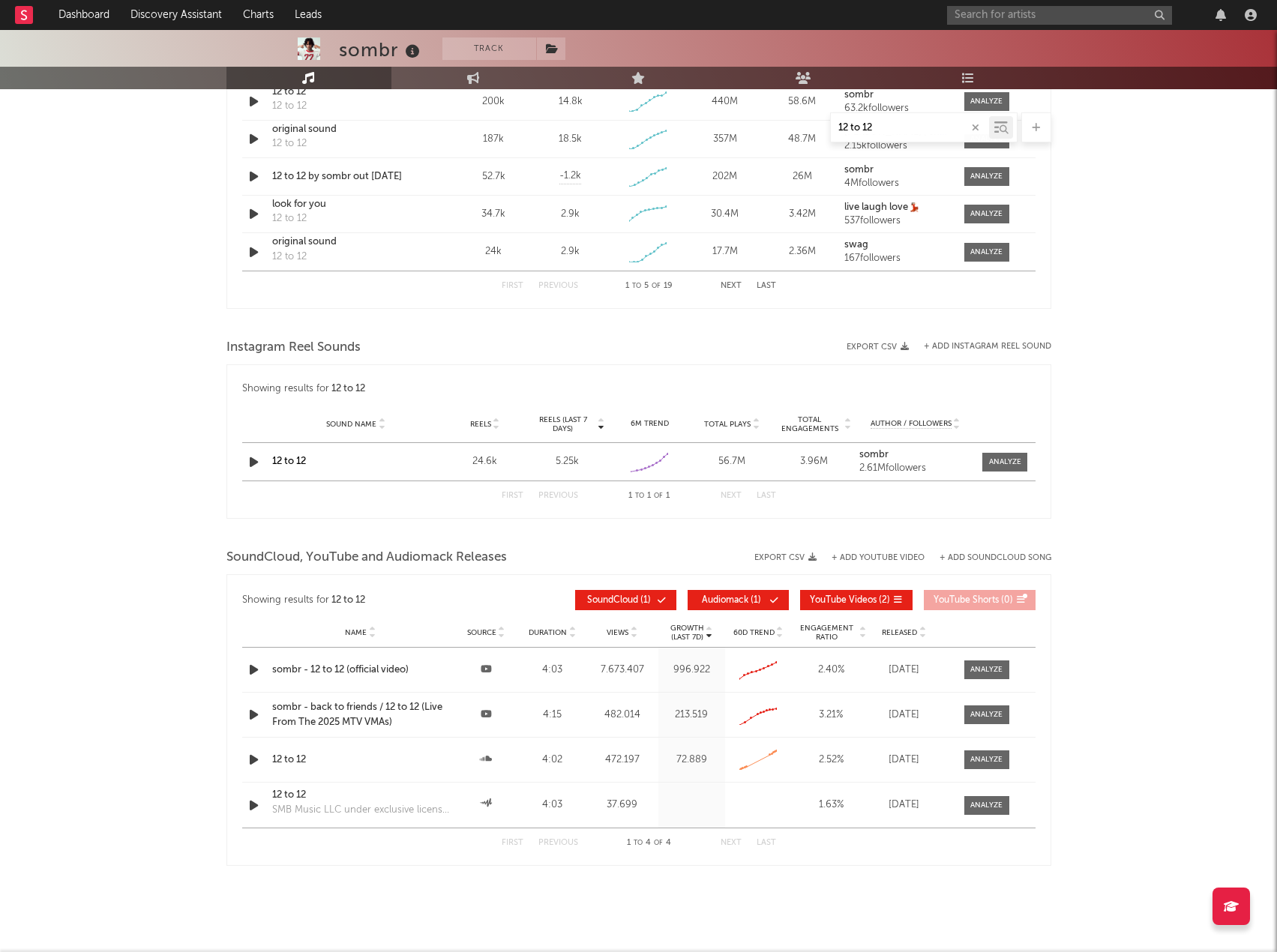
type input "12 to 12"
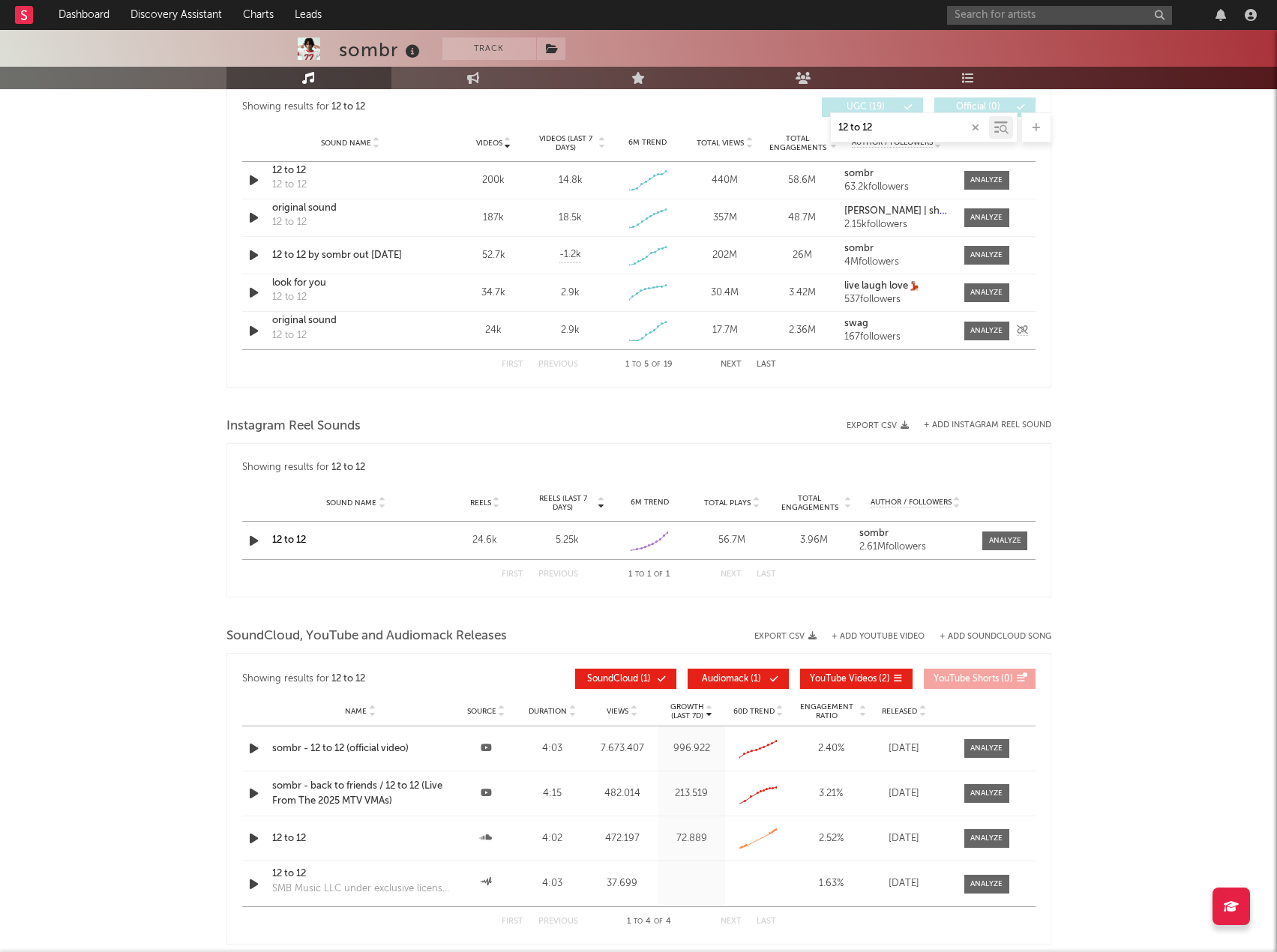
scroll to position [750, 0]
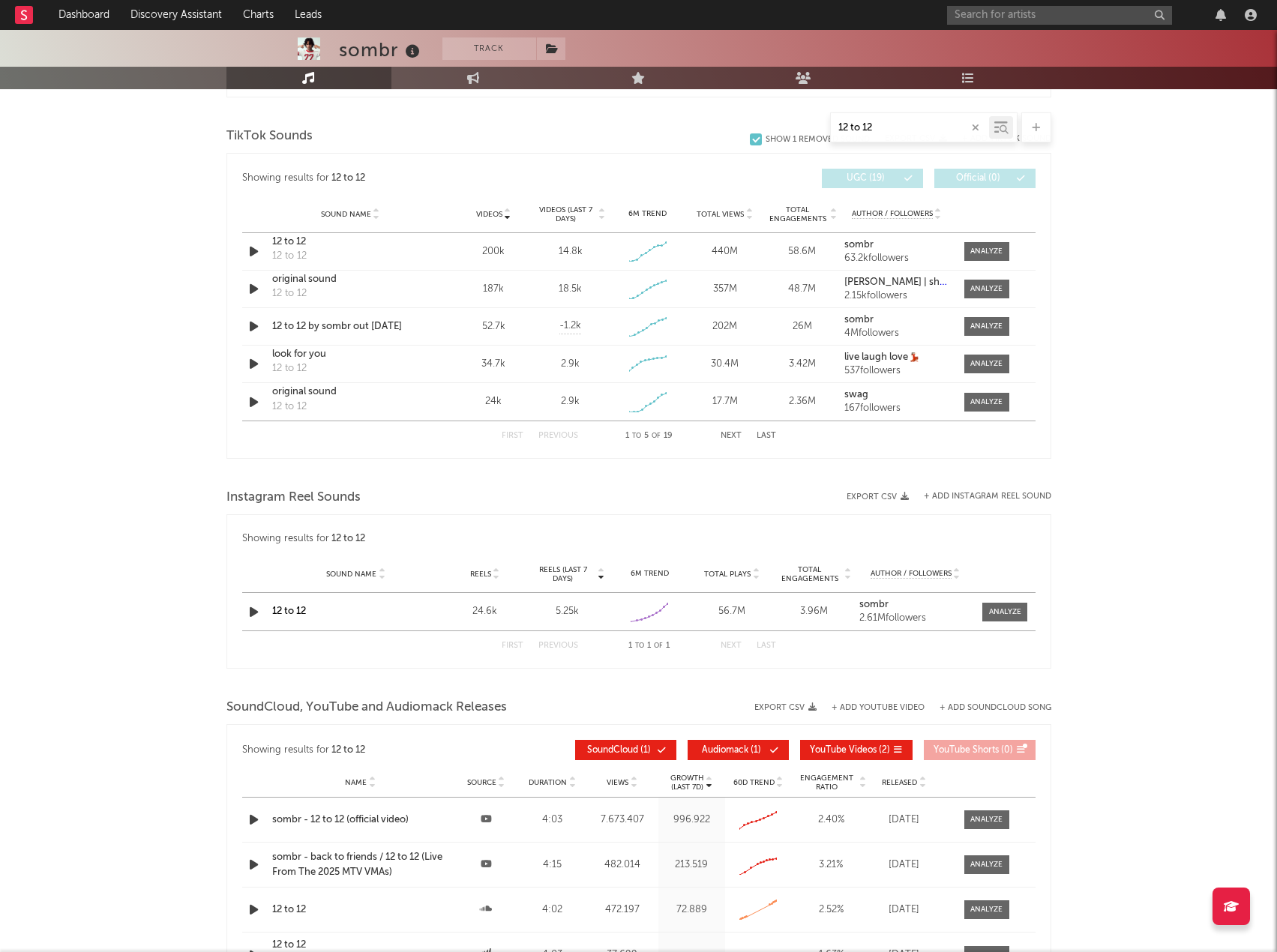
click at [722, 434] on button "Next" at bounding box center [730, 436] width 21 height 9
click at [502, 435] on button "First" at bounding box center [512, 436] width 22 height 9
click at [982, 132] on input "12 to 12" at bounding box center [910, 128] width 158 height 12
click at [978, 129] on icon "button" at bounding box center [975, 128] width 8 height 10
click at [1105, 250] on div "sombr Track United States | Indie Rock Edit Track Benchmark Summary 2.437.639 2…" at bounding box center [638, 204] width 1277 height 1849
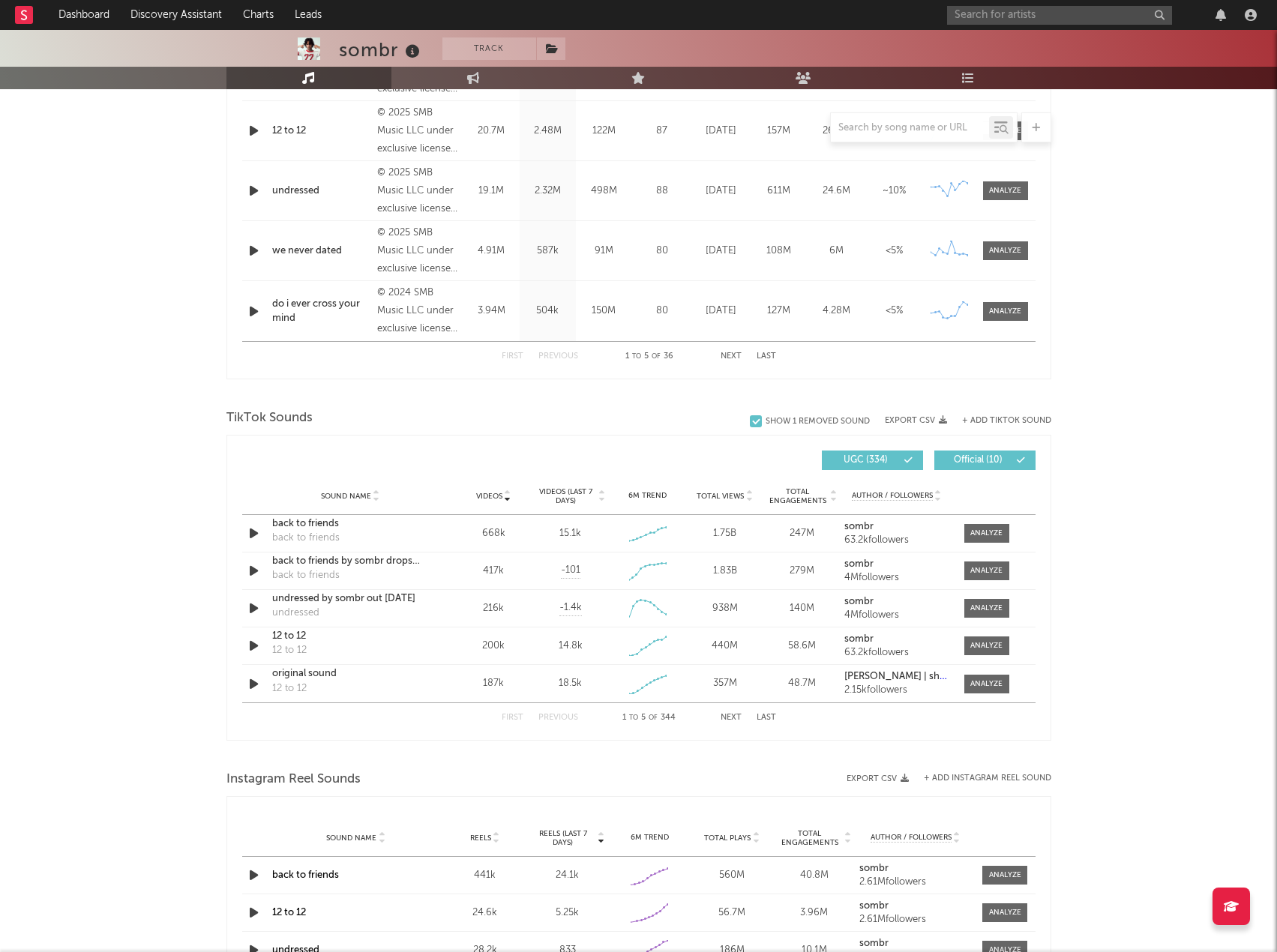
scroll to position [734, 0]
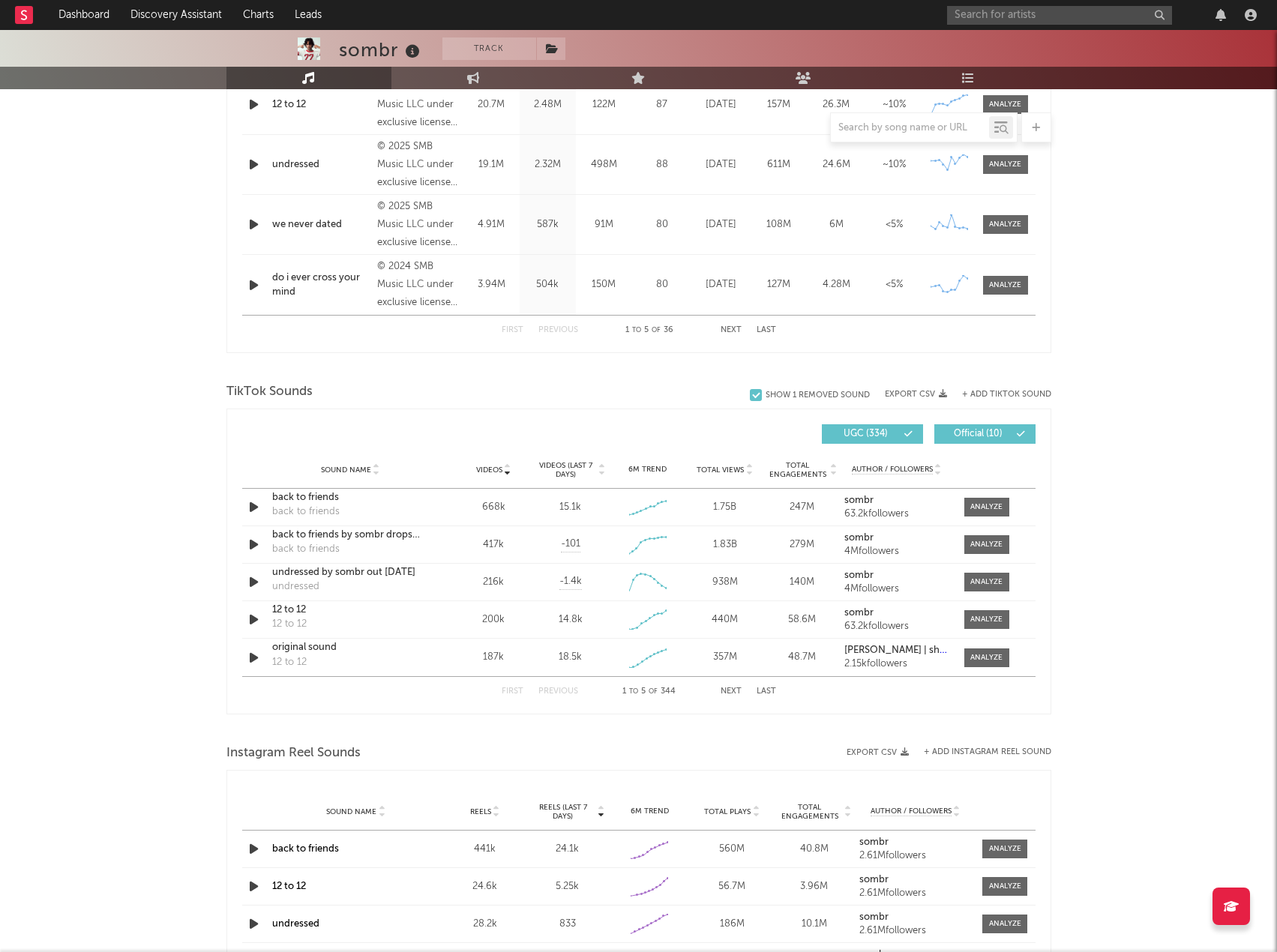
click at [866, 432] on span "UGC ( 334 )" at bounding box center [866, 434] width 69 height 9
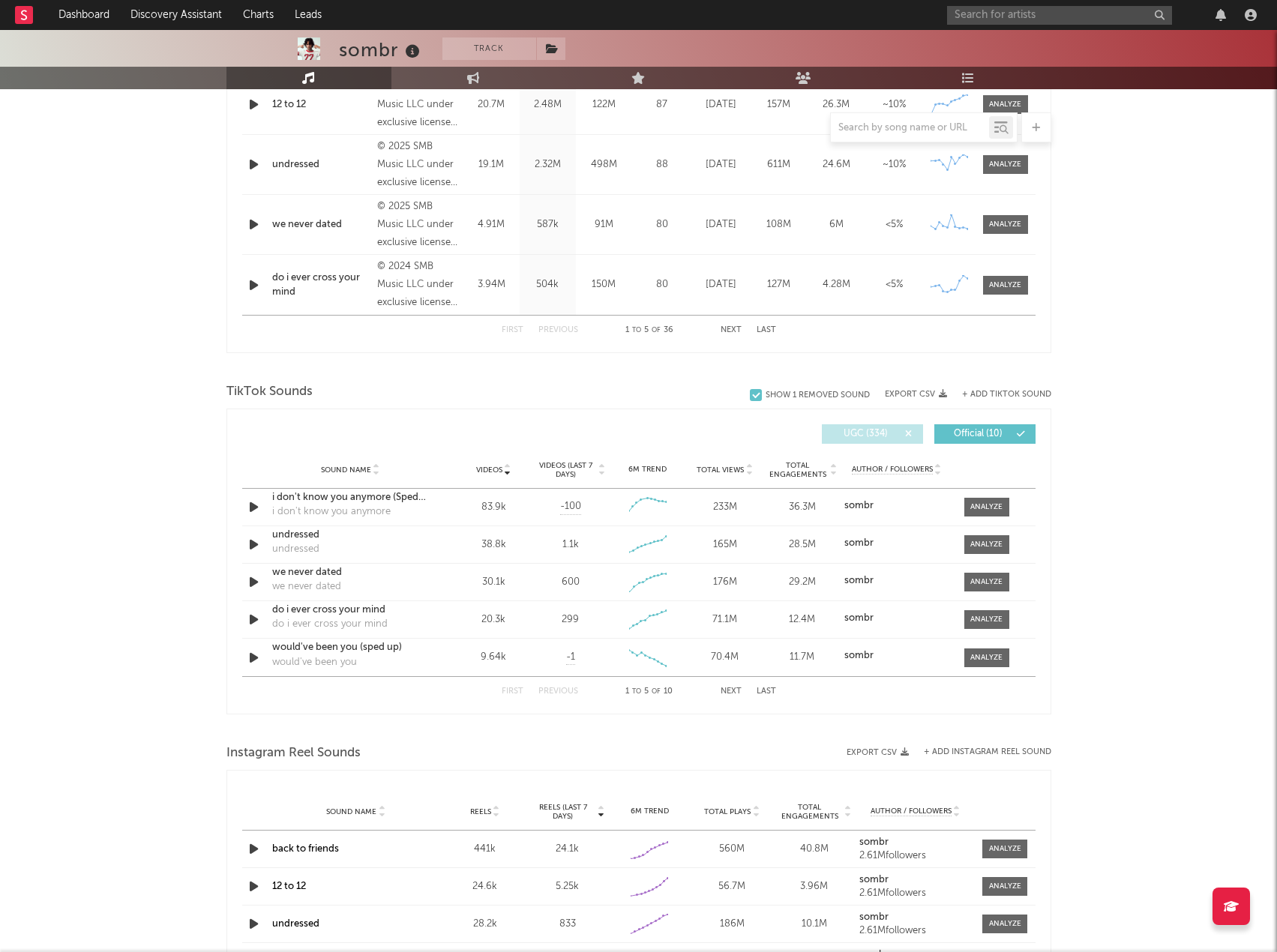
click at [913, 116] on div at bounding box center [924, 127] width 187 height 30
click at [913, 128] on input "text" at bounding box center [910, 128] width 158 height 12
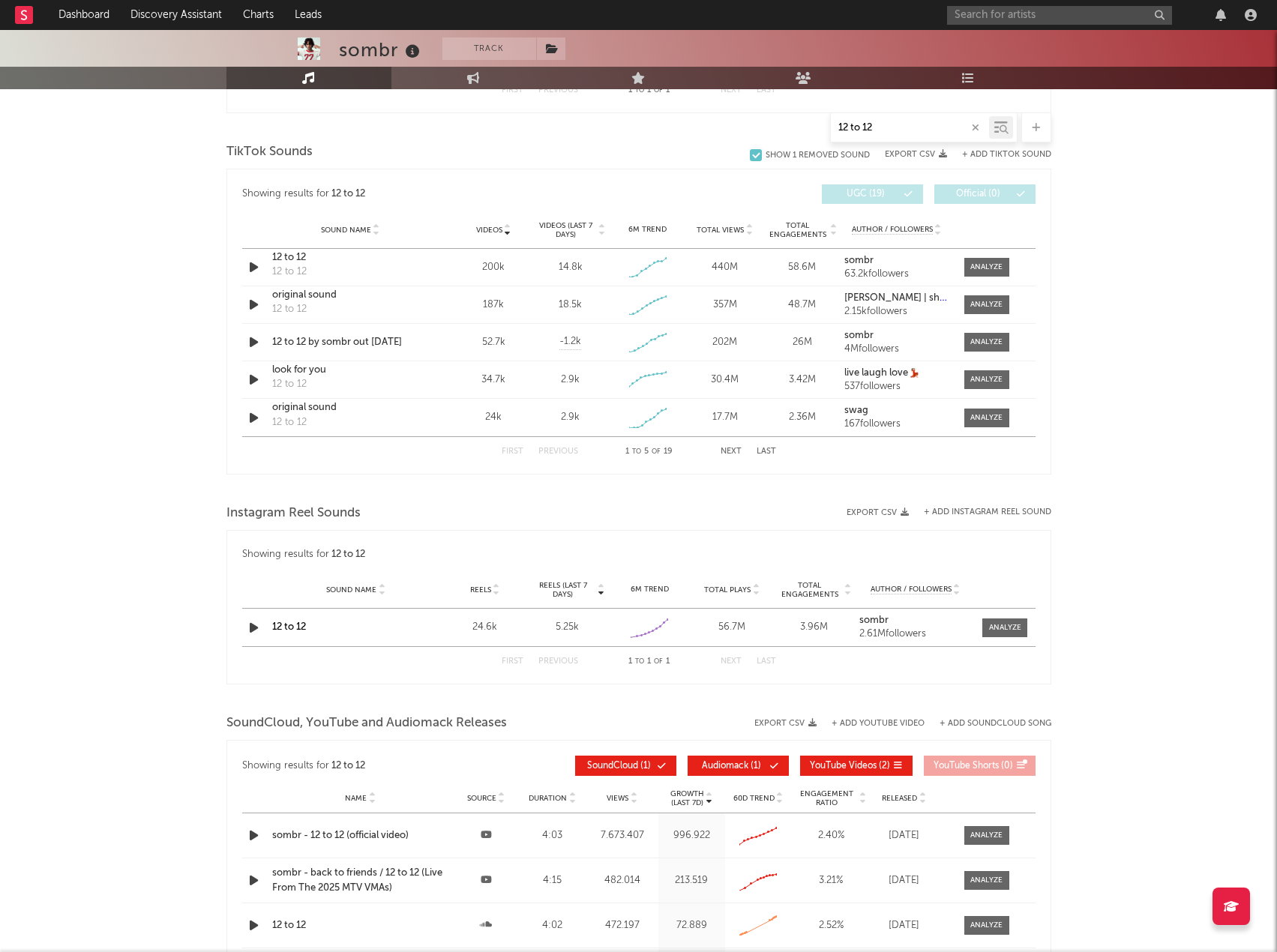
type input "12 to 12"
click at [726, 450] on button "Next" at bounding box center [730, 451] width 21 height 9
click at [515, 450] on button "First" at bounding box center [512, 451] width 22 height 9
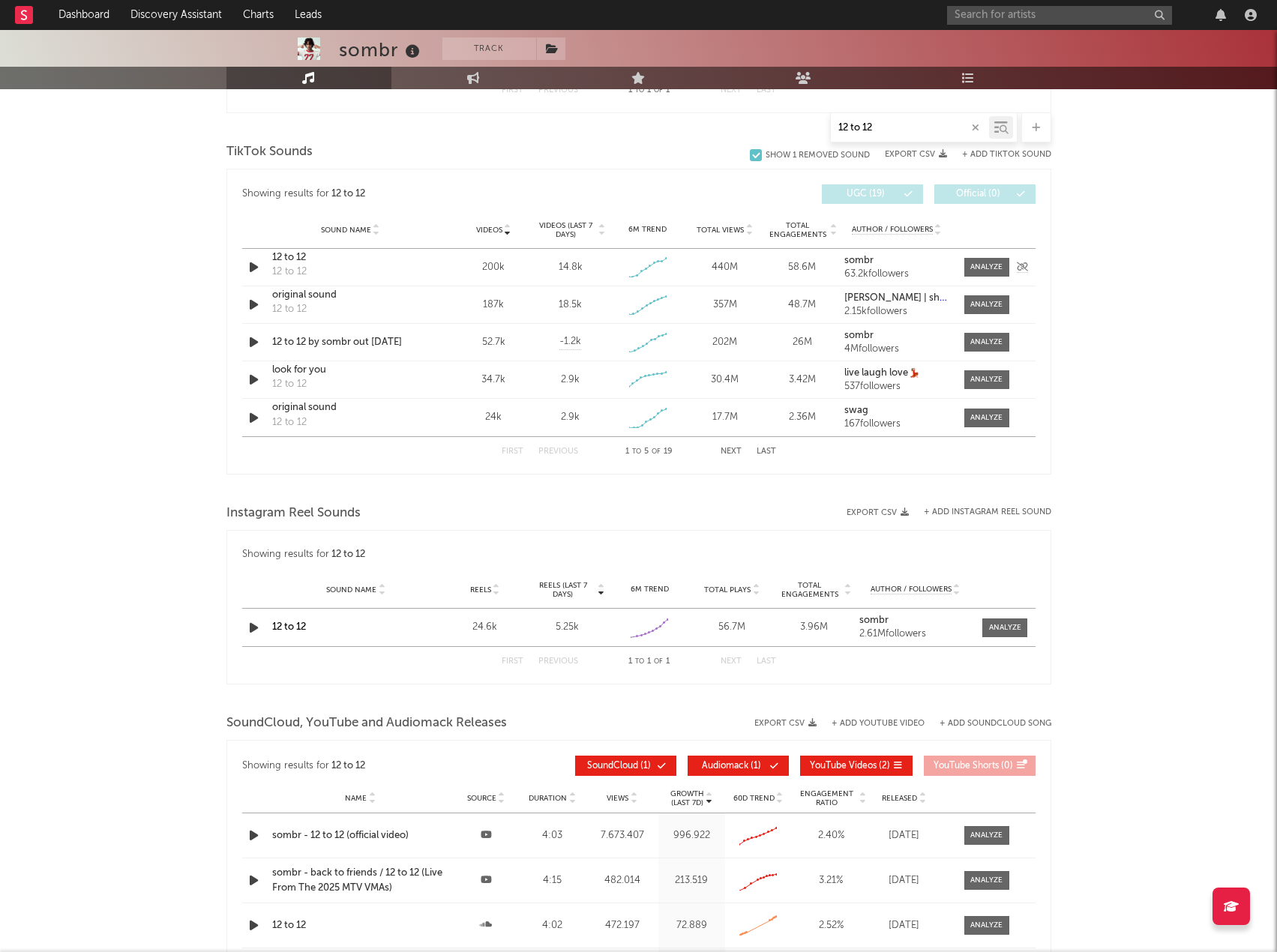
click at [294, 253] on div "12 to 12" at bounding box center [350, 257] width 157 height 15
click at [912, 154] on button "Export CSV" at bounding box center [916, 154] width 62 height 9
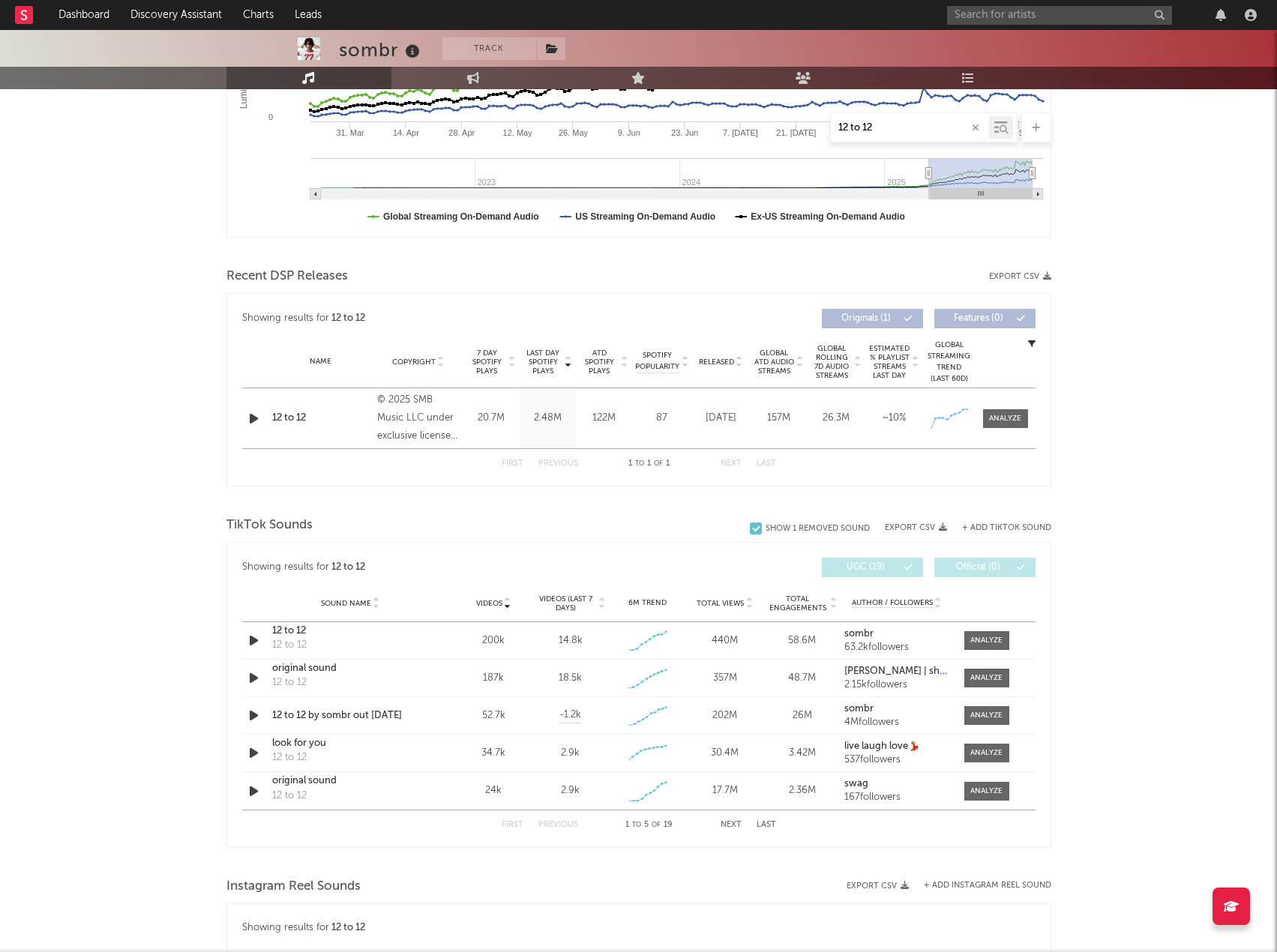
scroll to position [359, 0]
click at [946, 529] on icon "button" at bounding box center [943, 529] width 9 height 9
click at [1173, 202] on div "sombr Track United States | Indie Rock Edit Track Benchmark Summary 2.437.639 2…" at bounding box center [638, 595] width 1277 height 1849
click at [1168, 548] on div "sombr Track United States | Indie Rock Edit Track Benchmark Summary 2.437.639 2…" at bounding box center [638, 595] width 1277 height 1849
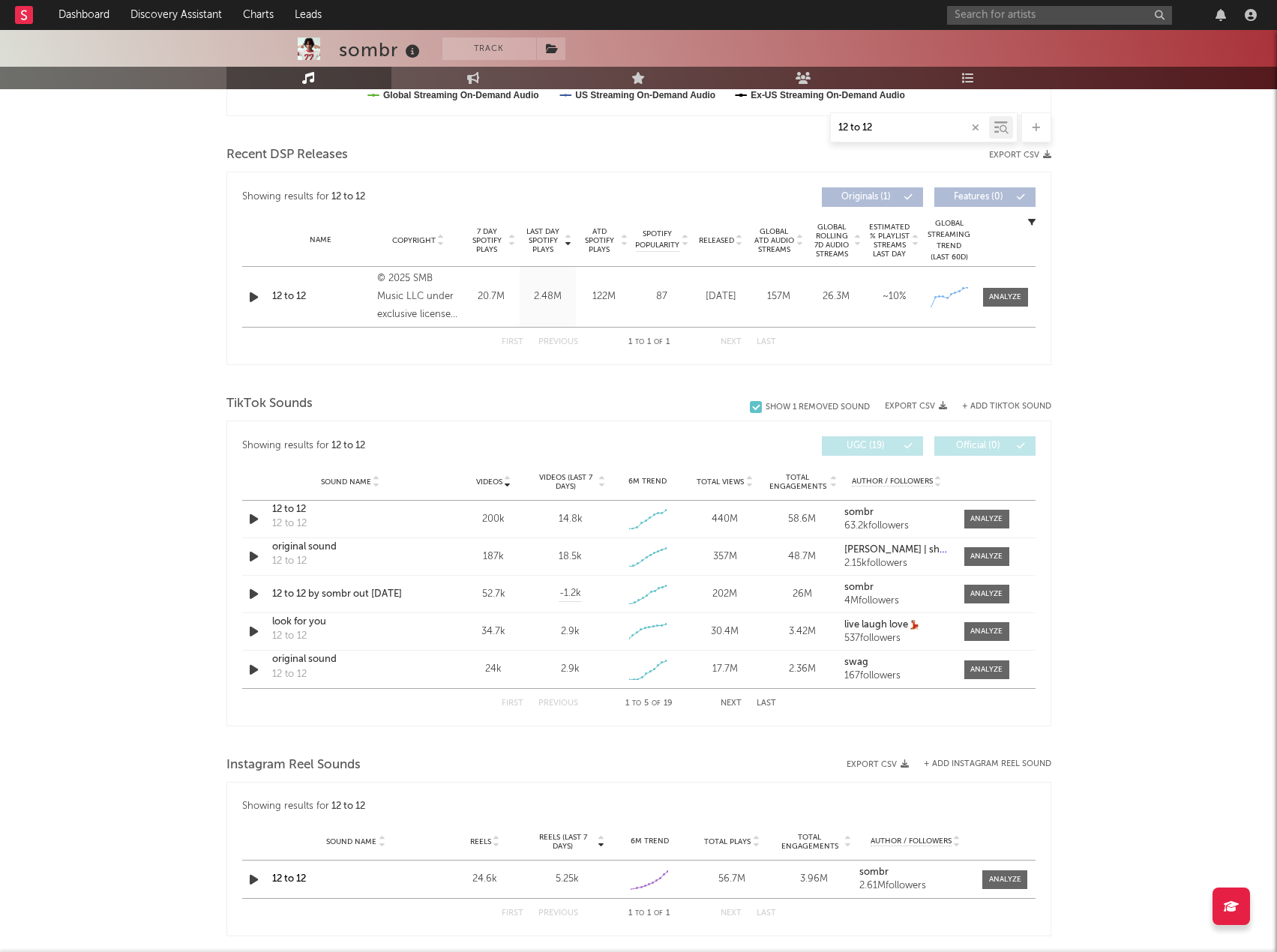
scroll to position [209, 0]
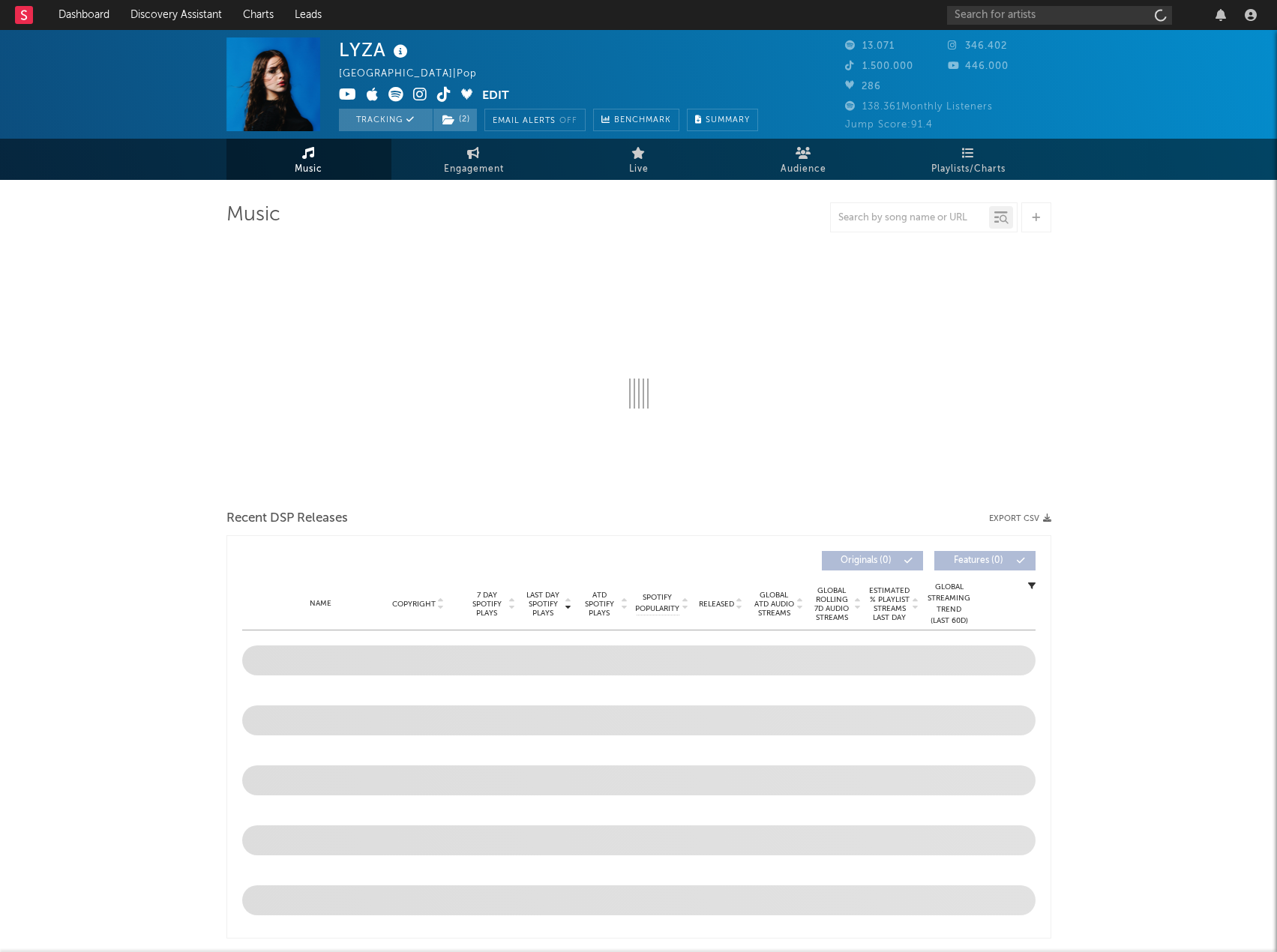
select select "6m"
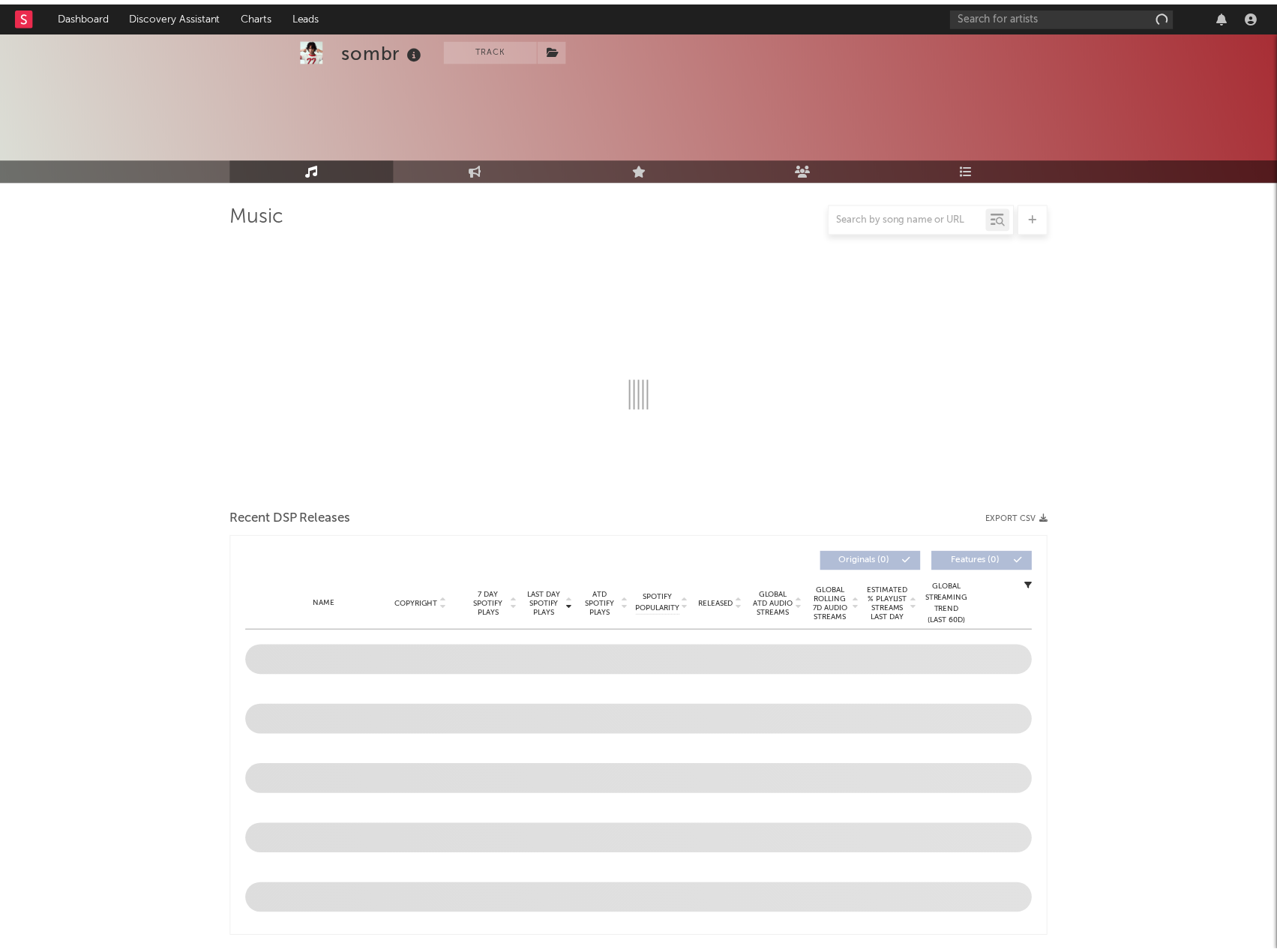
scroll to position [213, 0]
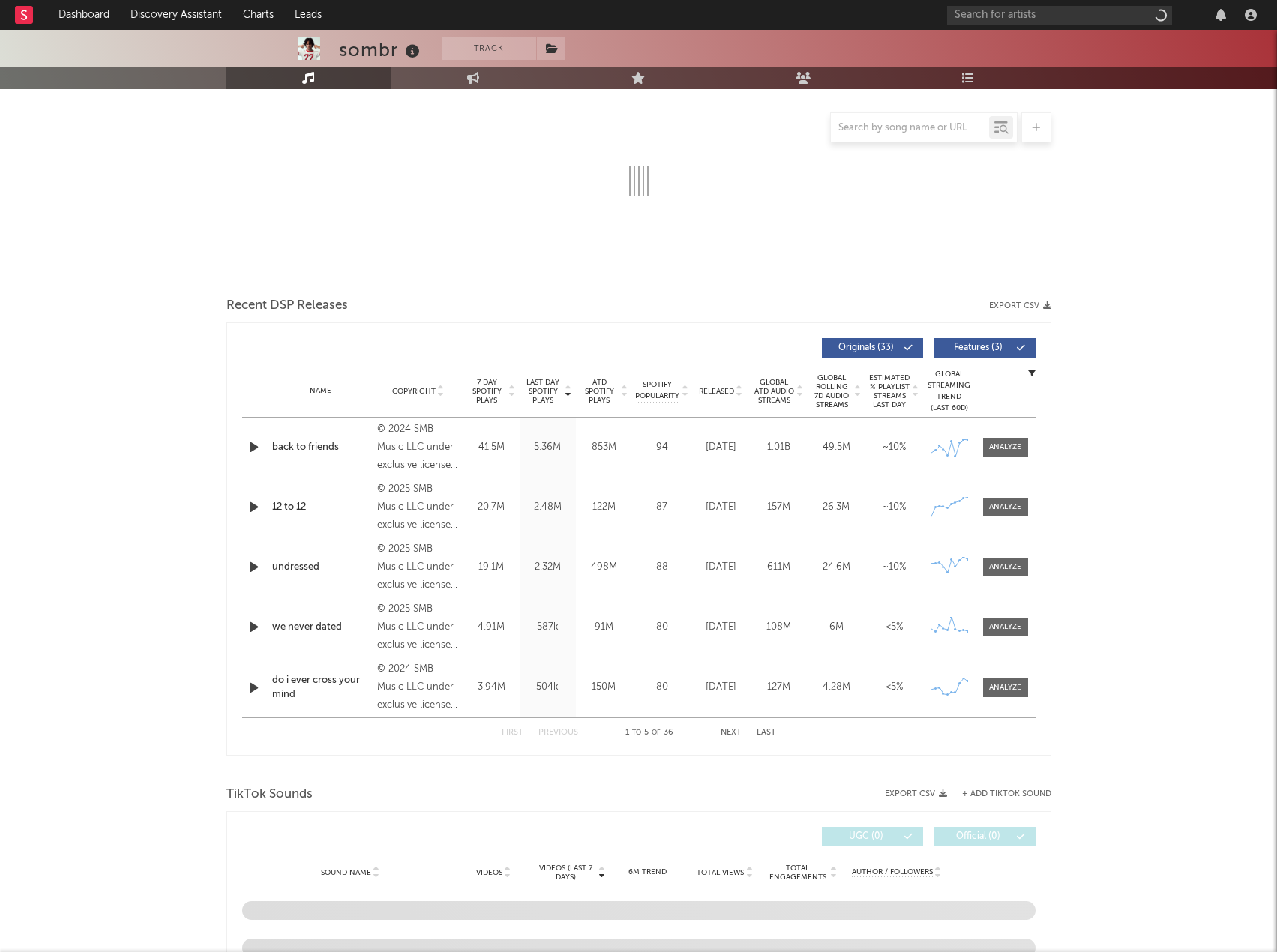
select select "6m"
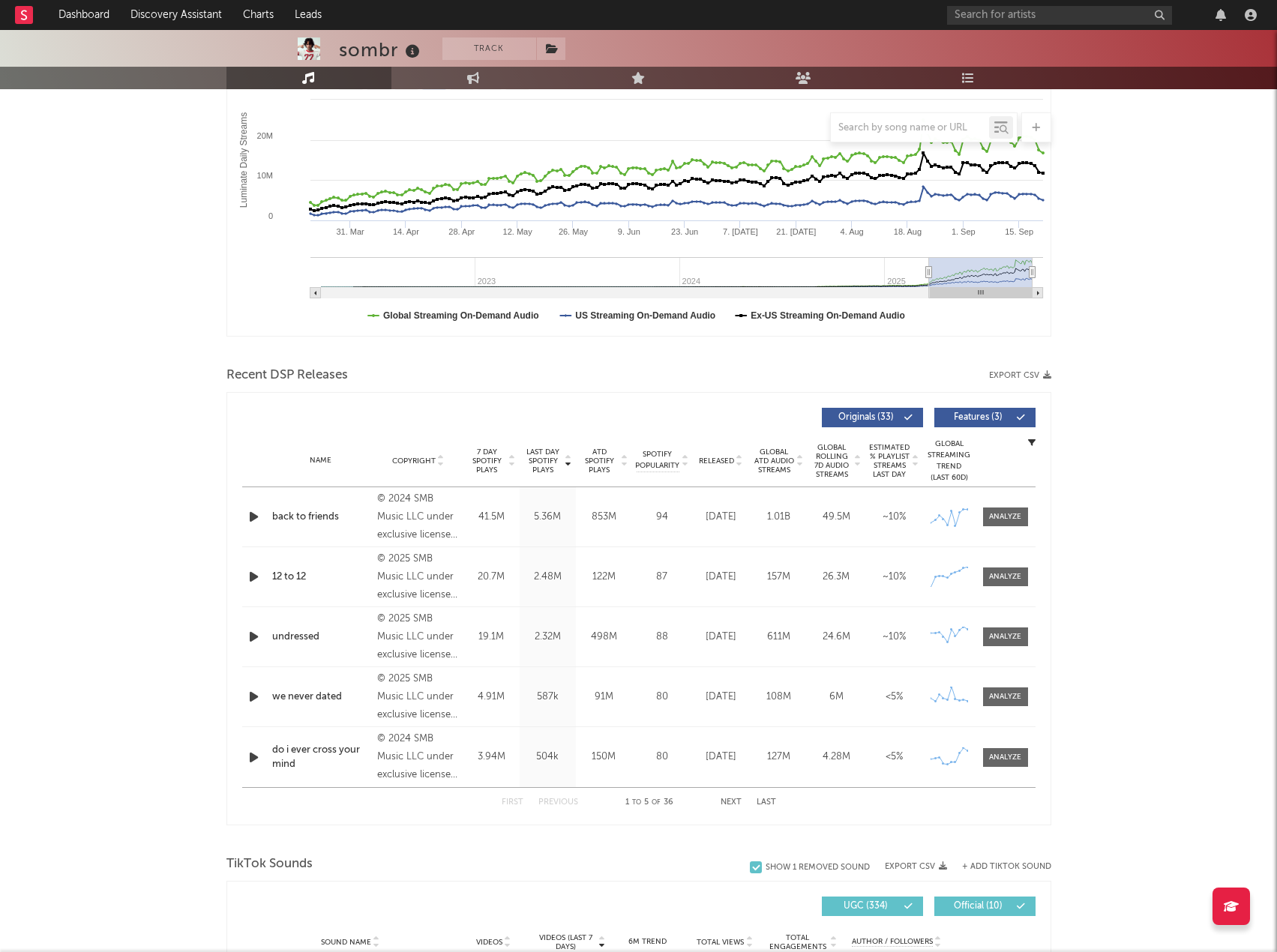
scroll to position [288, 0]
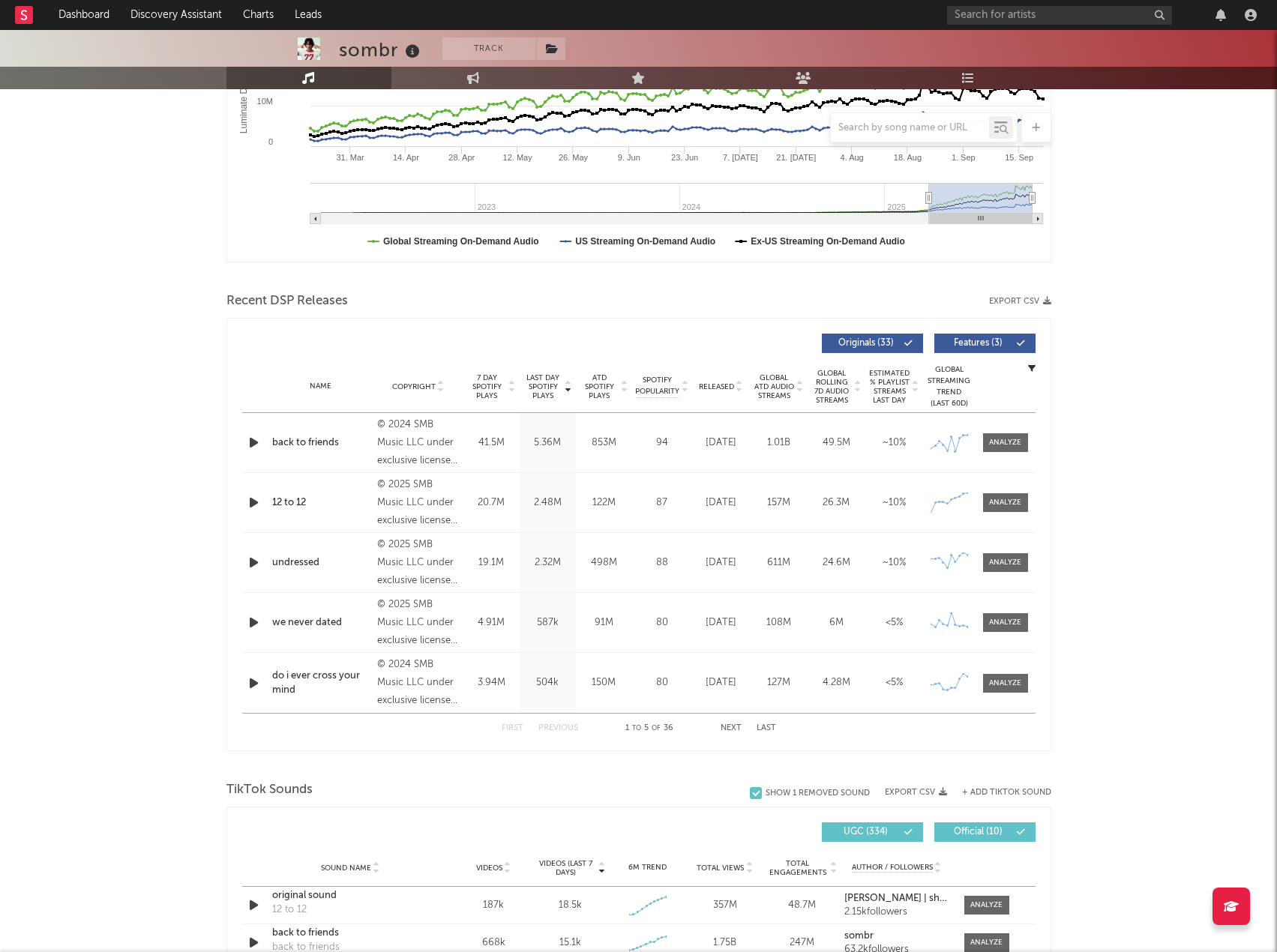
drag, startPoint x: 1136, startPoint y: 327, endPoint x: 1134, endPoint y: 352, distance: 25.1
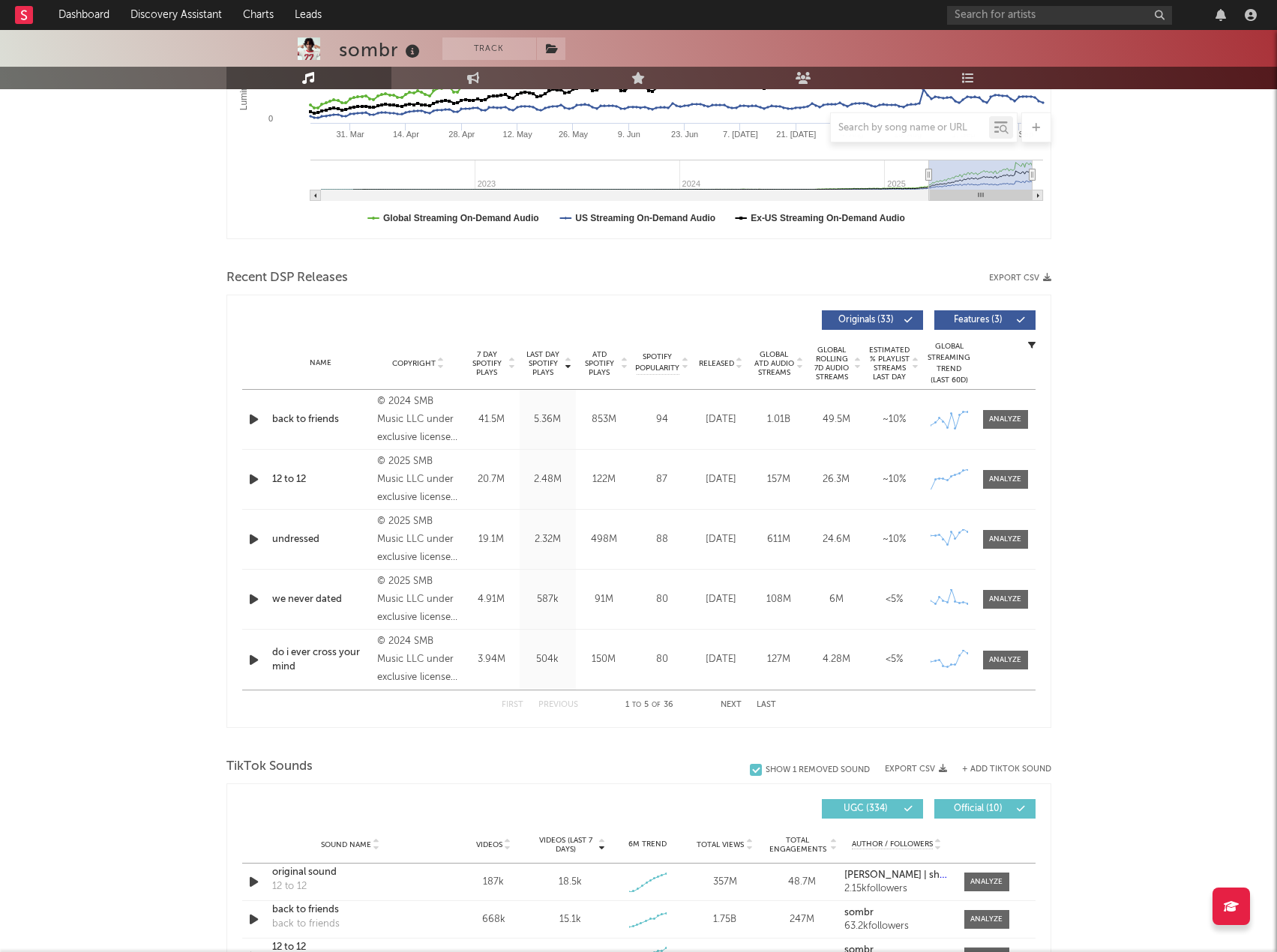
scroll to position [434, 0]
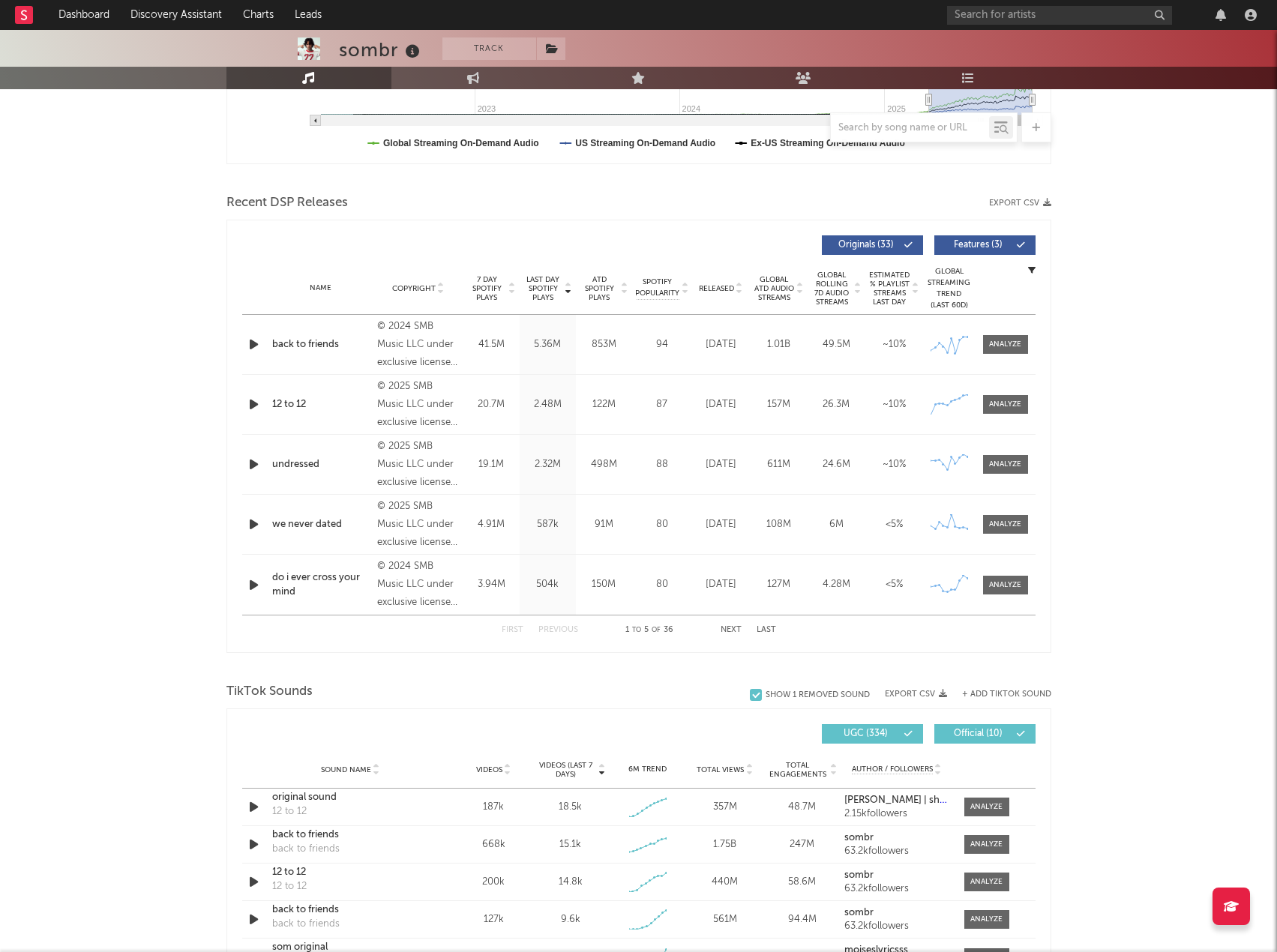
click at [841, 241] on span "Originals ( 33 )" at bounding box center [866, 246] width 69 height 9
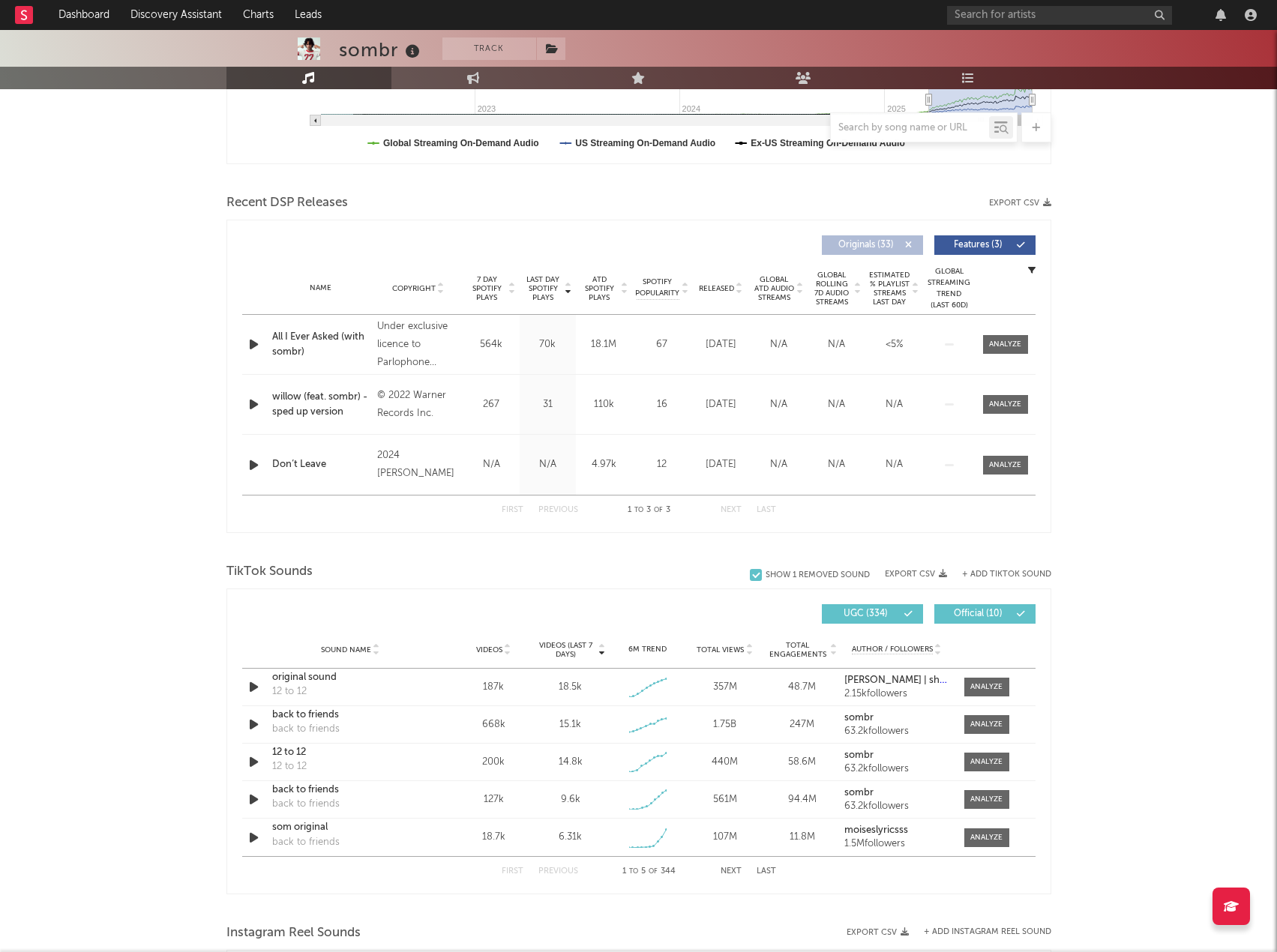
click at [841, 241] on span "Originals ( 33 )" at bounding box center [866, 246] width 69 height 9
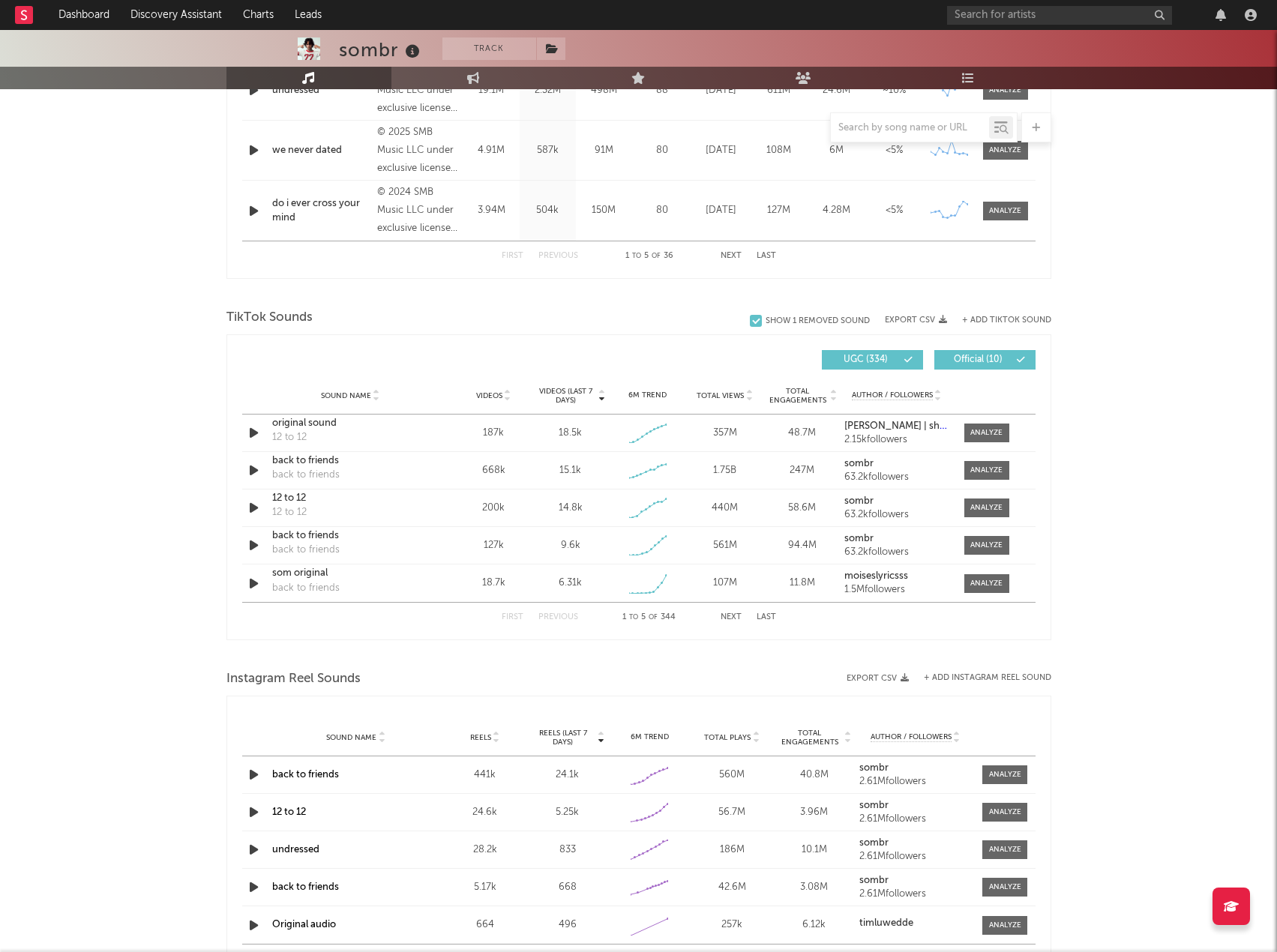
scroll to position [809, 0]
click at [854, 357] on span "UGC ( 334 )" at bounding box center [866, 359] width 69 height 9
click at [970, 342] on div "Videos (last 7 days) Sound Name Videos Videos (last 7 days) Total Views Total E…" at bounding box center [638, 487] width 825 height 306
click at [860, 363] on span "UGC ( 334 )" at bounding box center [866, 359] width 69 height 9
click at [929, 323] on button "Export CSV" at bounding box center [916, 320] width 62 height 9
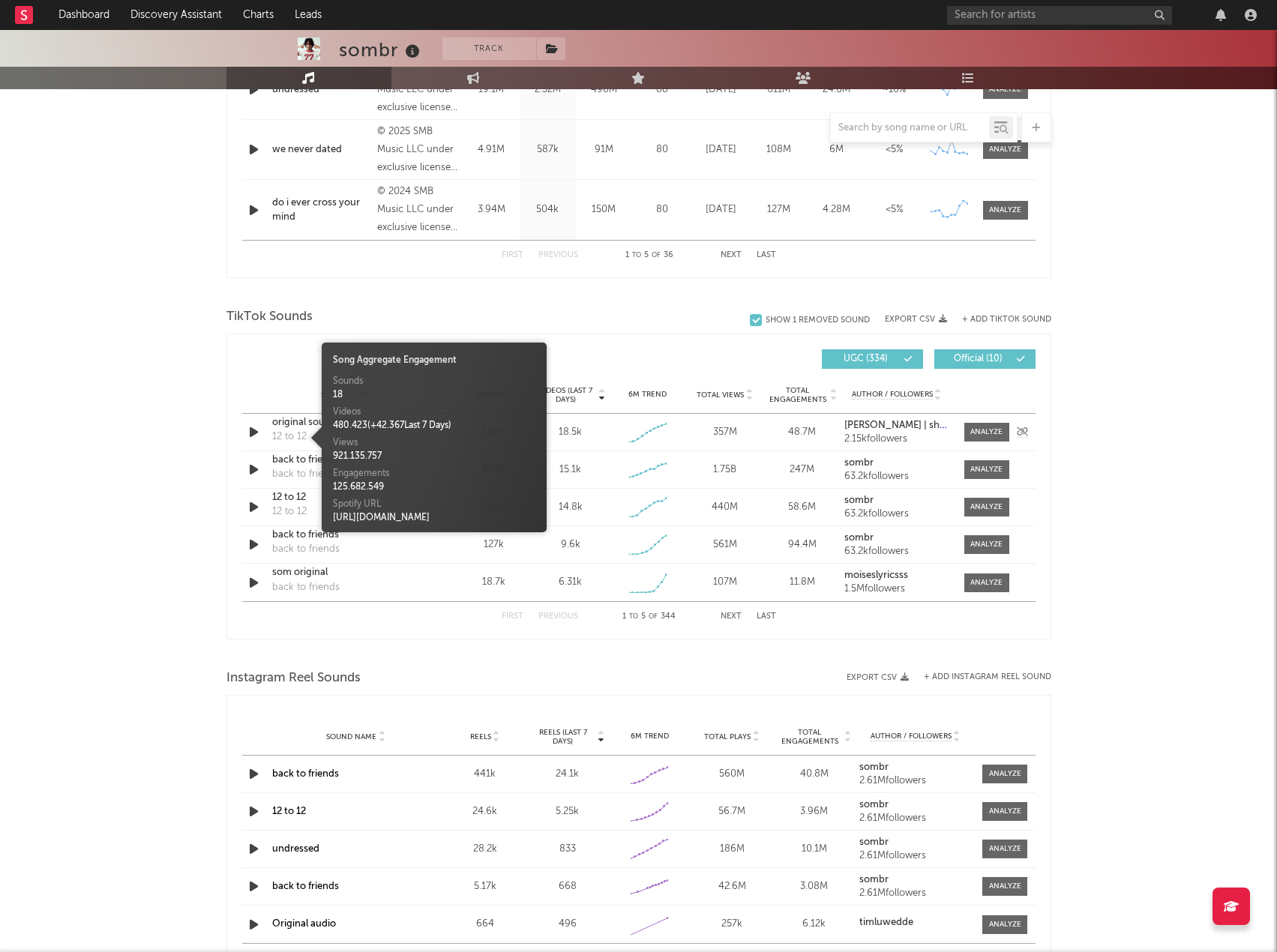
click at [301, 434] on div "12 to 12" at bounding box center [289, 437] width 34 height 15
click at [290, 418] on div "original sound" at bounding box center [350, 423] width 157 height 15
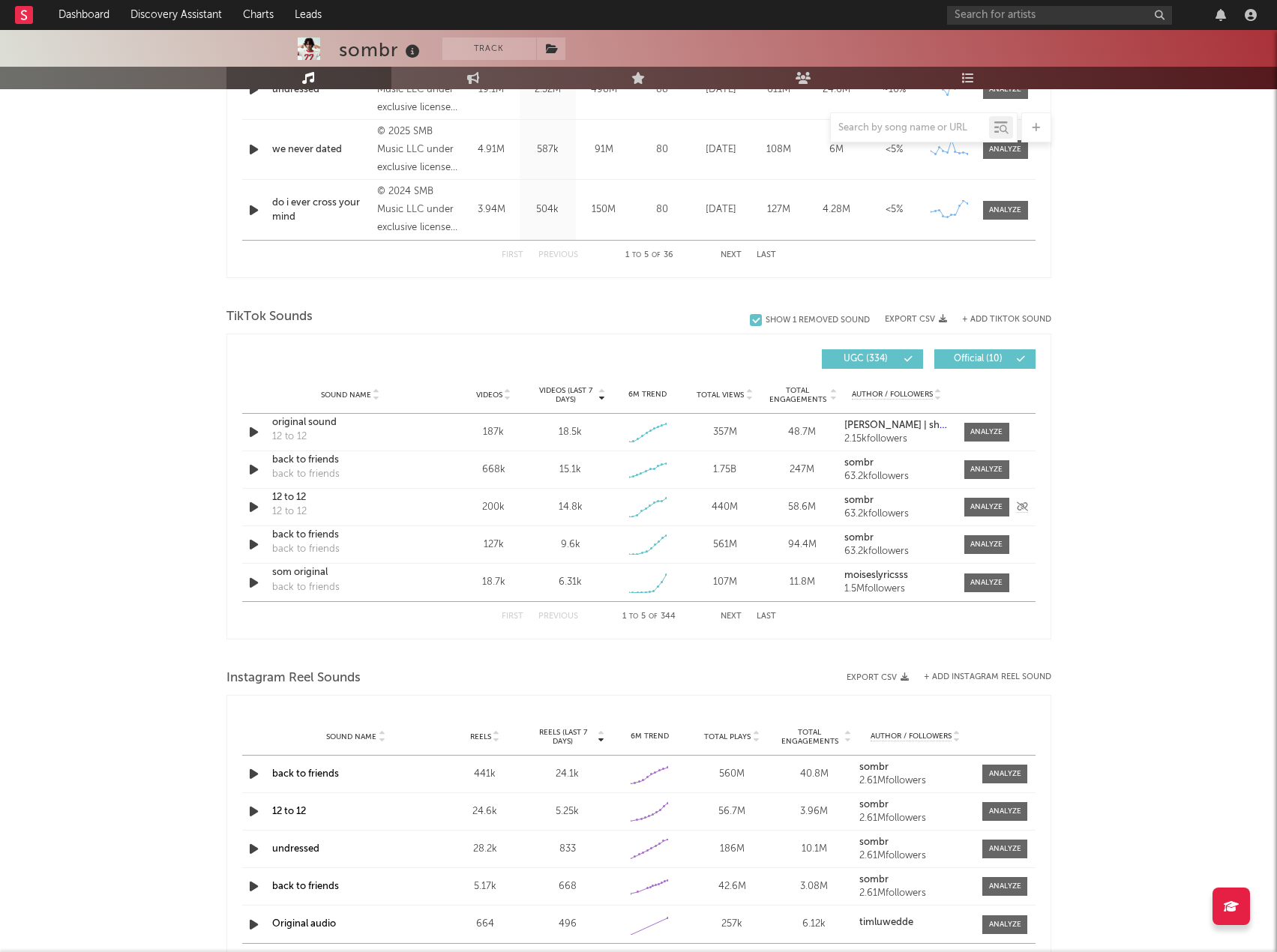
click at [282, 498] on div "12 to 12" at bounding box center [350, 497] width 157 height 15
click at [1244, 13] on icon "button" at bounding box center [1250, 15] width 12 height 12
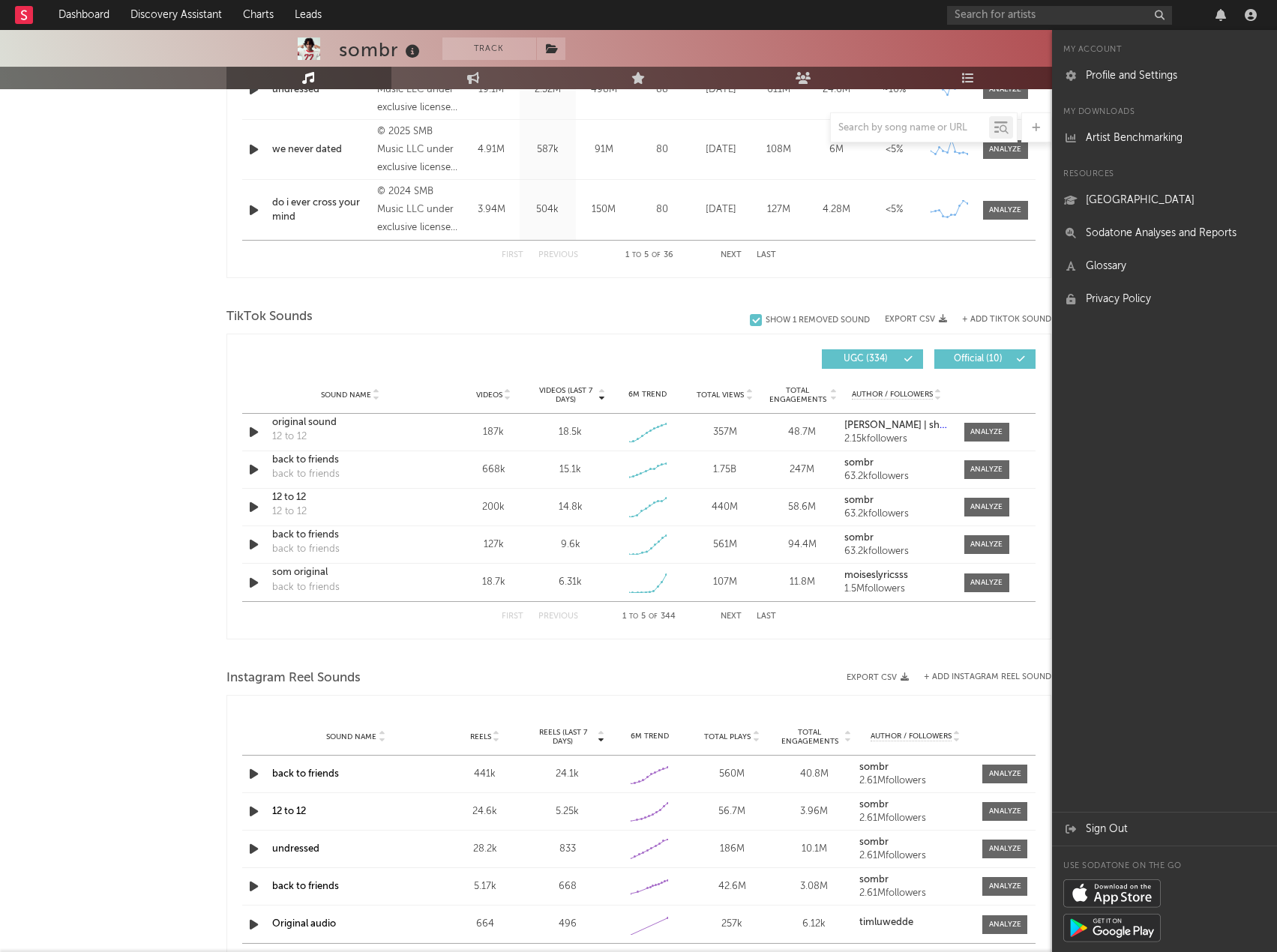
click at [207, 296] on div "sombr Track [GEOGRAPHIC_DATA] | Indie Rock Edit Track Benchmark Summary 2.437.6…" at bounding box center [638, 353] width 1277 height 2265
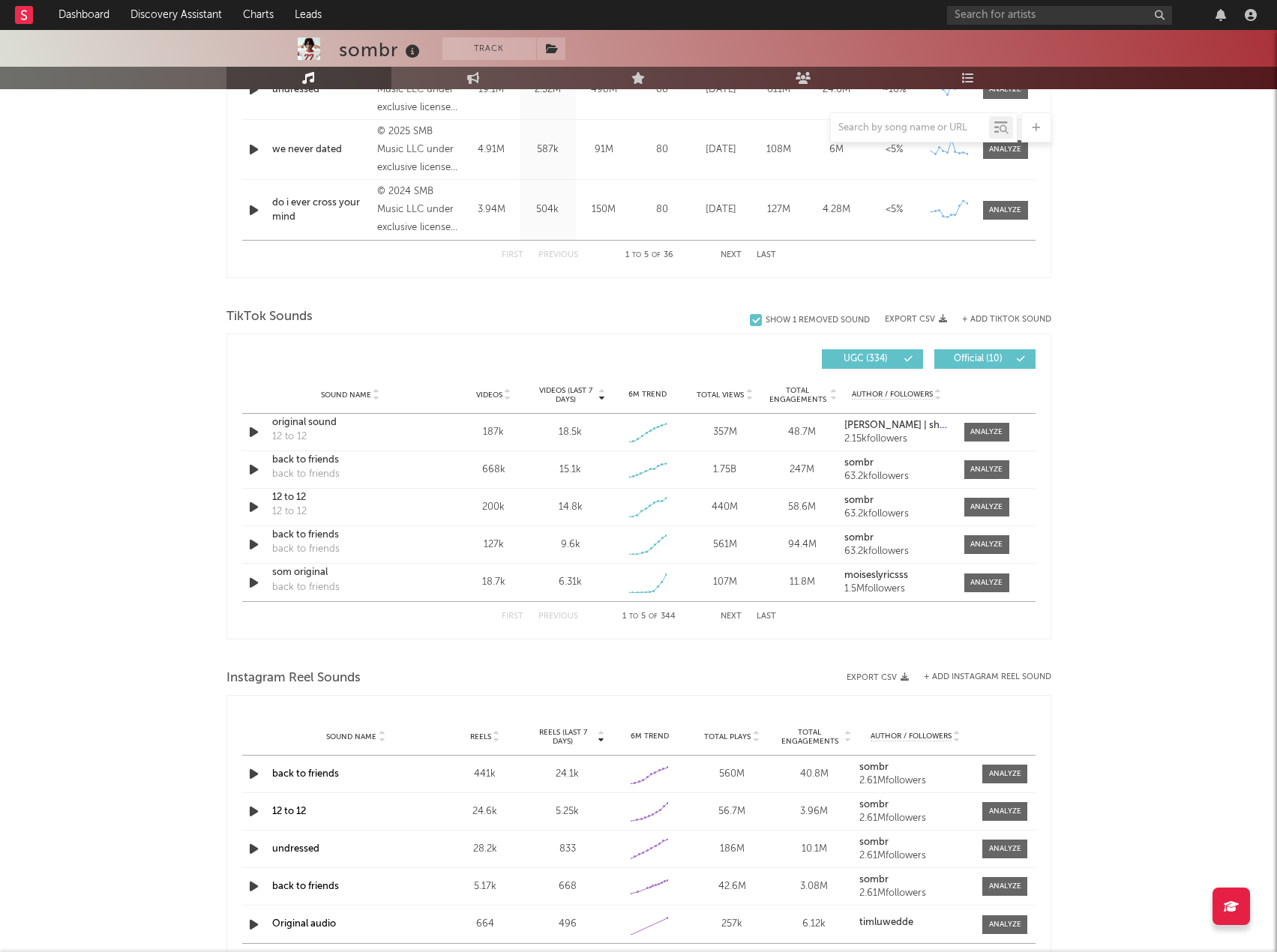
click at [27, 13] on rect at bounding box center [23, 15] width 18 height 18
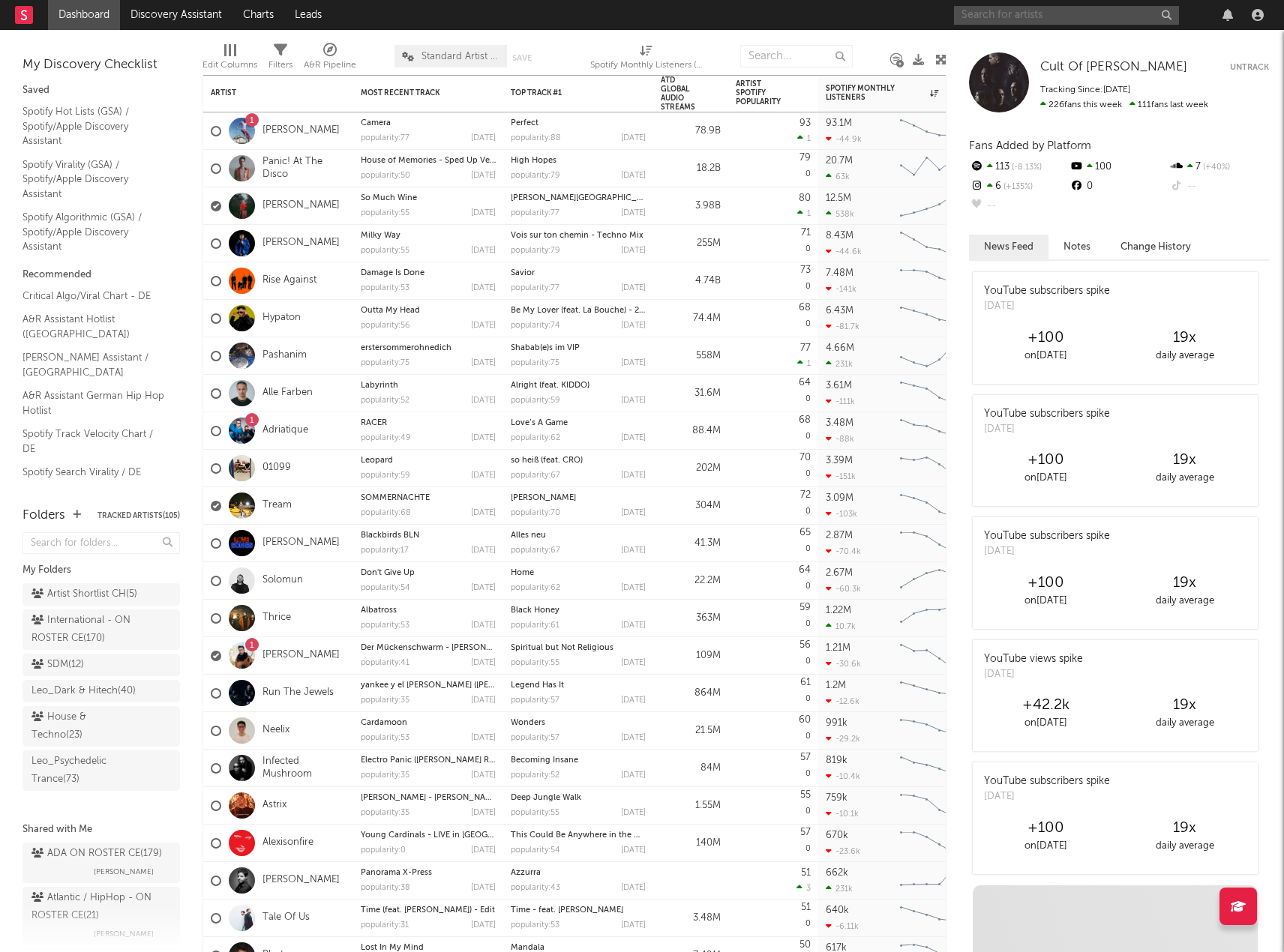
click at [992, 19] on input "text" at bounding box center [1066, 16] width 225 height 19
type input "ely oaks"
click at [992, 44] on div at bounding box center [978, 49] width 34 height 34
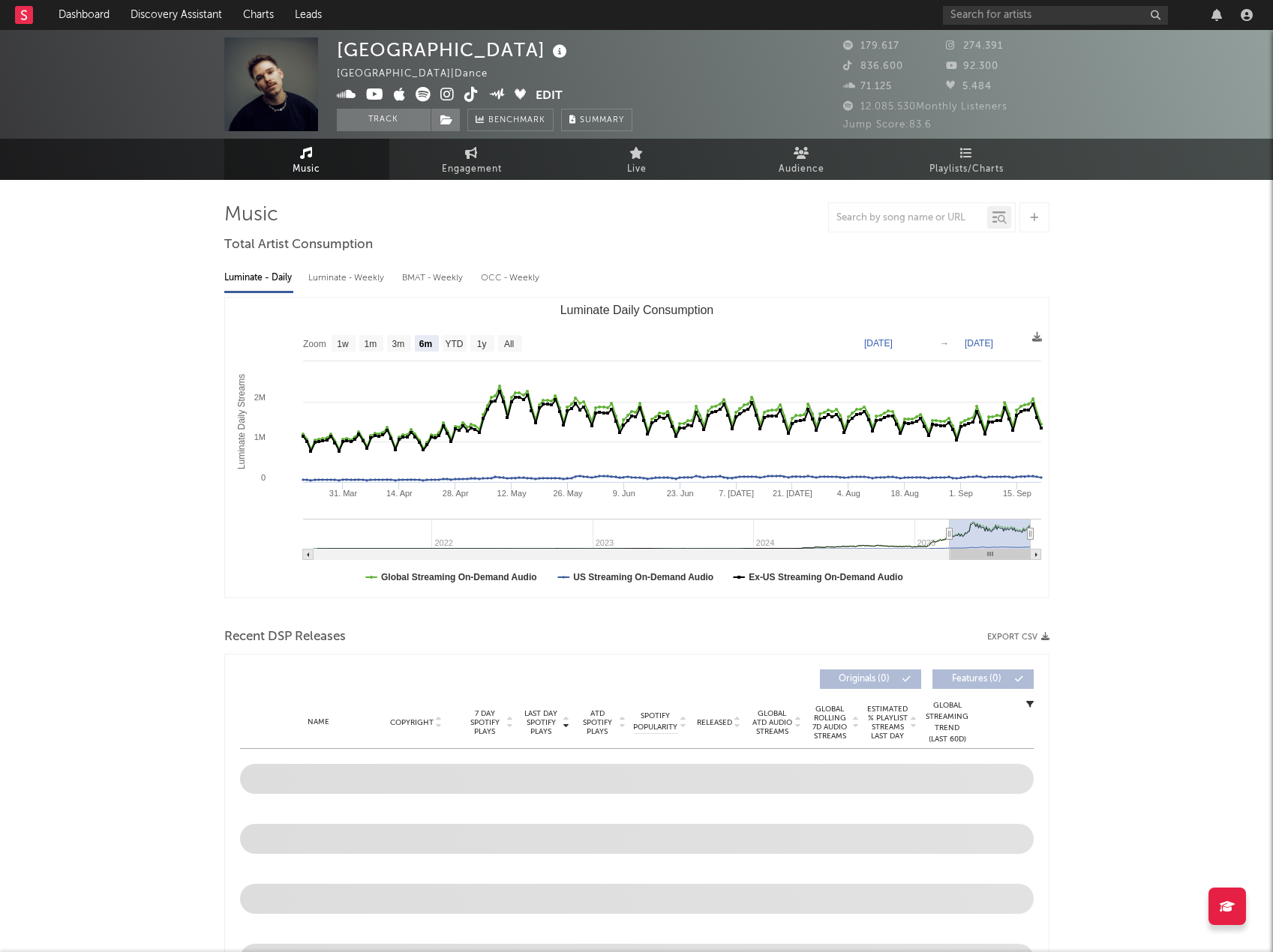
select select "6m"
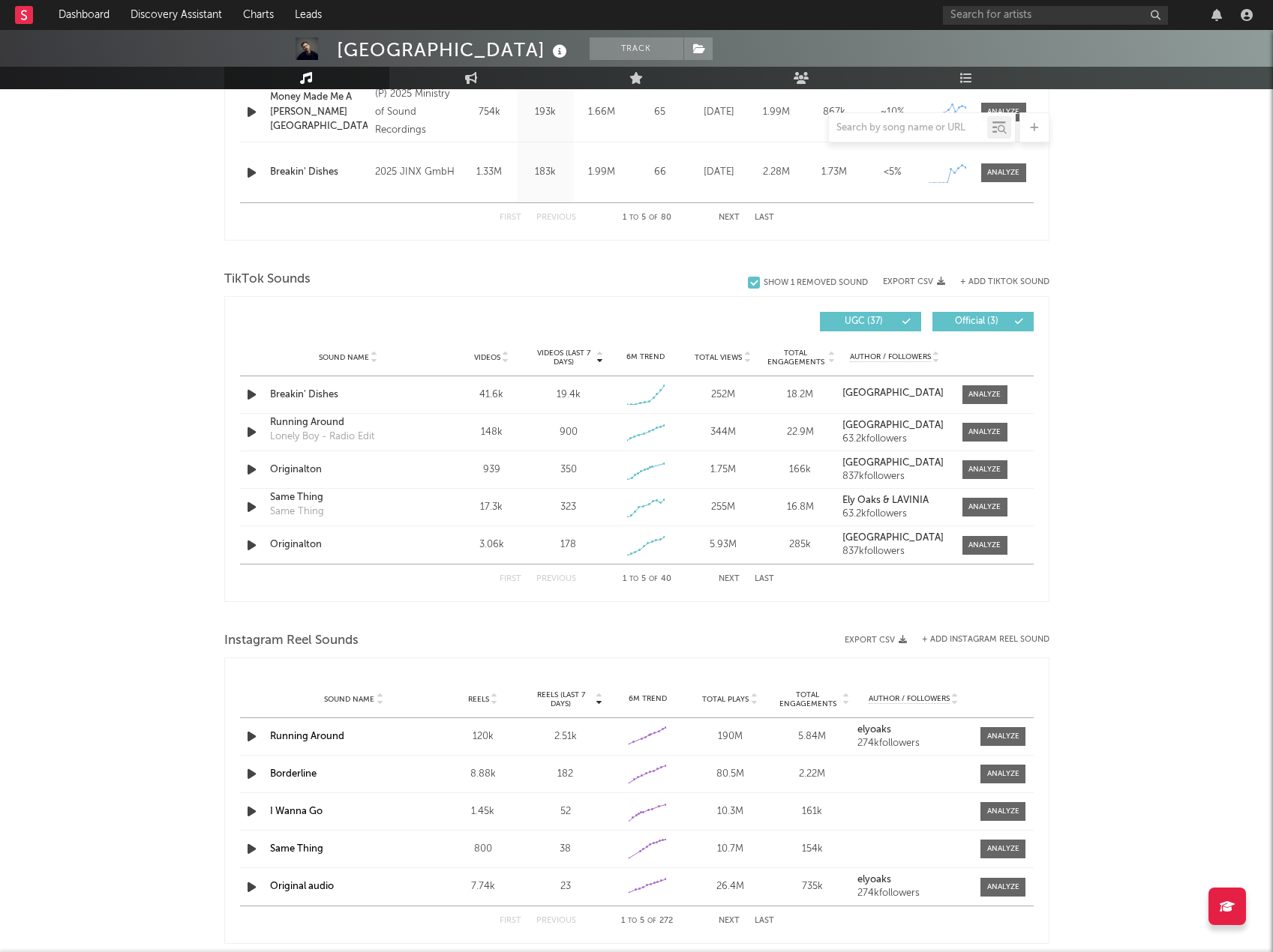
scroll to position [825, 0]
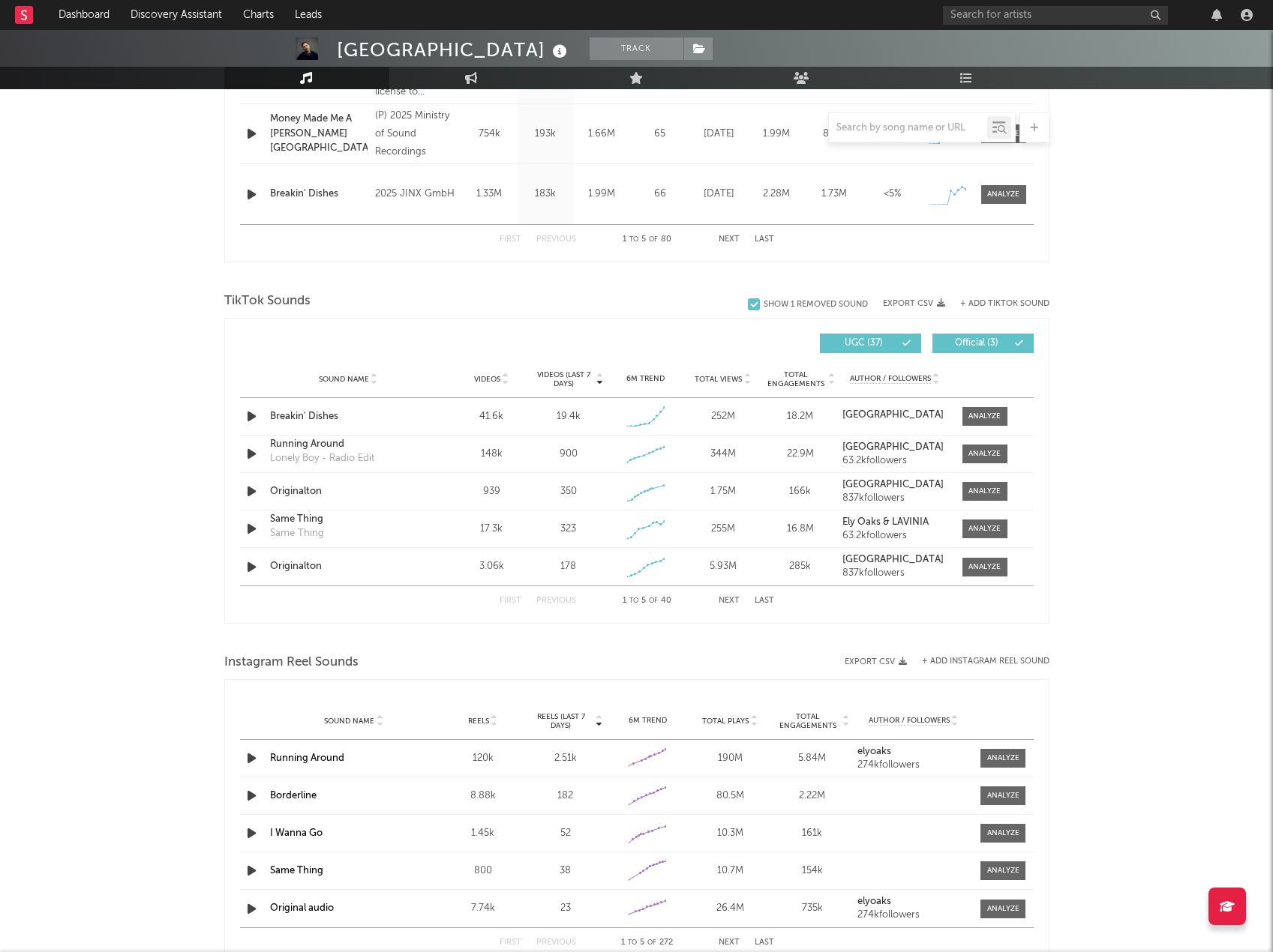
click at [499, 380] on span "Videos" at bounding box center [488, 380] width 27 height 9
click at [293, 409] on div "Running Around" at bounding box center [348, 407] width 157 height 15
click at [1127, 128] on div "[GEOGRAPHIC_DATA] Track [GEOGRAPHIC_DATA] | Dance Edit Track Benchmark Summary …" at bounding box center [636, 338] width 1273 height 2265
click at [964, 414] on span at bounding box center [985, 416] width 45 height 19
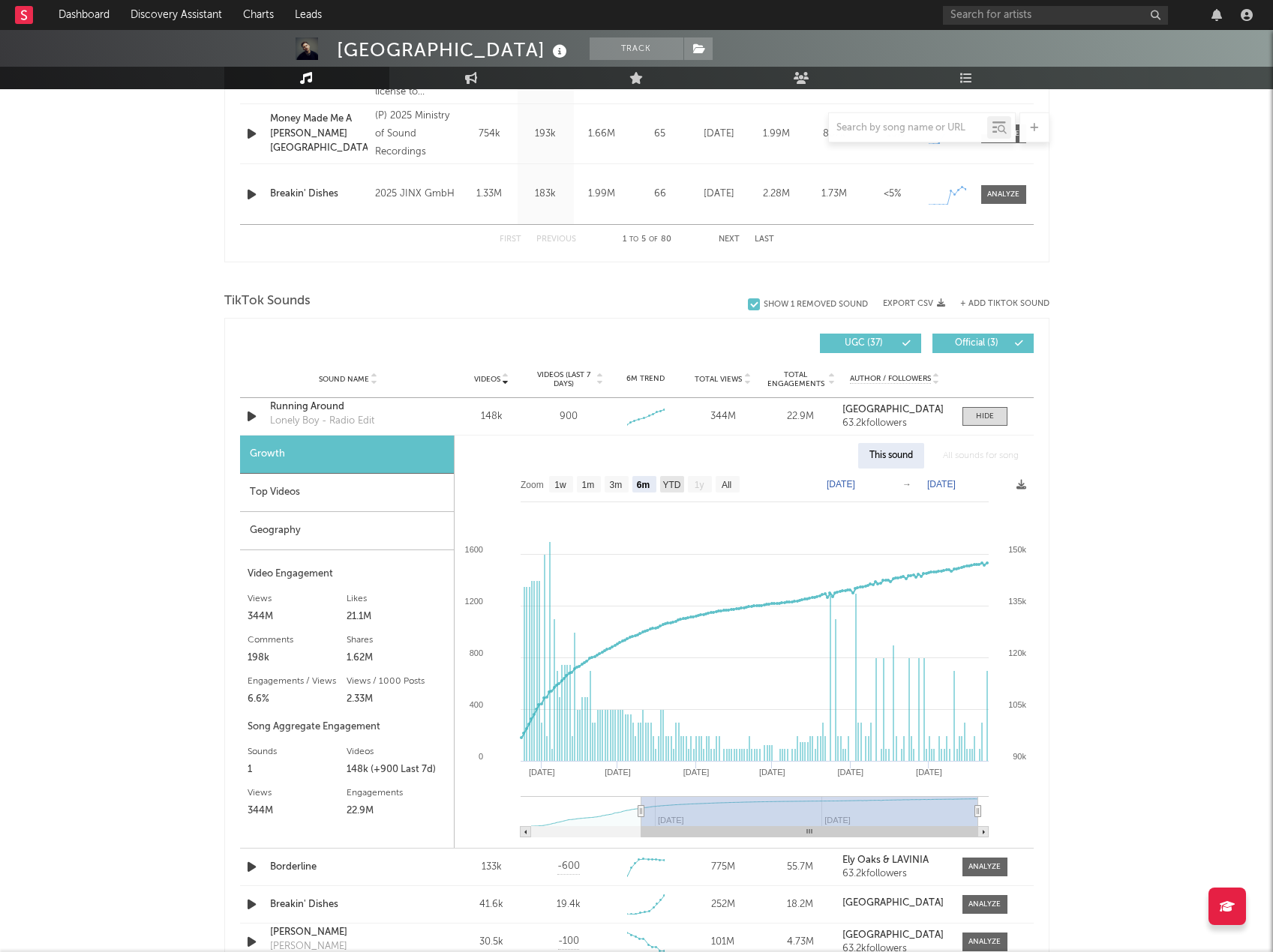
click at [677, 486] on text "YTD" at bounding box center [671, 485] width 18 height 10
select select "YTD"
type input "[DATE]"
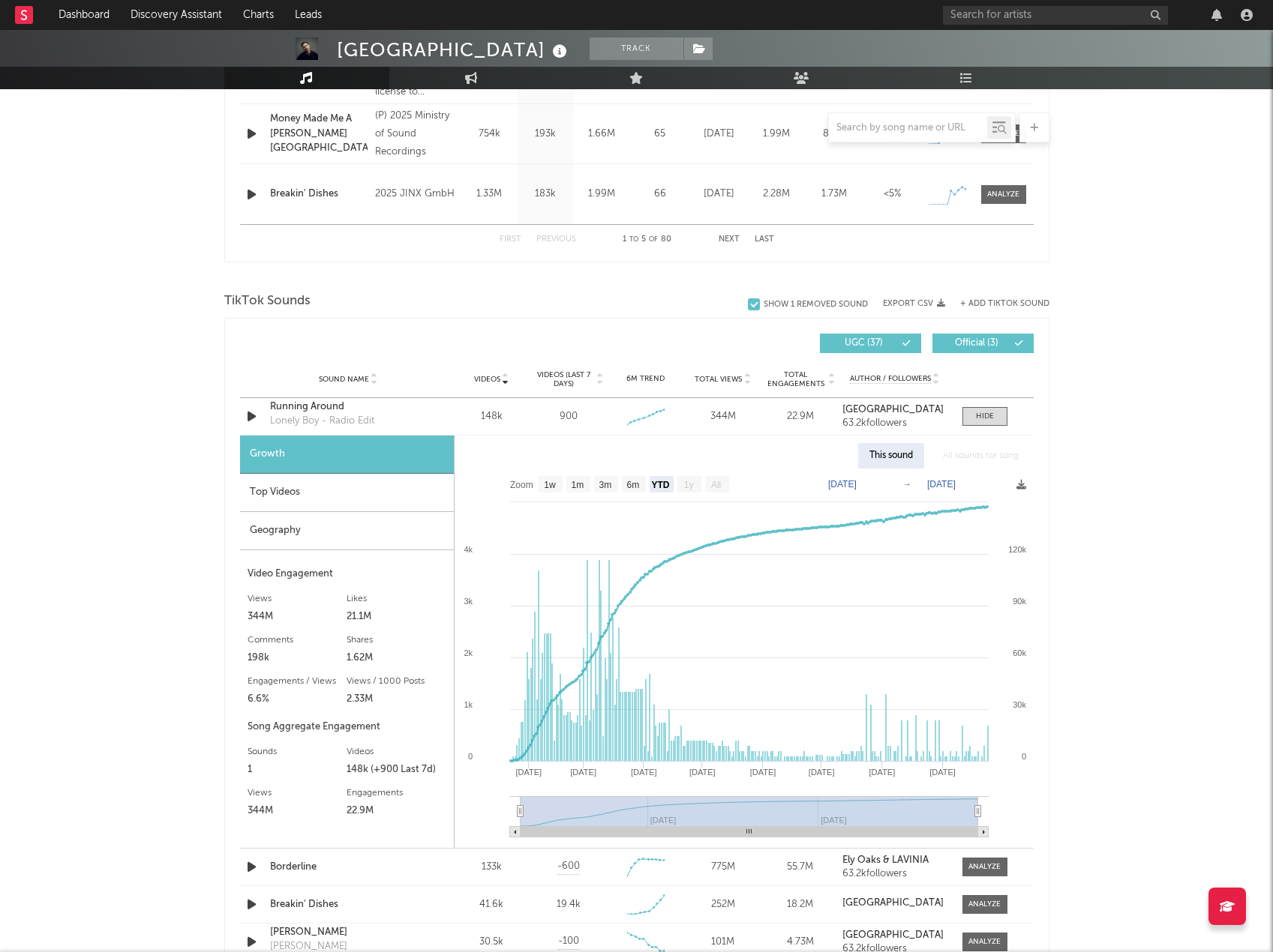
click at [715, 490] on text "All" at bounding box center [715, 485] width 10 height 10
click at [662, 497] on rect at bounding box center [744, 658] width 579 height 380
click at [712, 483] on text "All" at bounding box center [715, 485] width 10 height 10
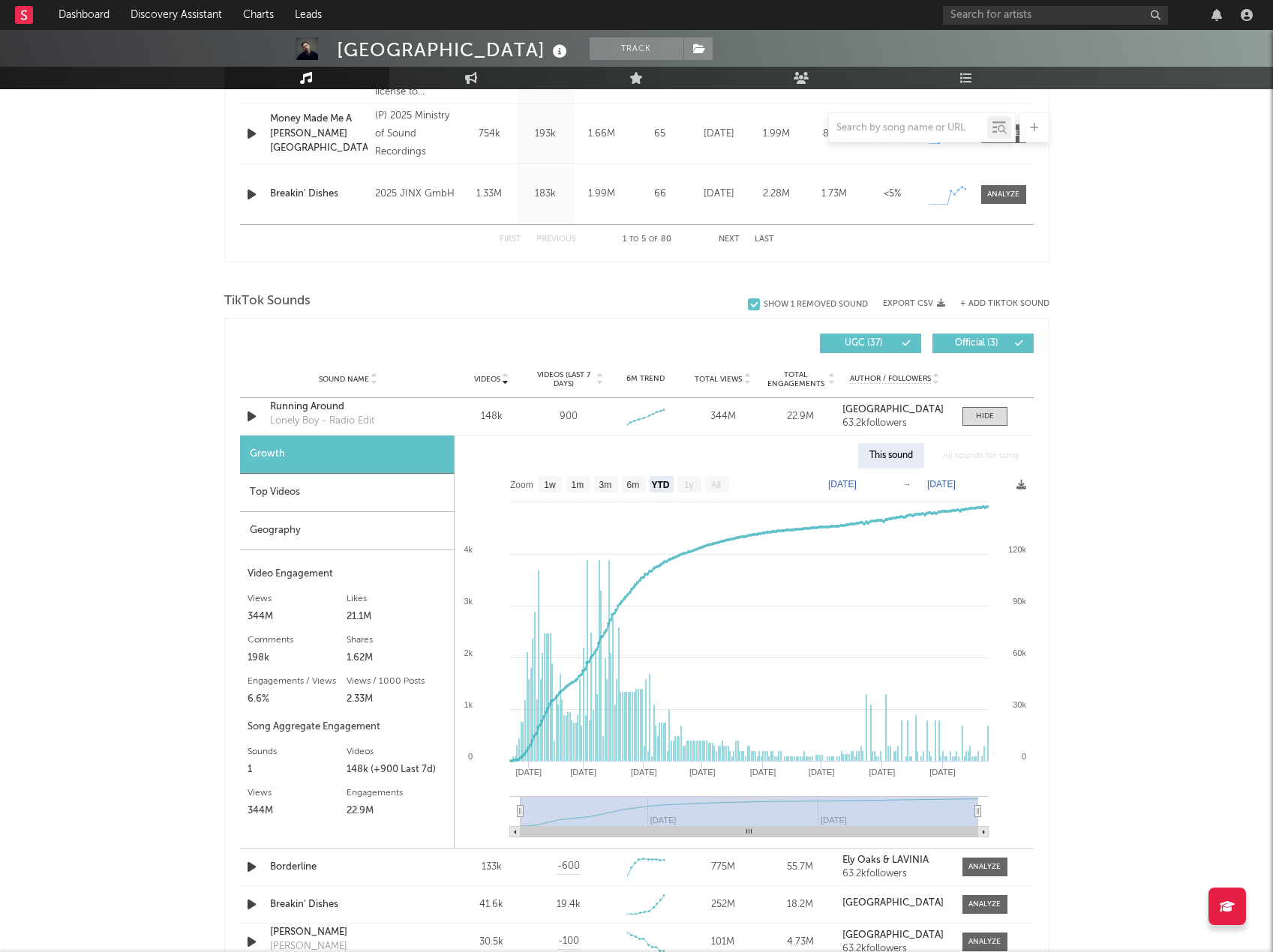
click at [712, 483] on text "All" at bounding box center [715, 485] width 10 height 10
select select "All"
drag, startPoint x: 972, startPoint y: 816, endPoint x: 649, endPoint y: 811, distance: 323.0
click at [649, 811] on rect at bounding box center [749, 811] width 458 height 30
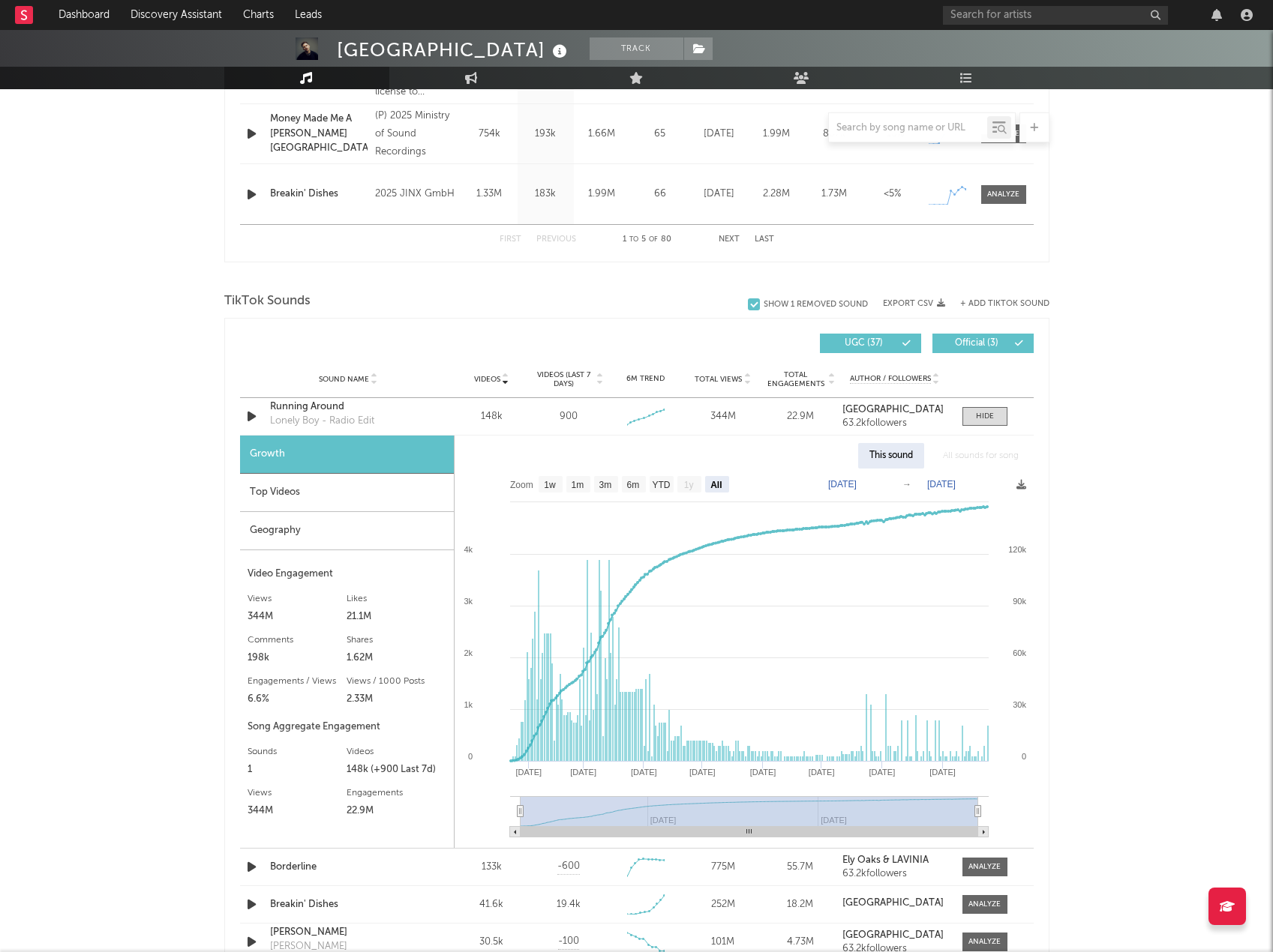
drag, startPoint x: 721, startPoint y: 813, endPoint x: 690, endPoint y: 815, distance: 31.1
click at [690, 815] on rect at bounding box center [749, 811] width 458 height 30
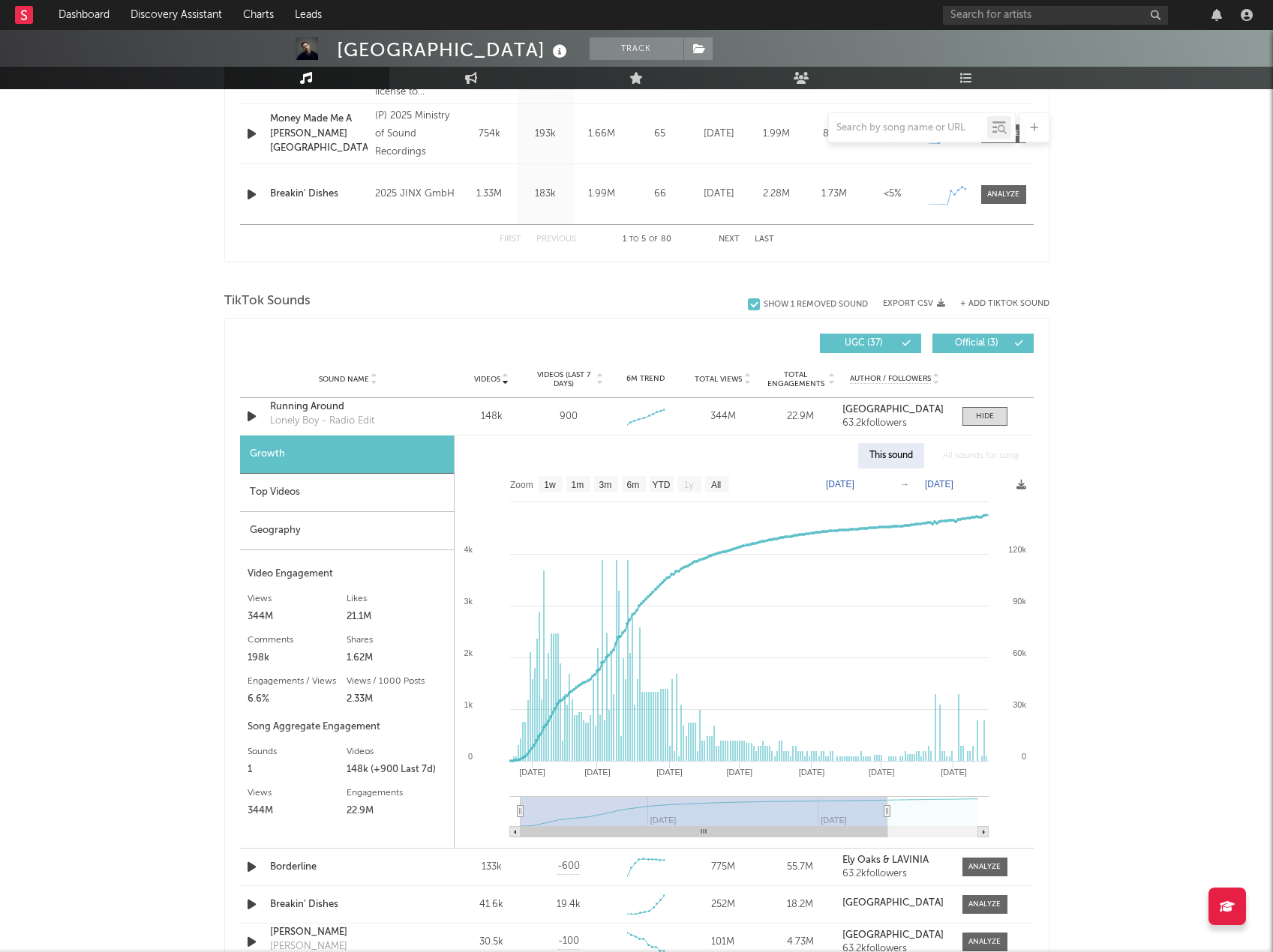
type input "[DATE]"
select select "6m"
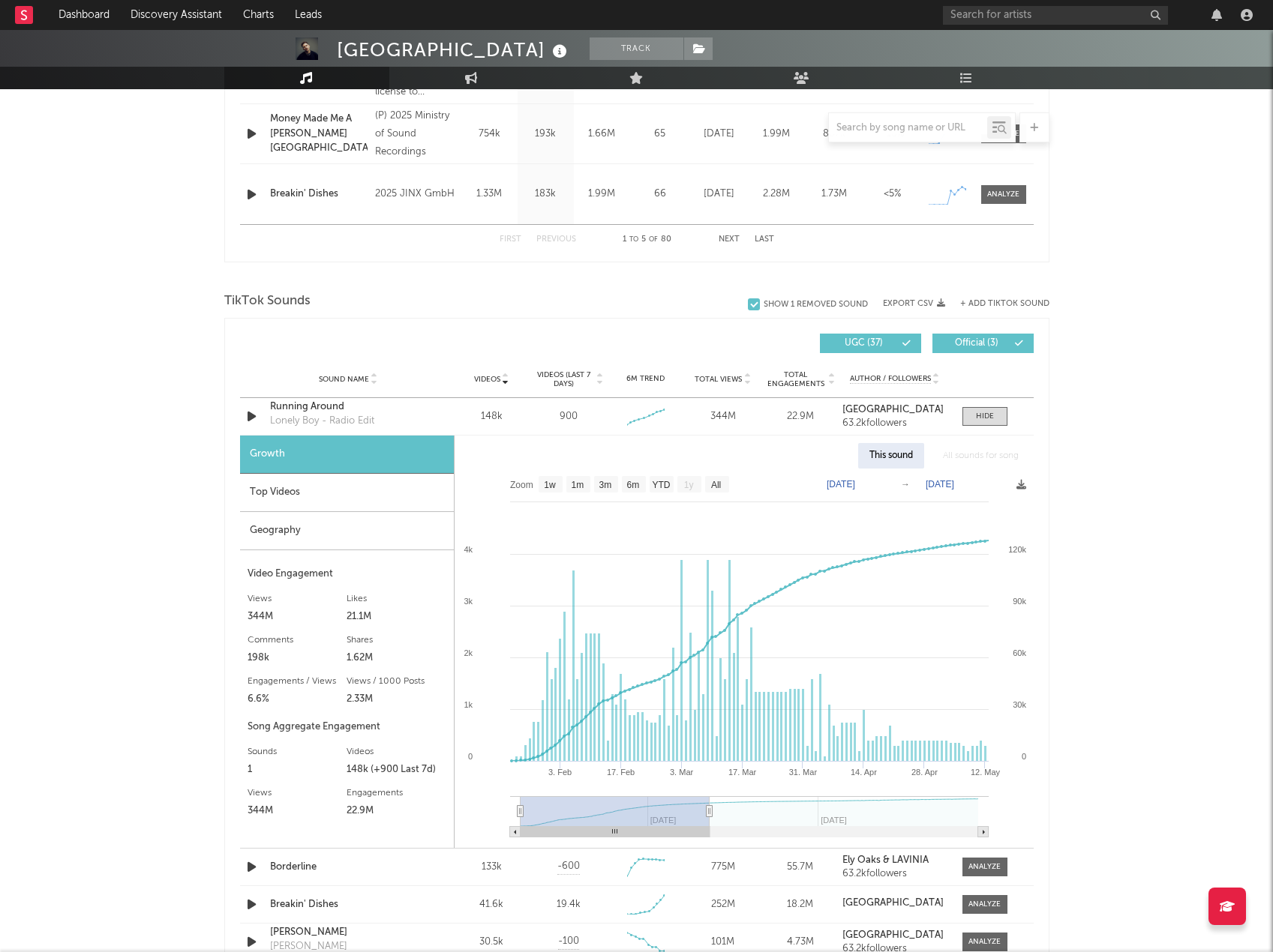
type input "[DATE]"
select select "3m"
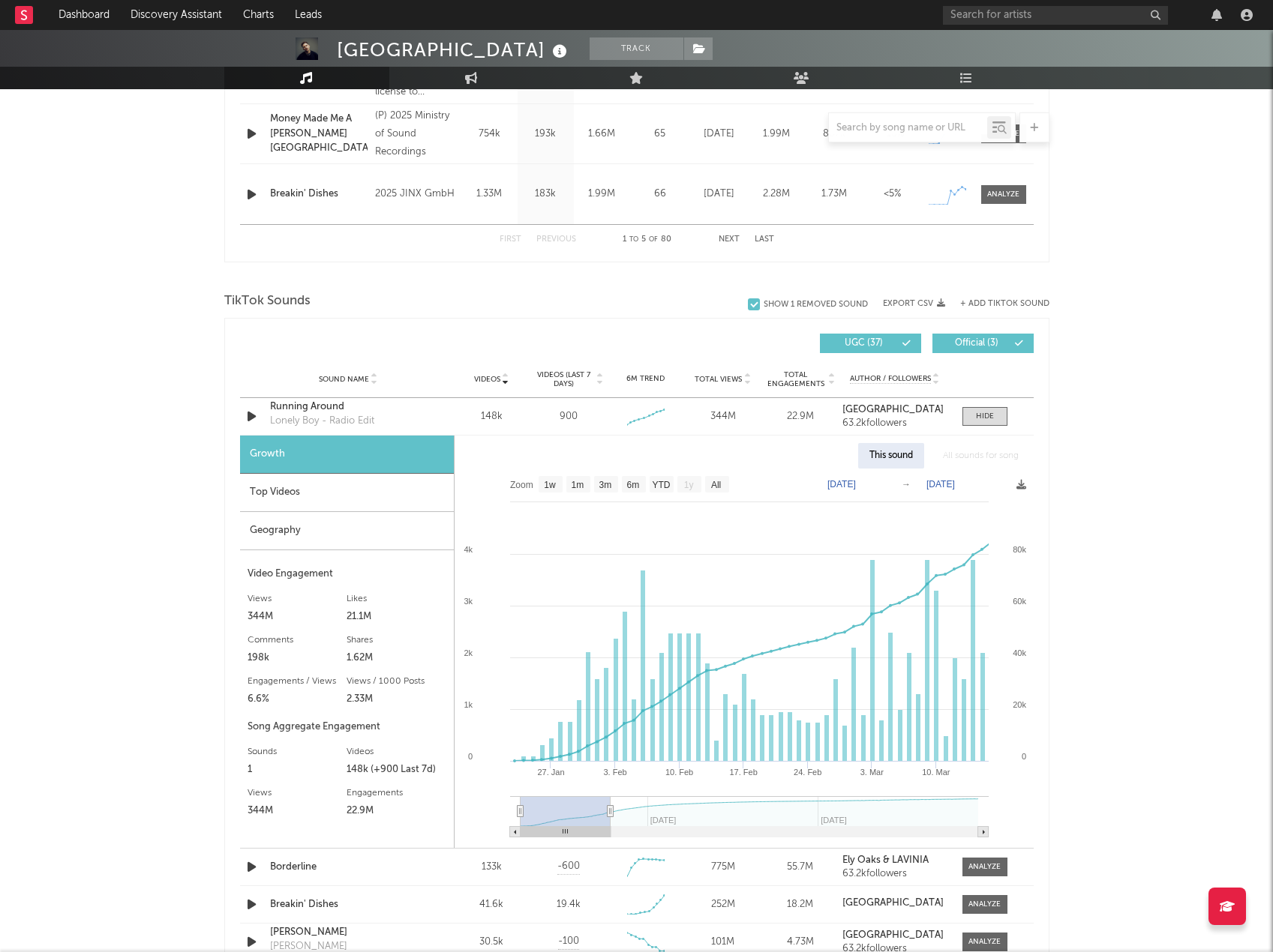
type input "[DATE]"
select select "1m"
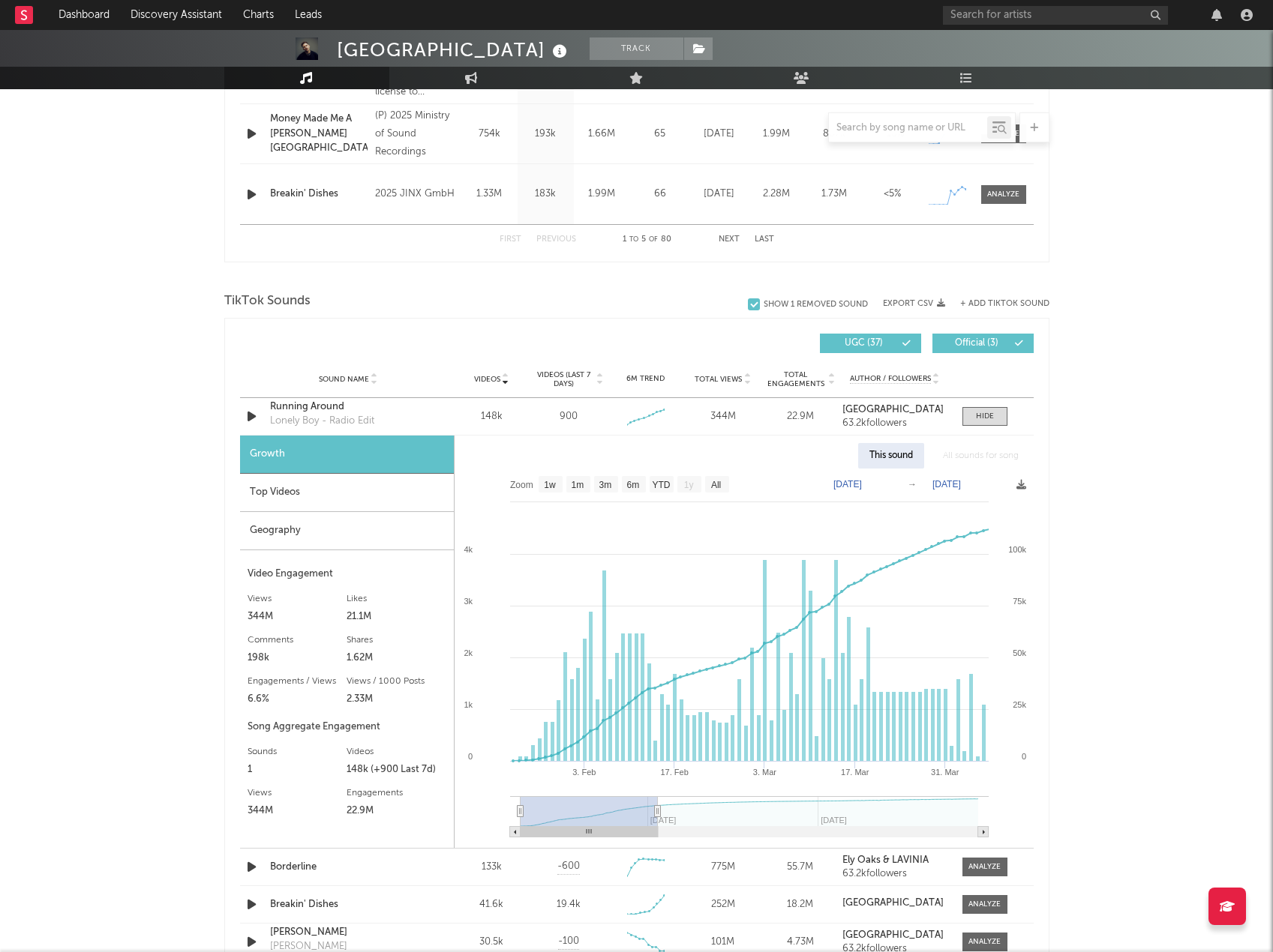
type input "[DATE]"
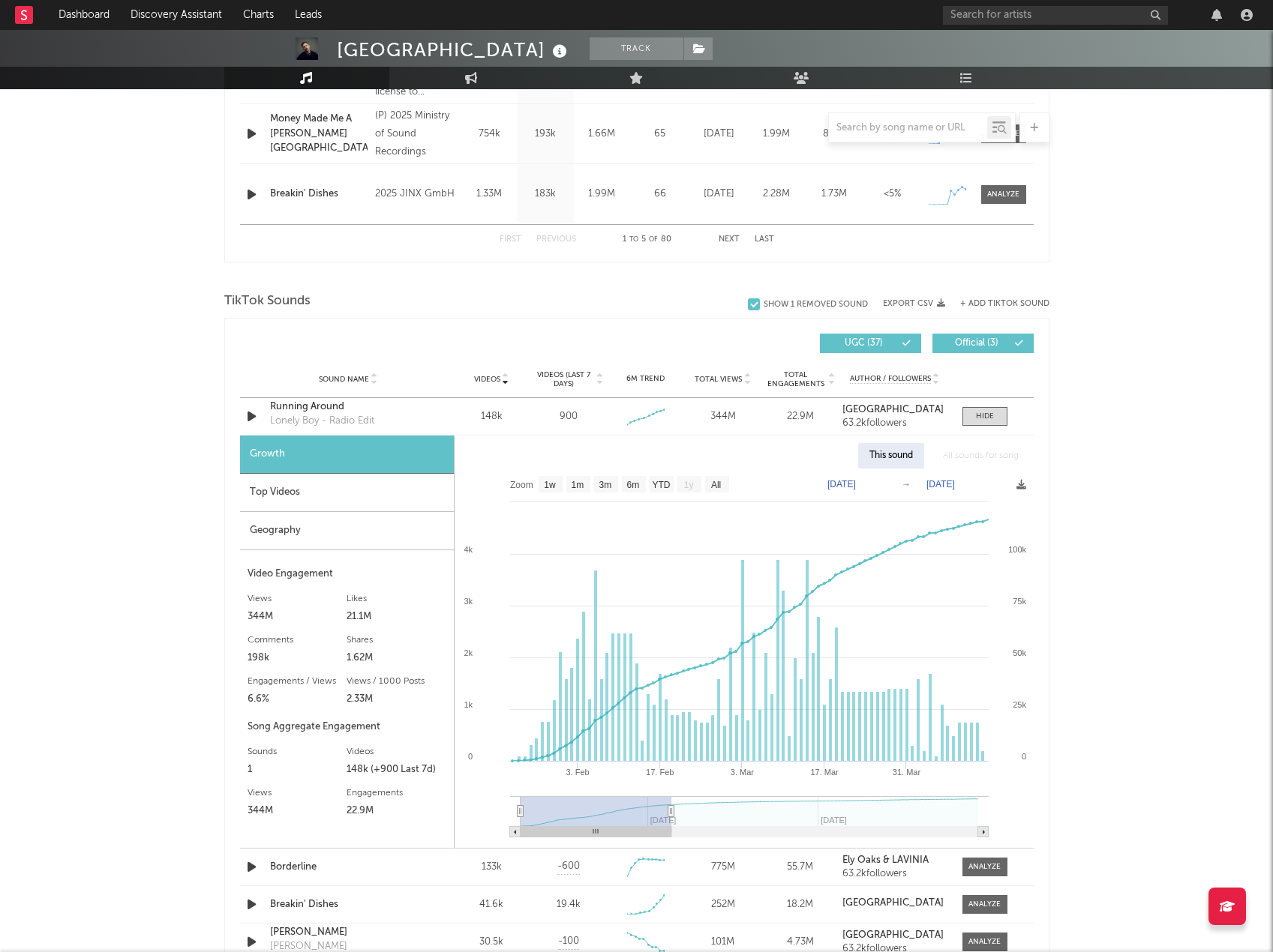
drag, startPoint x: 978, startPoint y: 814, endPoint x: 671, endPoint y: 800, distance: 307.3
click at [671, 800] on g at bounding box center [750, 816] width 479 height 41
